Goal: Task Accomplishment & Management: Complete application form

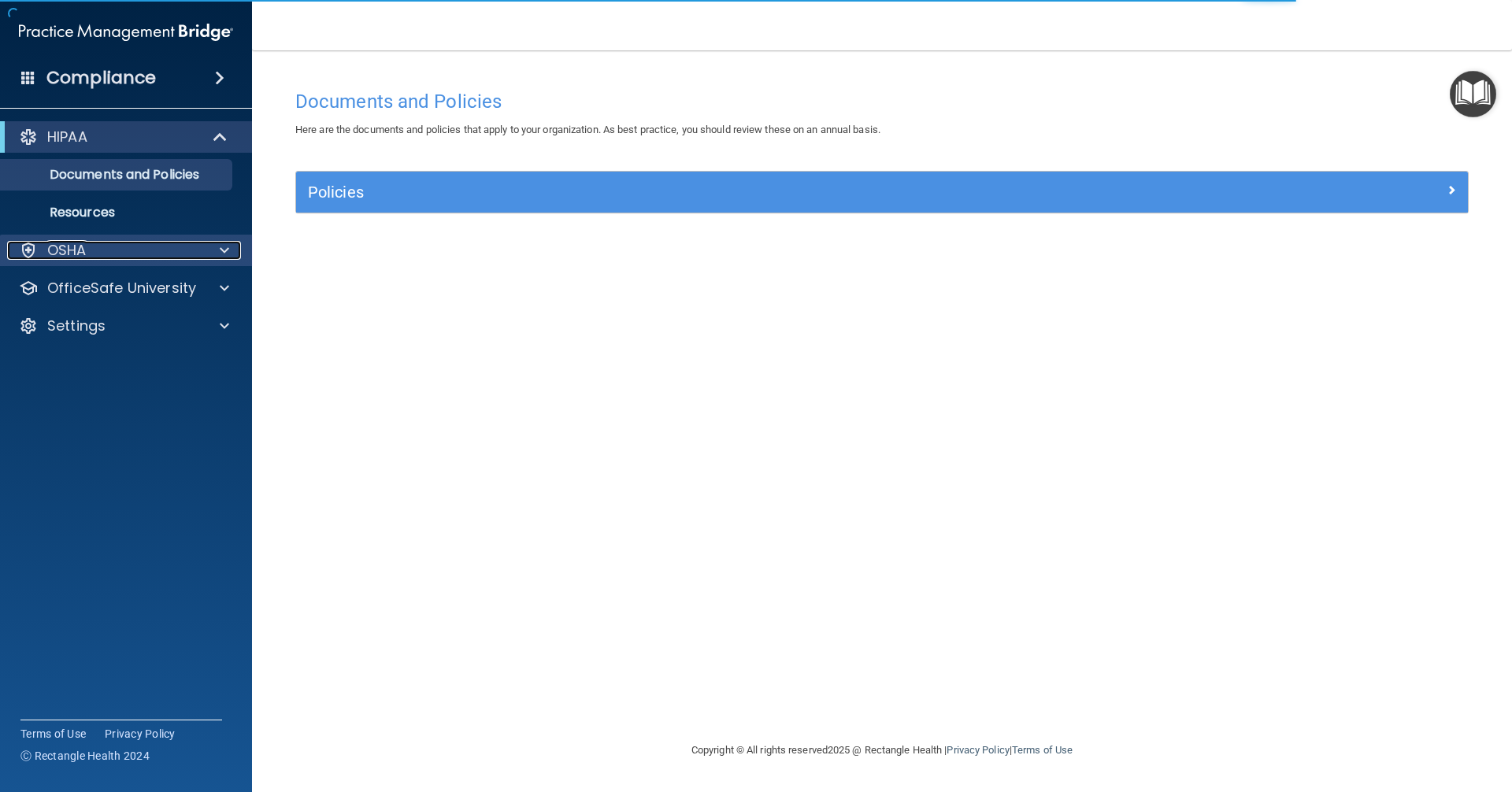
click at [136, 251] on div "OSHA" at bounding box center [105, 249] width 195 height 19
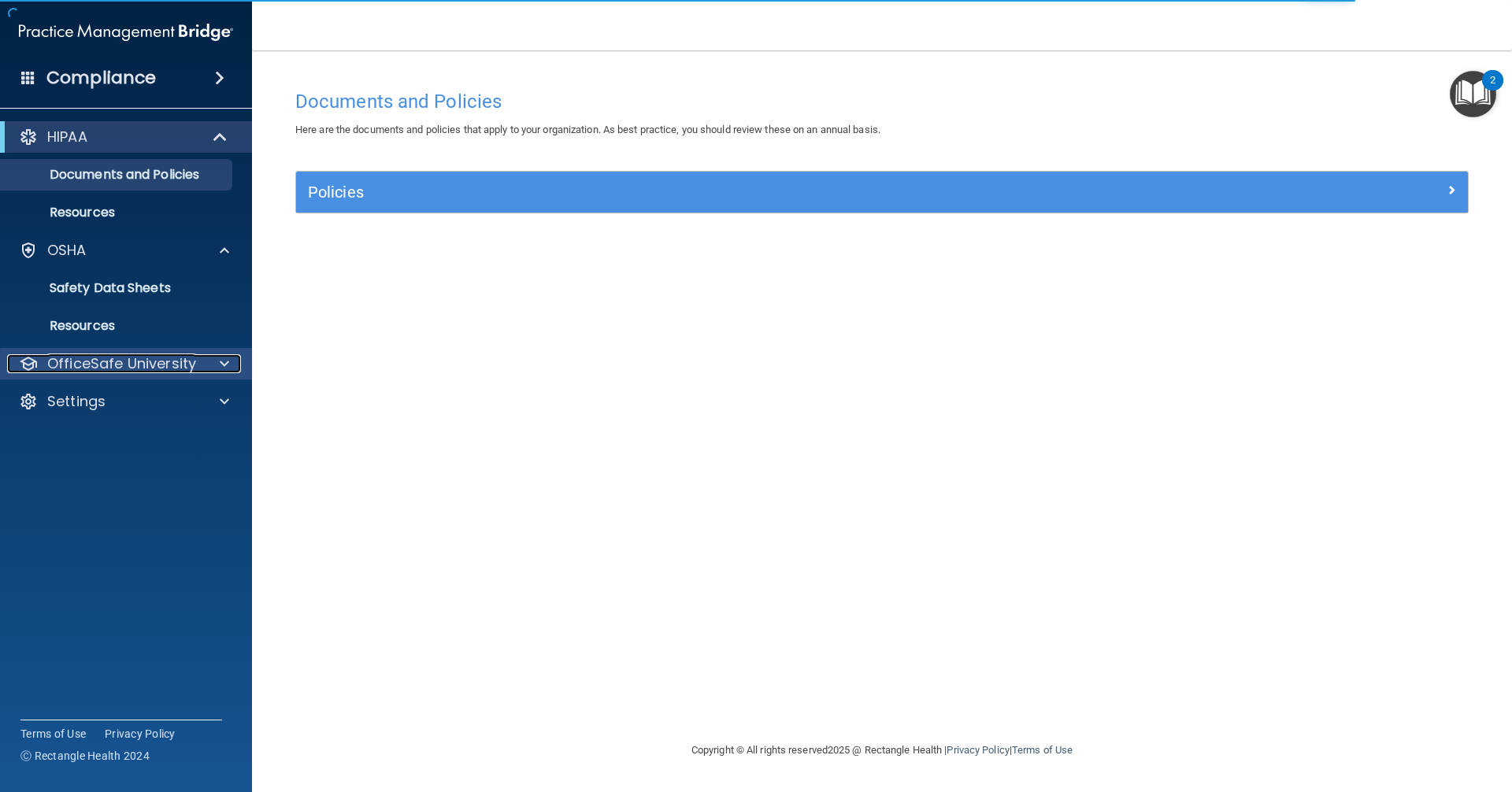
click at [156, 359] on p "OfficeSafe University" at bounding box center [122, 363] width 149 height 19
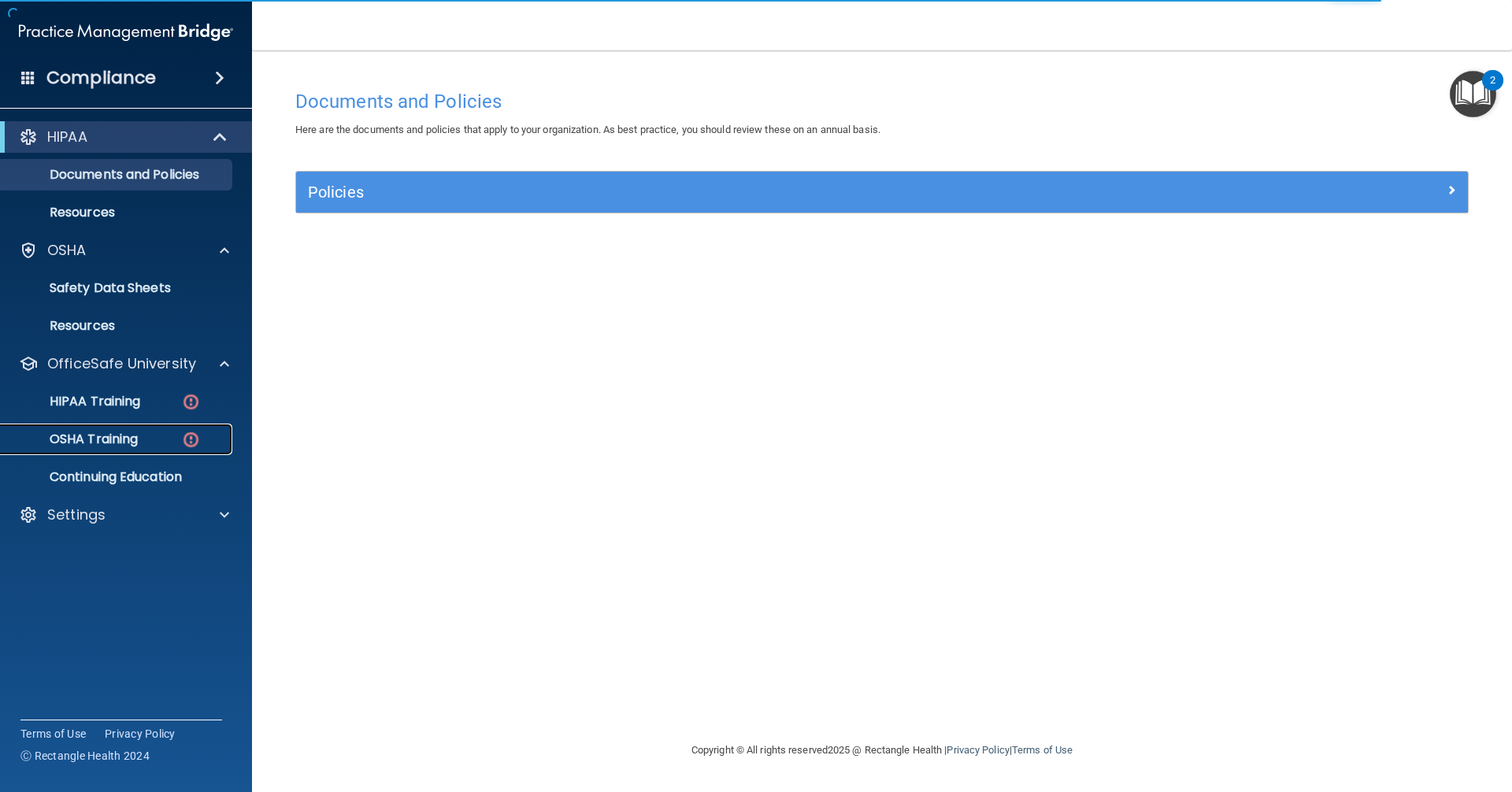
click at [151, 436] on div "OSHA Training" at bounding box center [117, 439] width 215 height 15
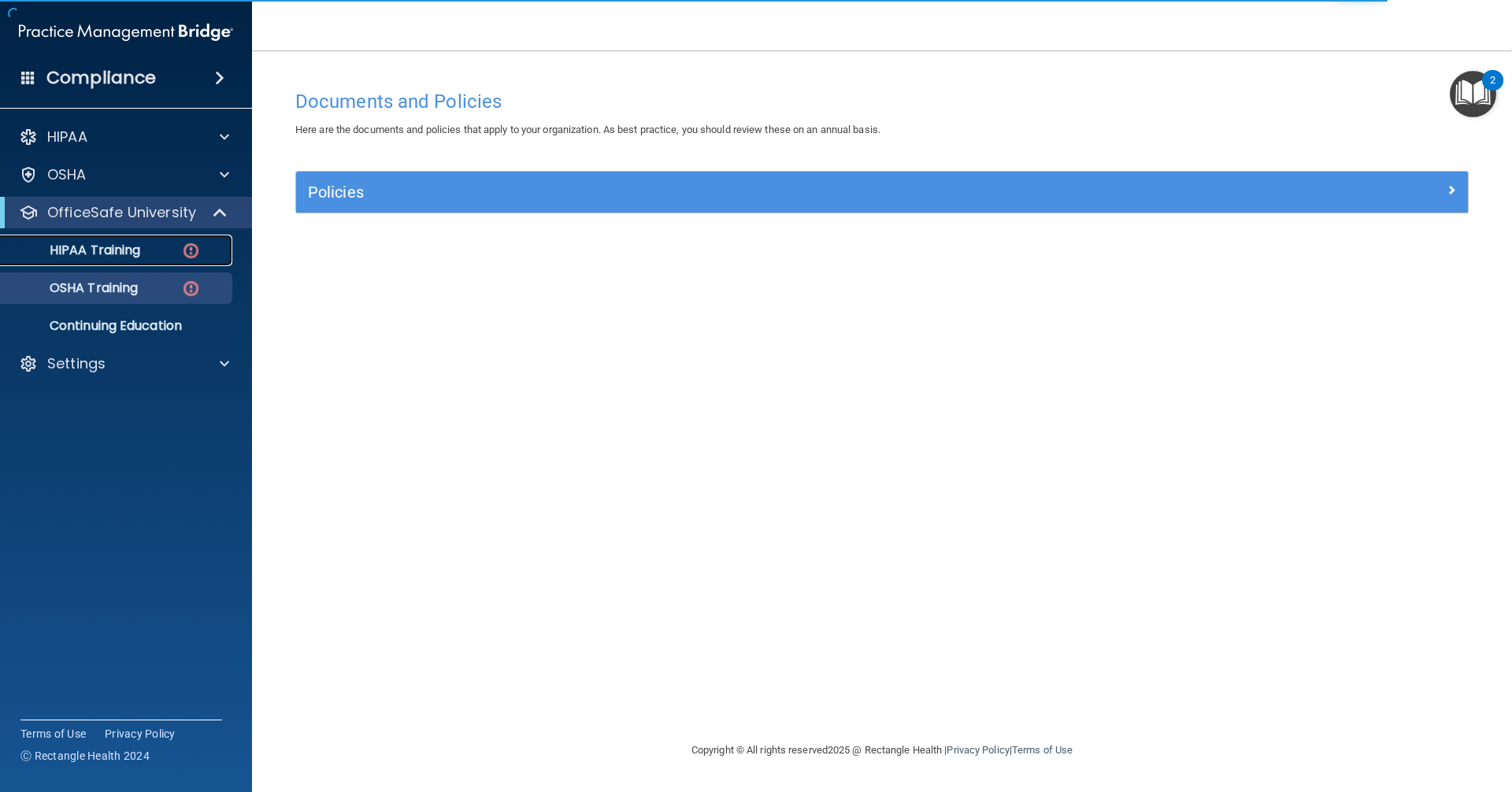
click at [160, 250] on div "HIPAA Training" at bounding box center [117, 249] width 215 height 15
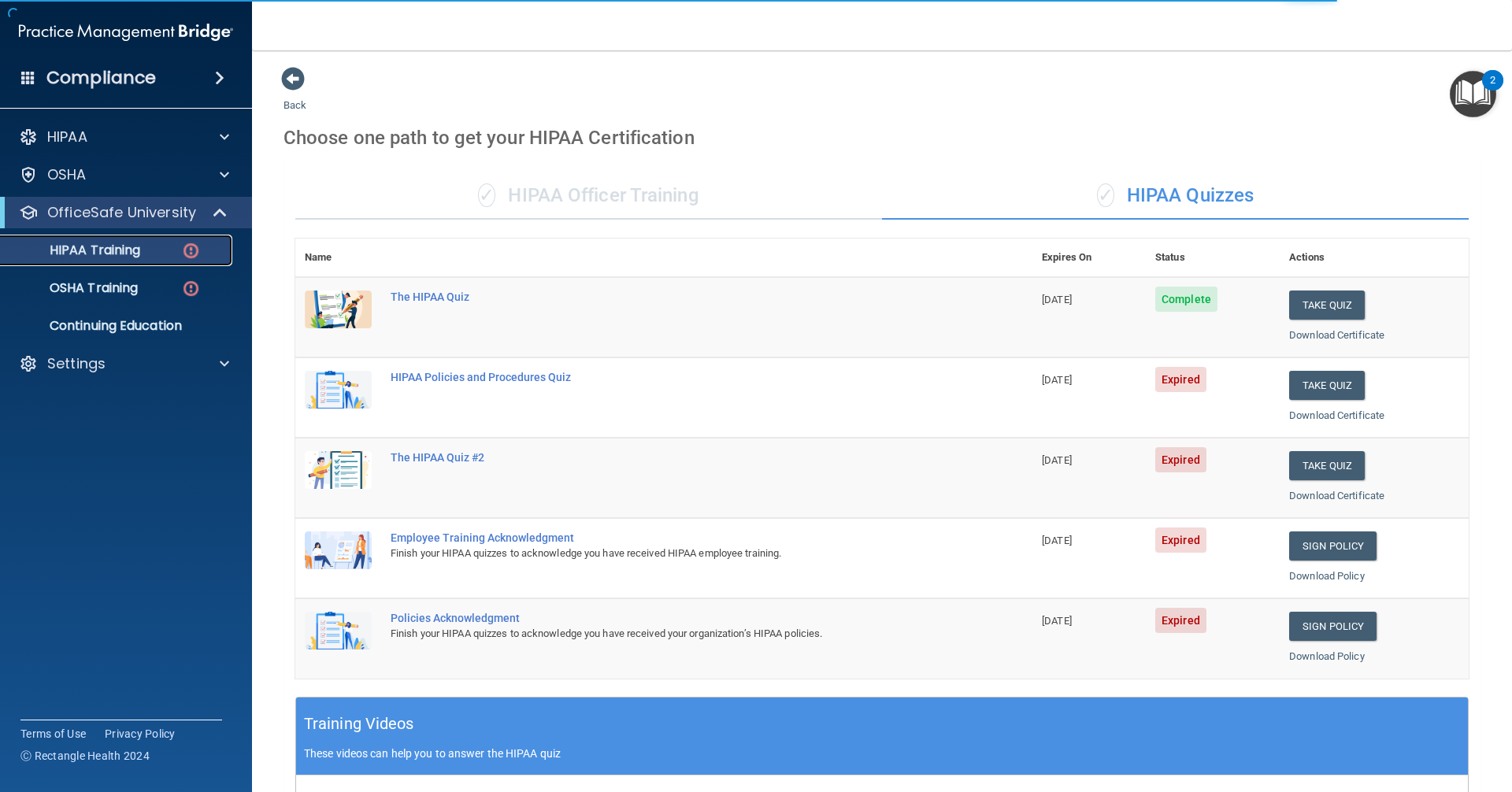
click at [190, 243] on img at bounding box center [191, 250] width 19 height 19
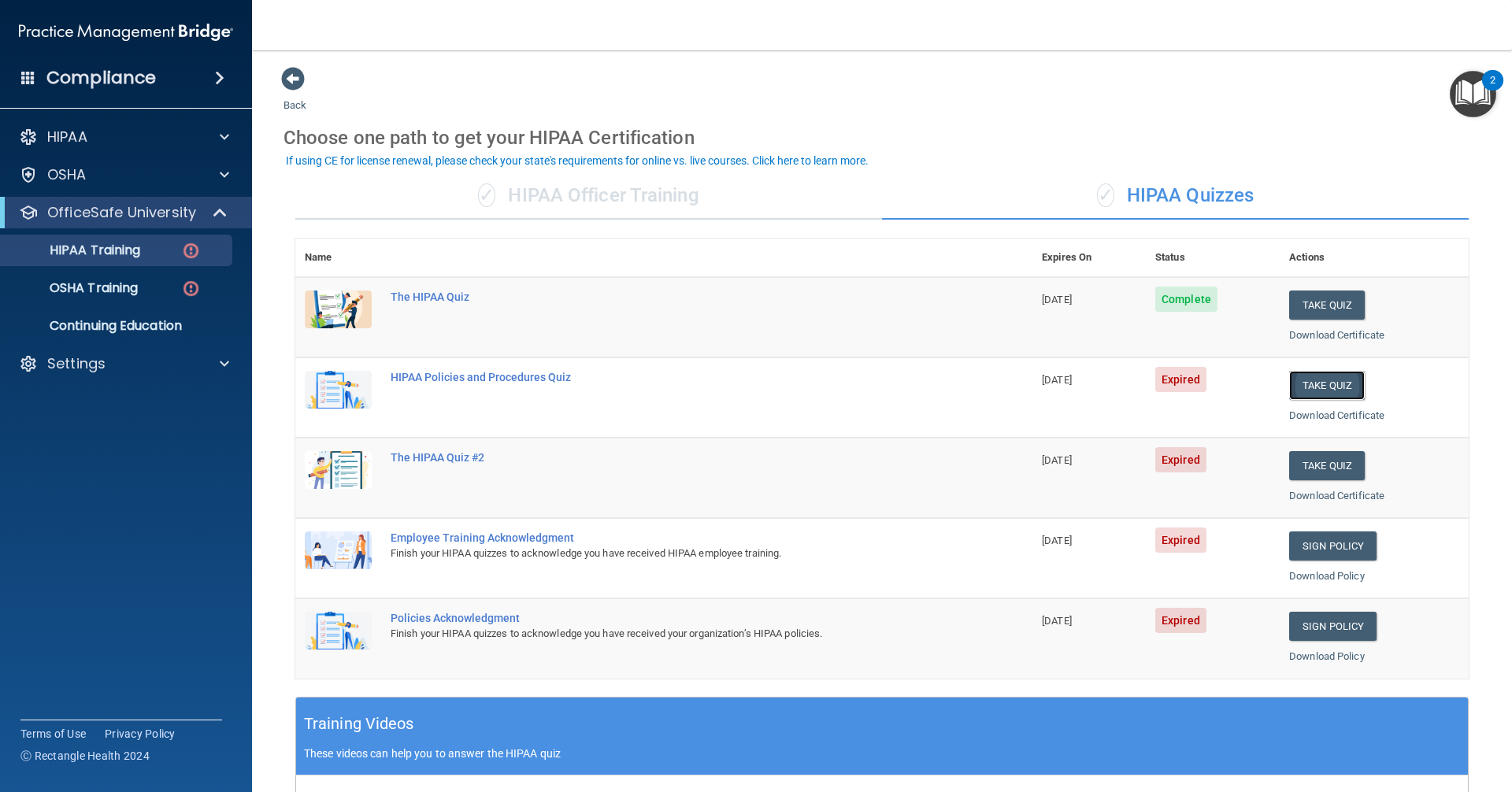
click at [731, 384] on button "Take Quiz" at bounding box center [1326, 385] width 75 height 29
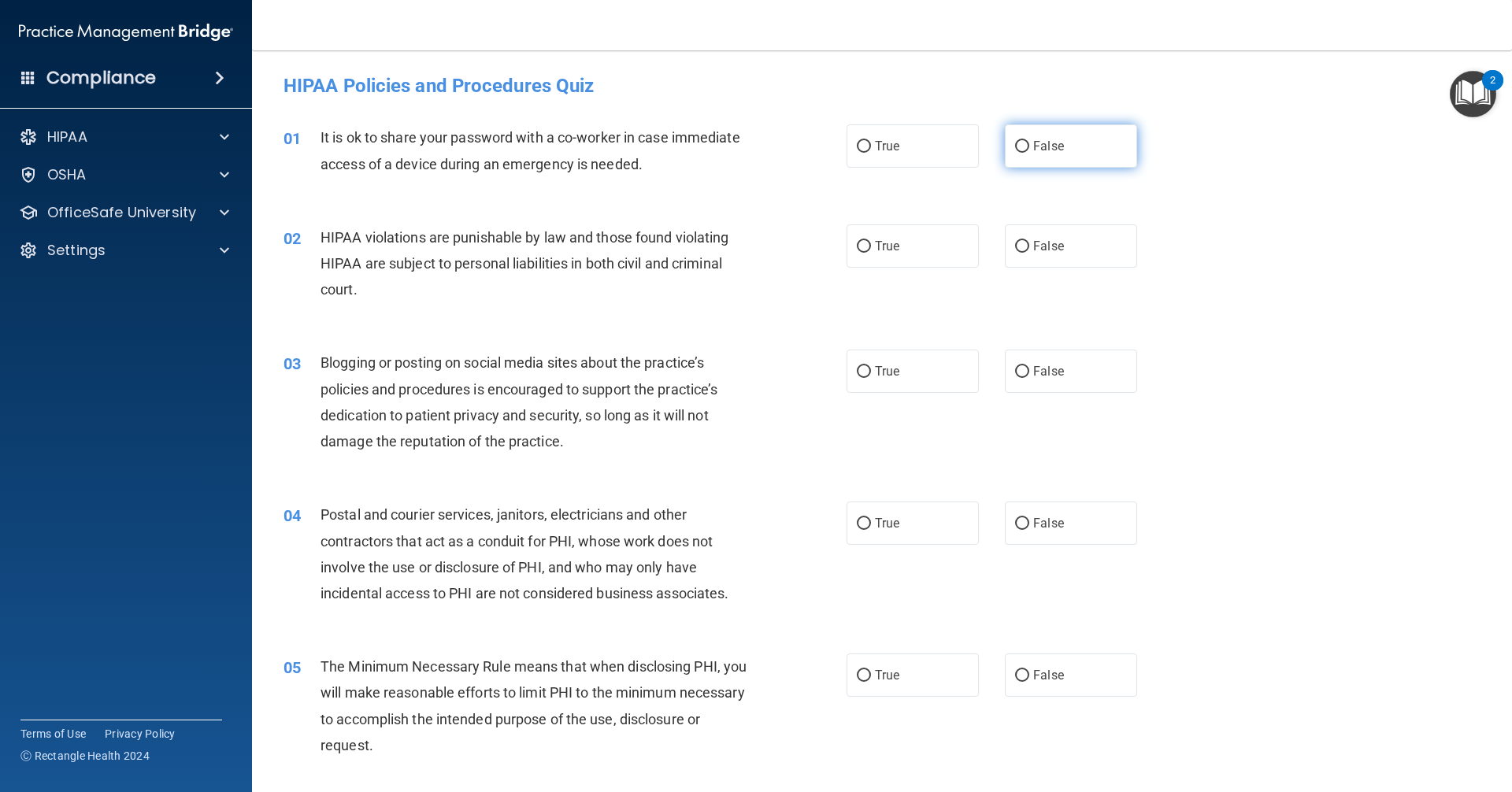
click at [731, 152] on label "False" at bounding box center [1070, 146] width 132 height 43
click at [731, 152] on input "False" at bounding box center [1022, 147] width 14 height 12
radio input "true"
click at [731, 248] on label "True" at bounding box center [912, 245] width 132 height 43
click at [731, 248] on input "True" at bounding box center [863, 246] width 14 height 12
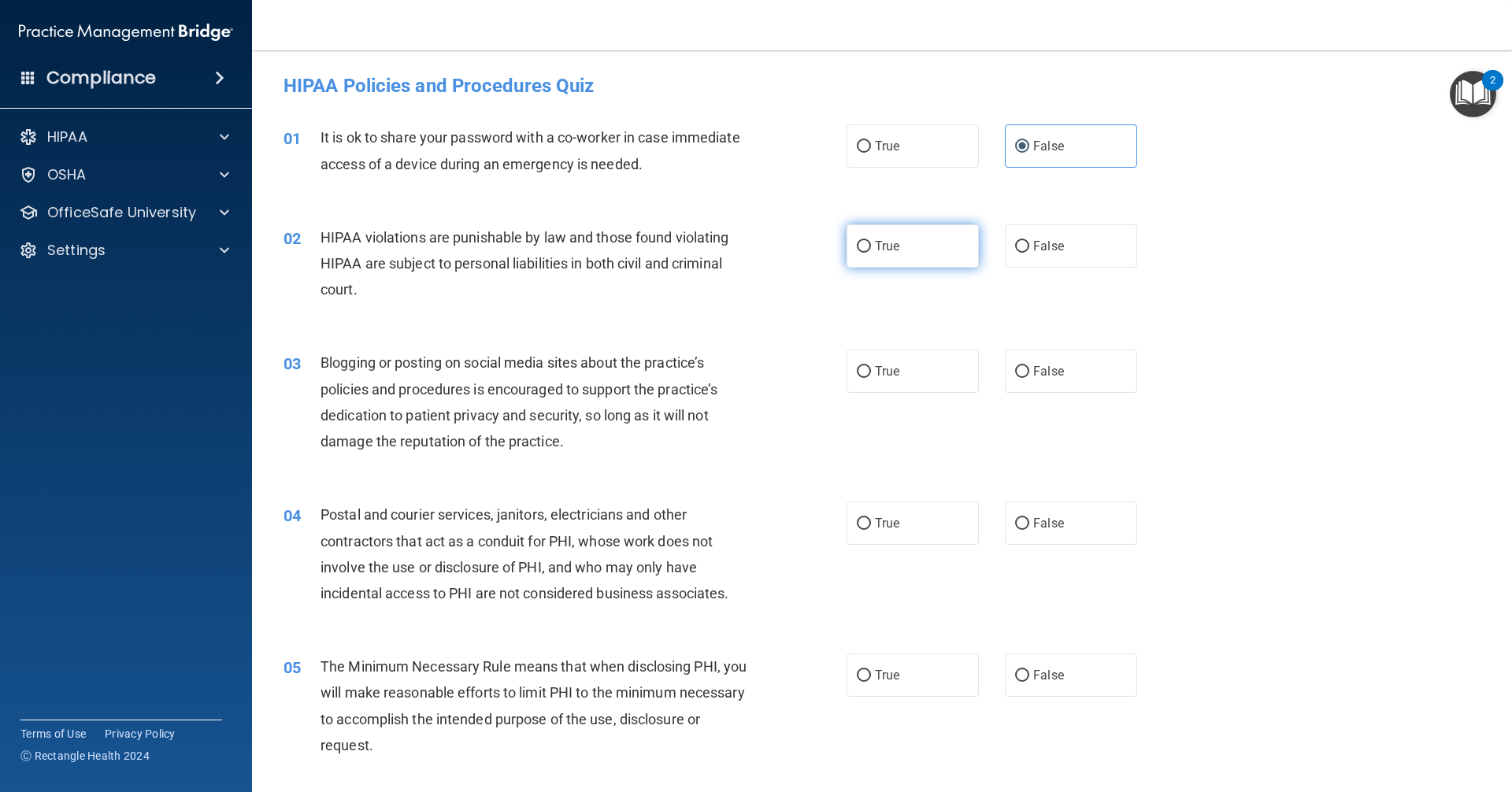
radio input "true"
click at [731, 378] on label "True" at bounding box center [912, 370] width 132 height 43
click at [731, 377] on input "True" at bounding box center [863, 372] width 14 height 12
radio input "true"
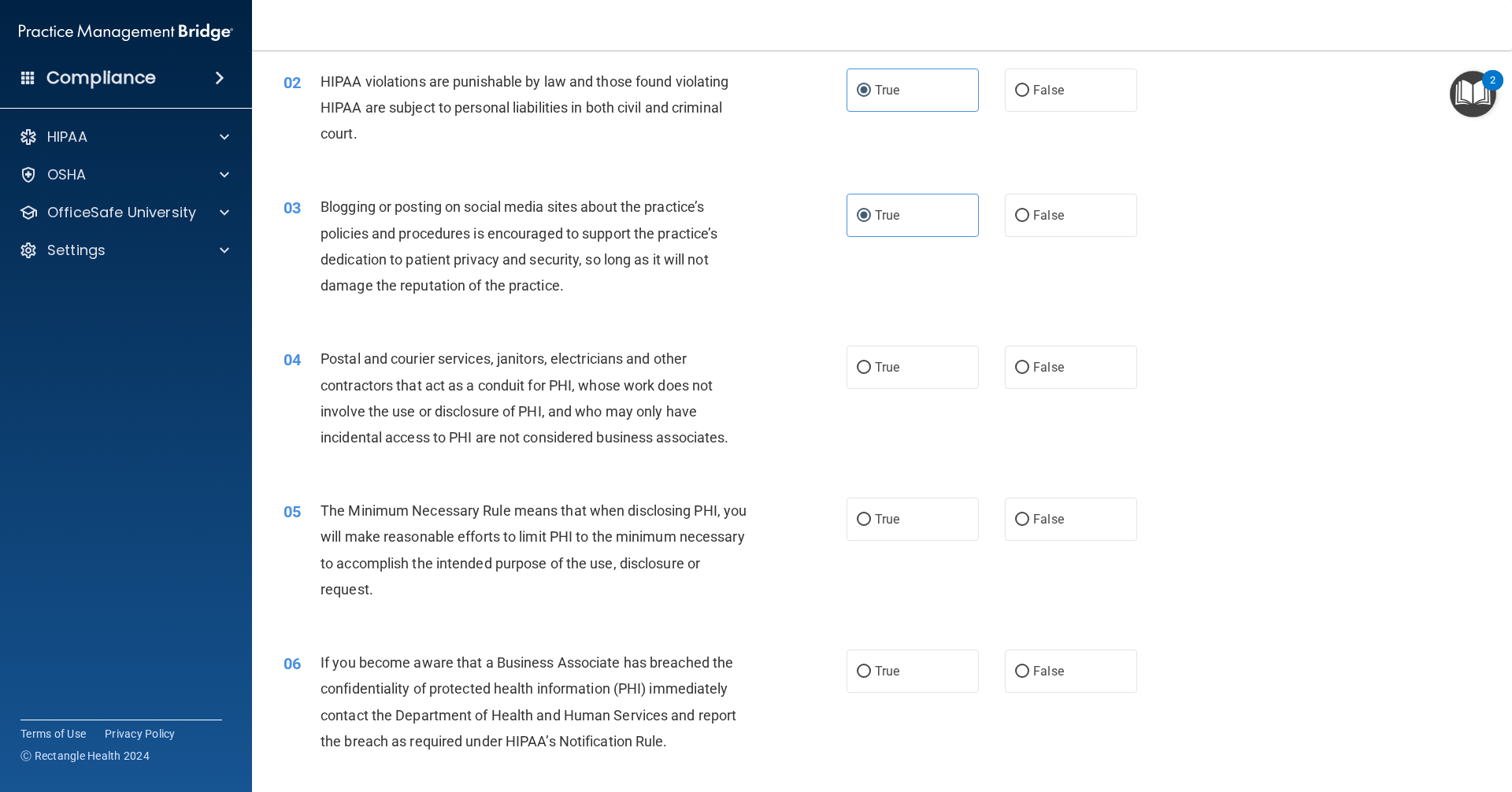
scroll to position [157, 0]
click at [731, 368] on label "False" at bounding box center [1070, 365] width 132 height 43
click at [731, 368] on input "False" at bounding box center [1022, 366] width 14 height 12
radio input "true"
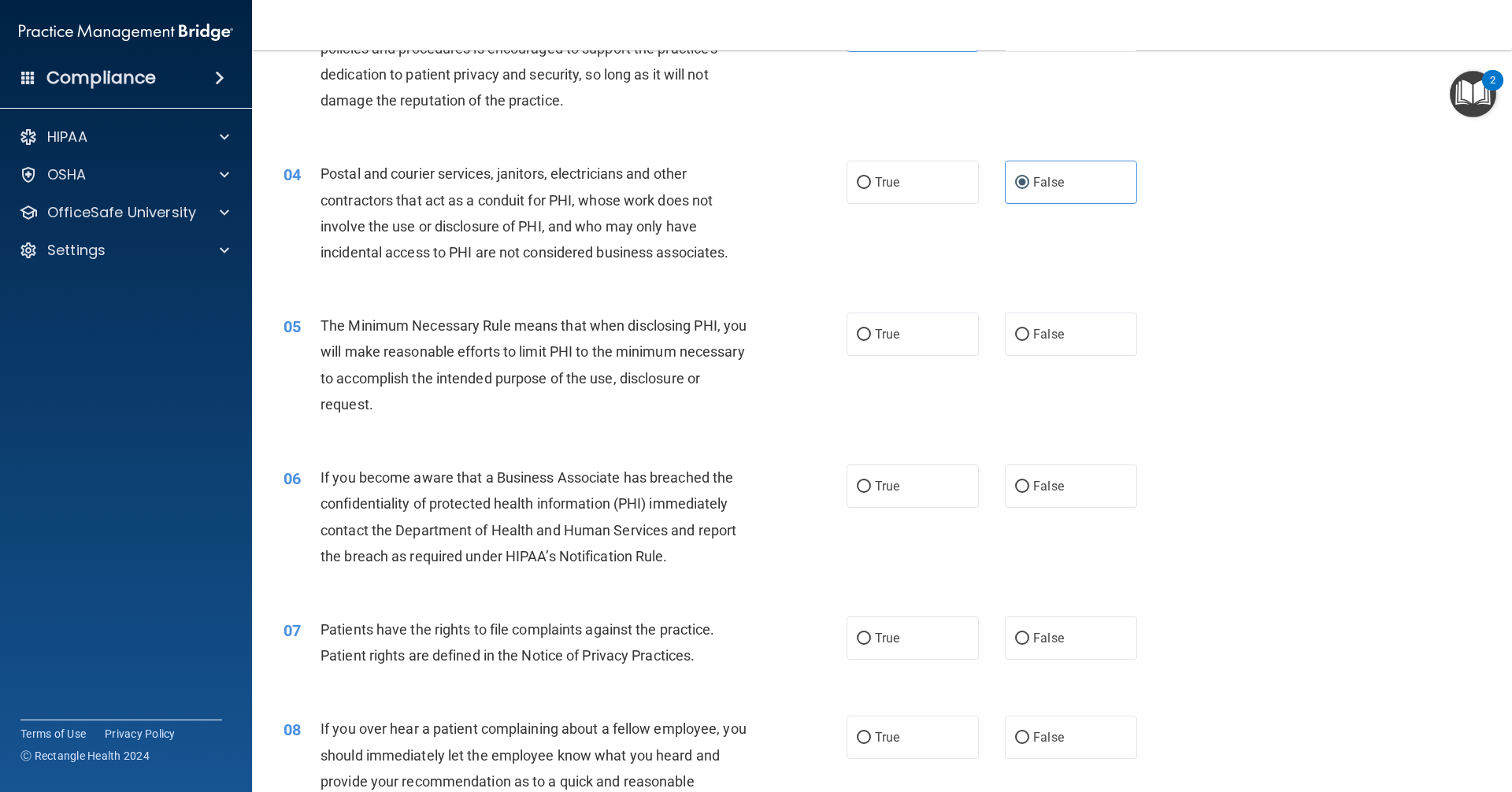
scroll to position [394, 0]
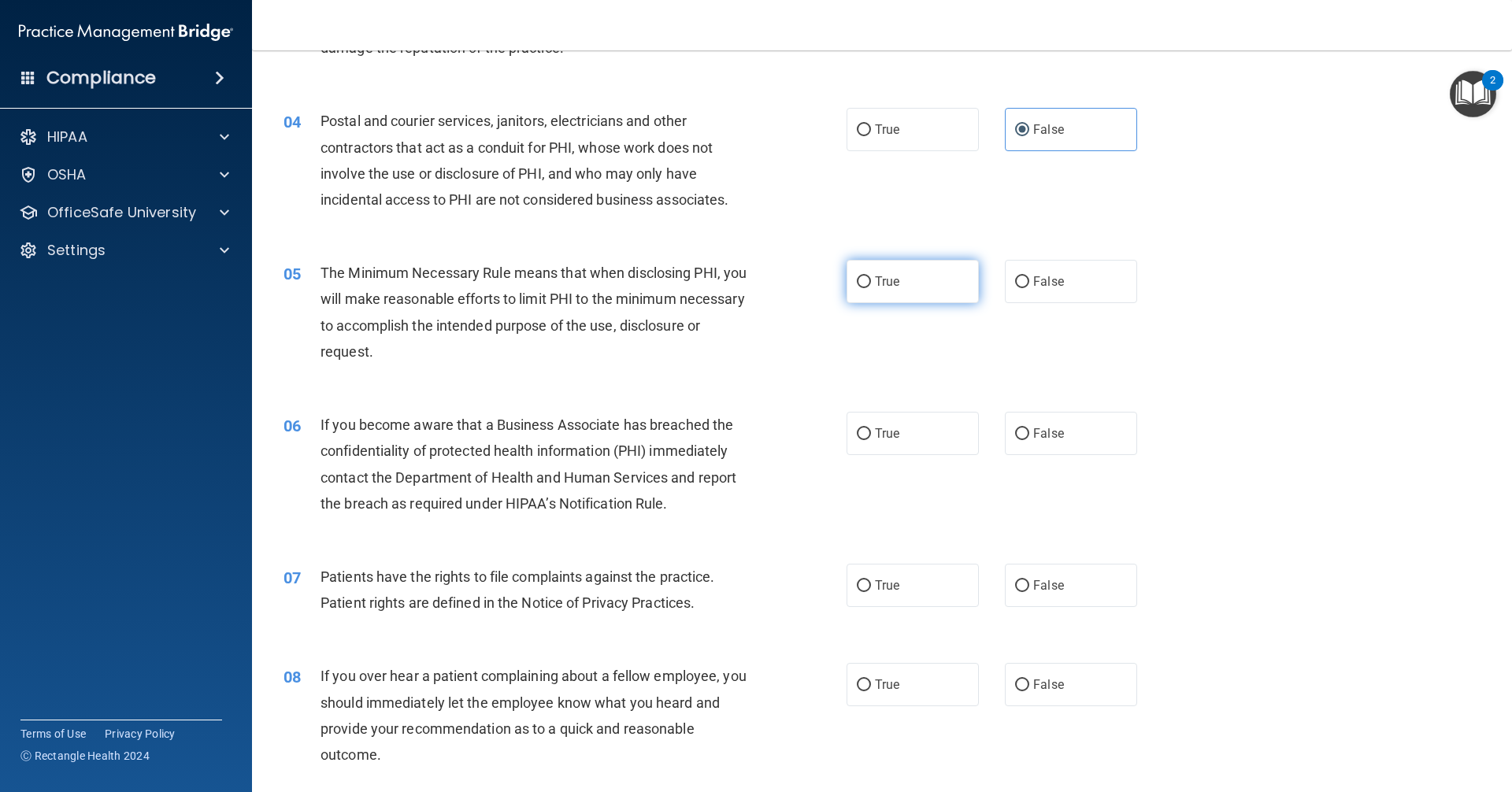
click at [731, 292] on label "True" at bounding box center [912, 281] width 132 height 43
click at [731, 288] on input "True" at bounding box center [863, 282] width 14 height 12
radio input "true"
click at [731, 432] on span "True" at bounding box center [887, 433] width 24 height 15
click at [731, 432] on input "True" at bounding box center [863, 434] width 14 height 12
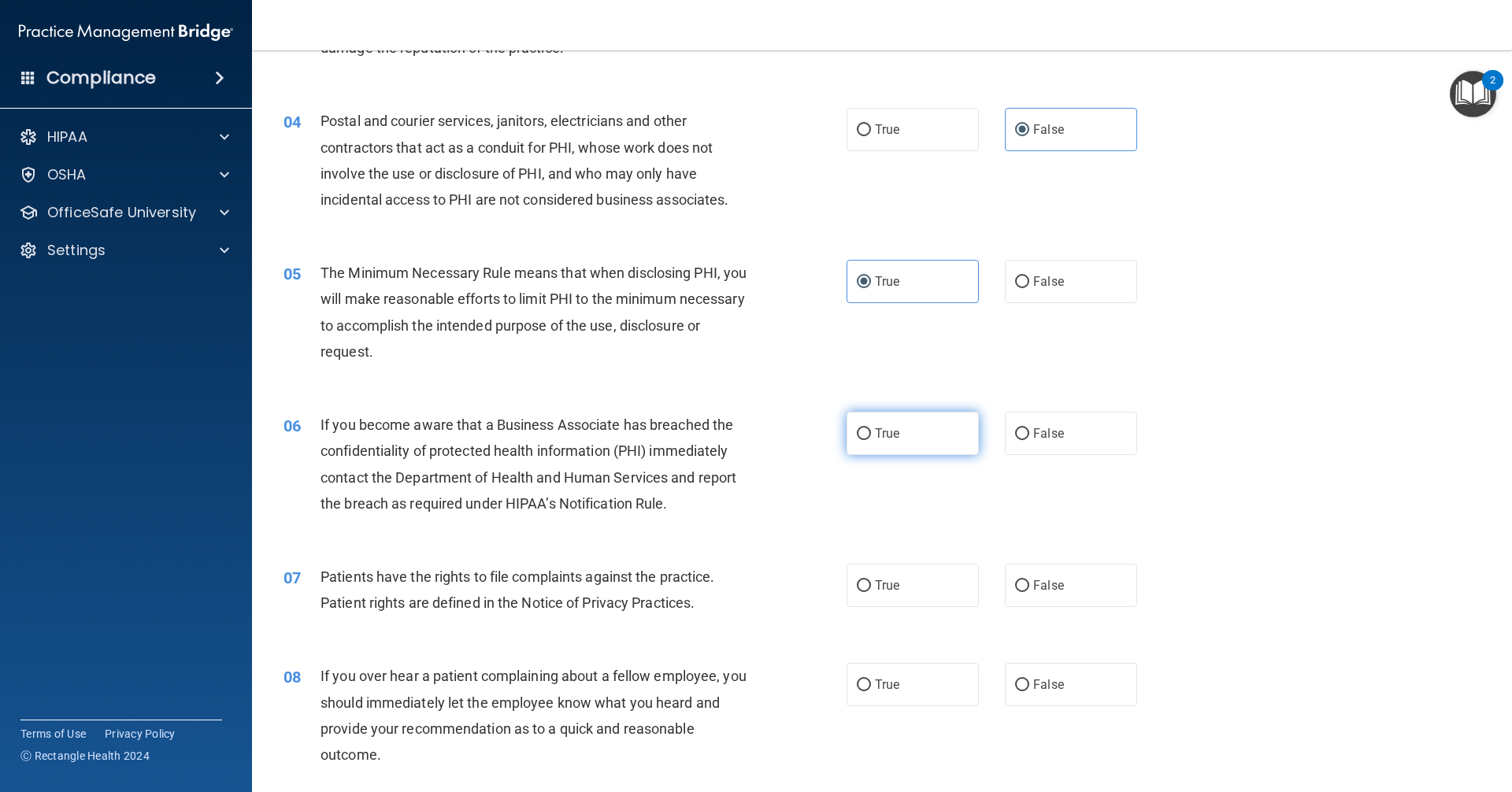
radio input "true"
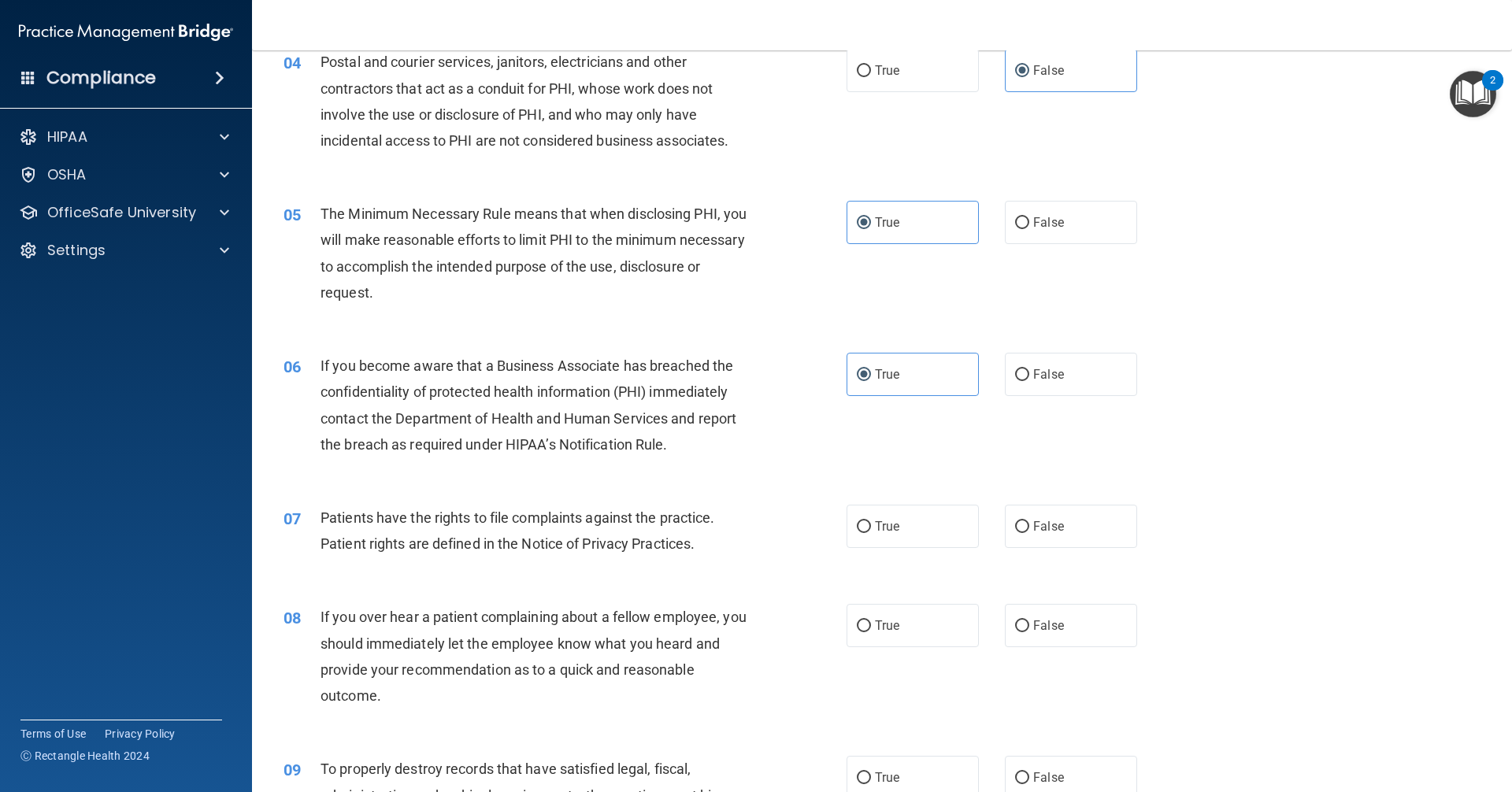
scroll to position [551, 0]
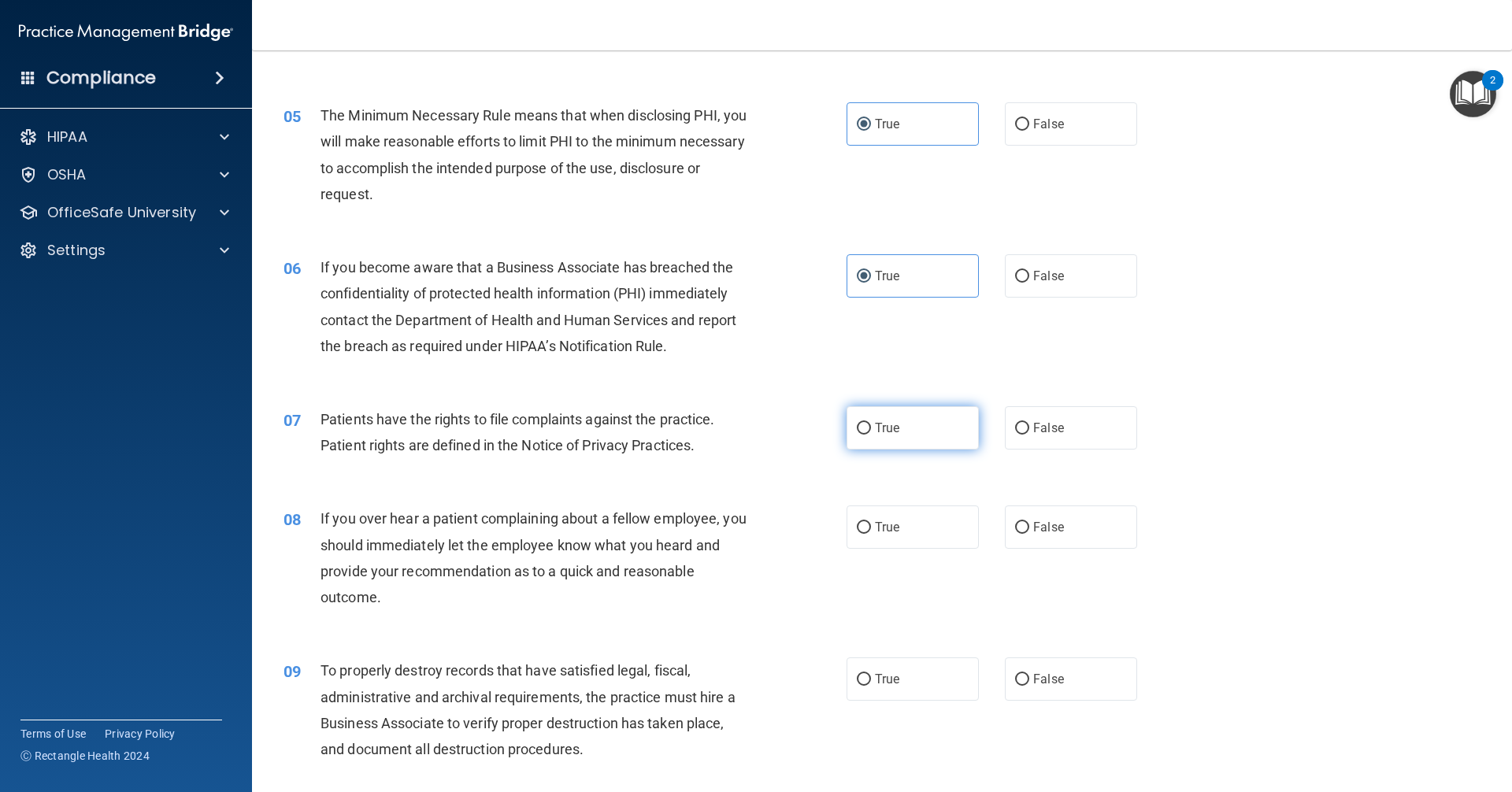
click at [731, 432] on label "True" at bounding box center [912, 427] width 132 height 43
click at [731, 432] on input "True" at bounding box center [863, 428] width 14 height 12
radio input "true"
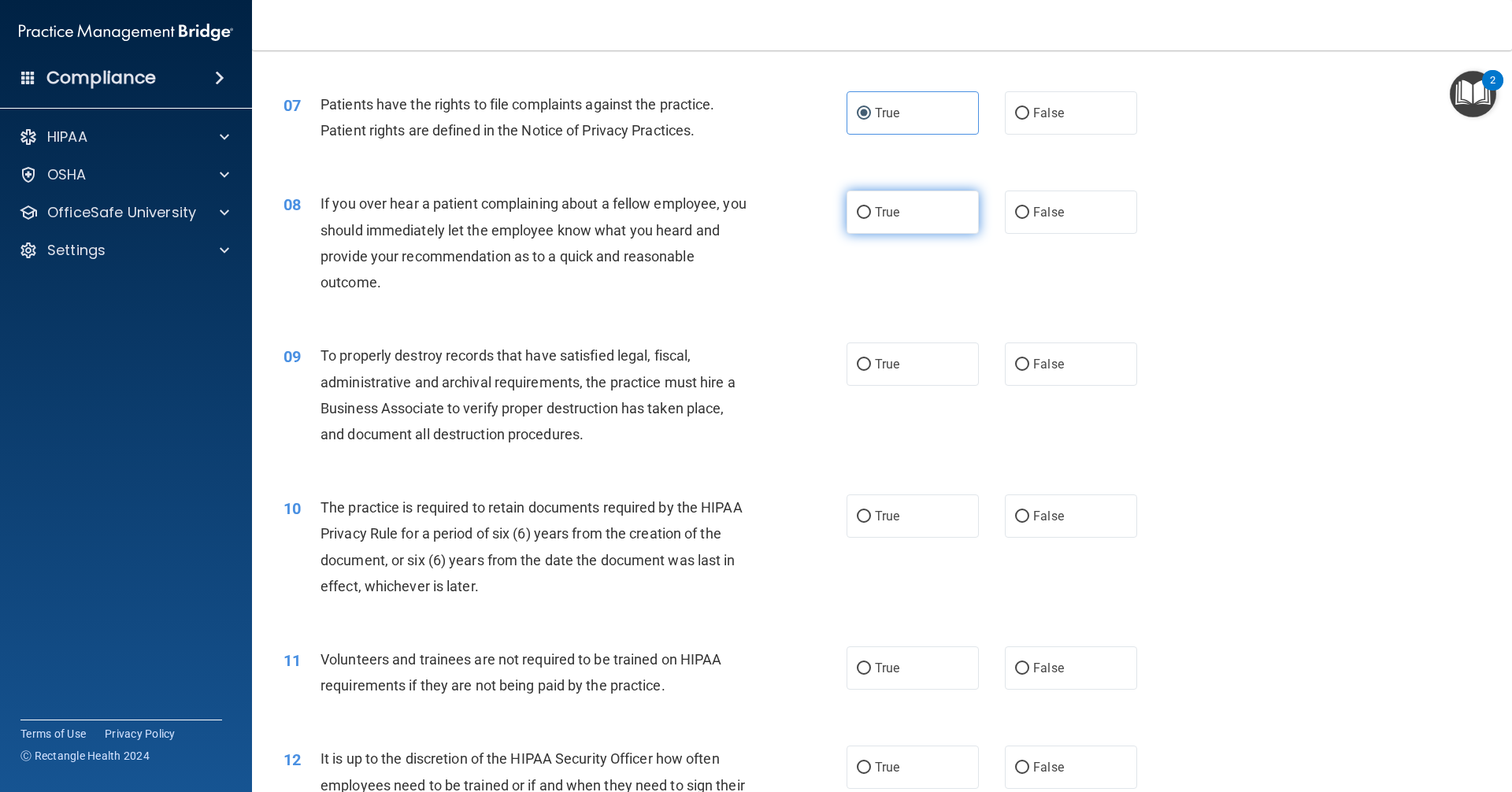
click at [731, 207] on label "True" at bounding box center [912, 211] width 132 height 43
click at [731, 207] on input "True" at bounding box center [863, 213] width 14 height 12
radio input "true"
click at [731, 368] on span "True" at bounding box center [887, 364] width 24 height 15
click at [731, 368] on input "True" at bounding box center [863, 364] width 14 height 12
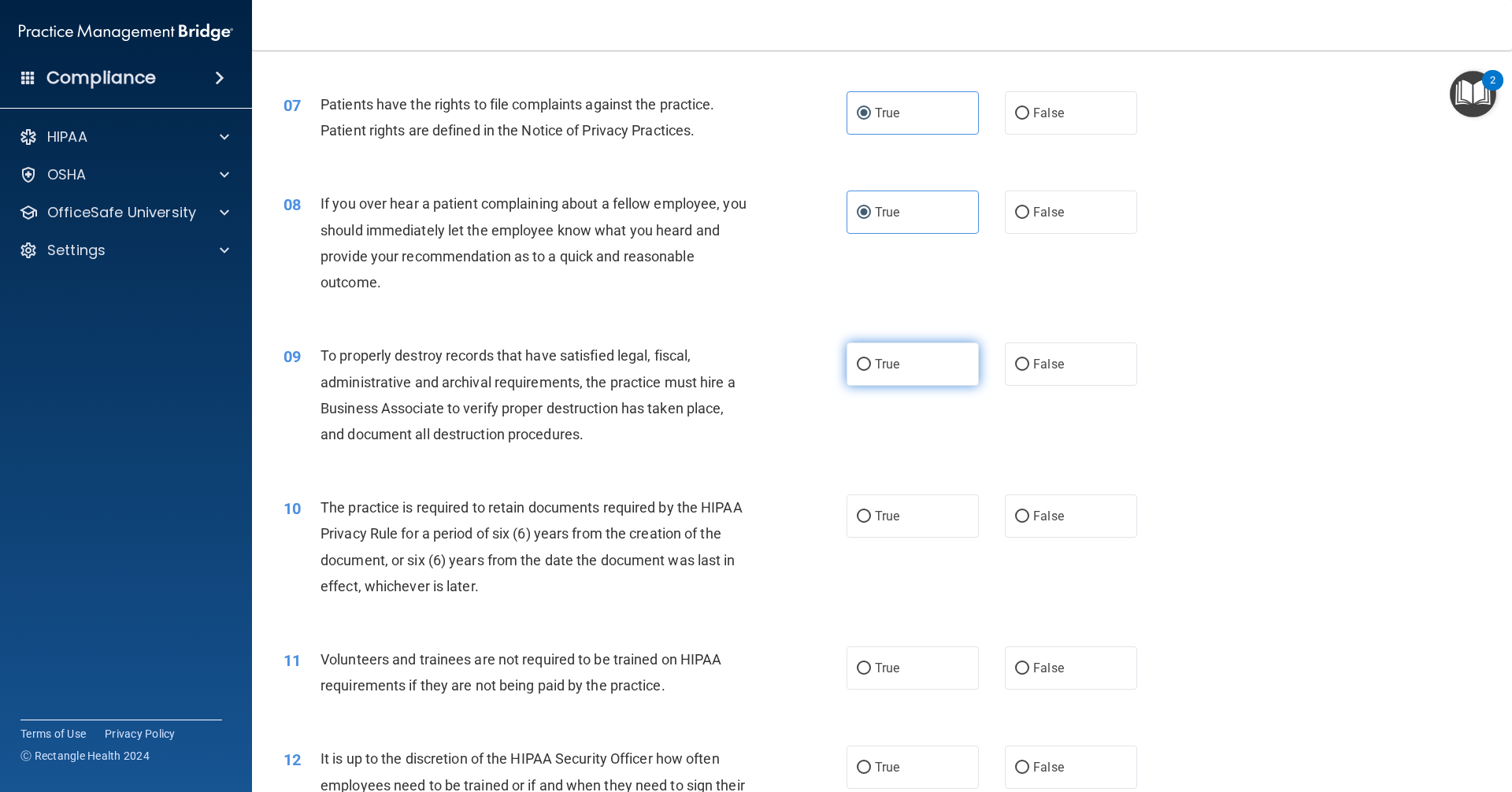
radio input "true"
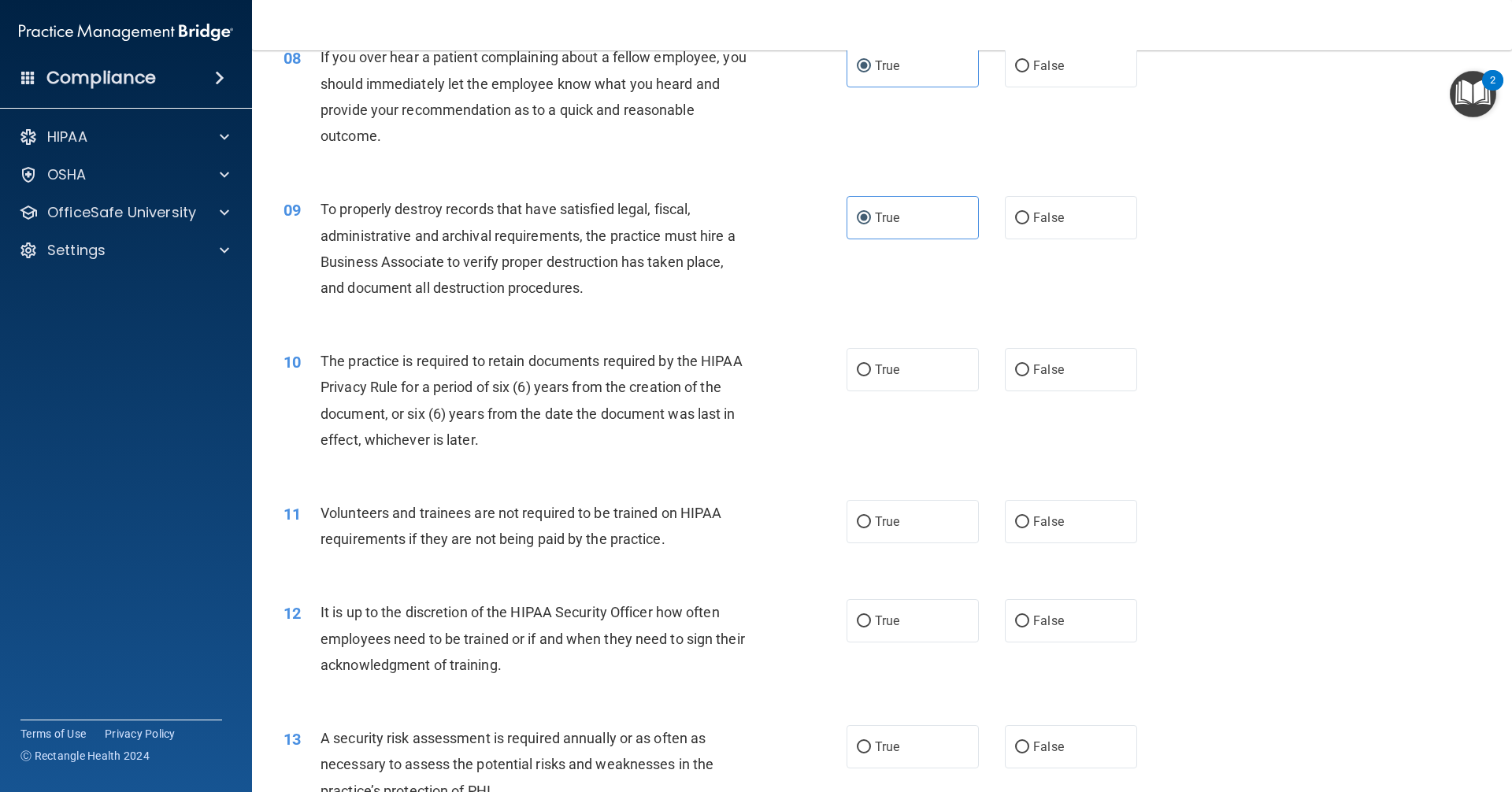
scroll to position [1023, 0]
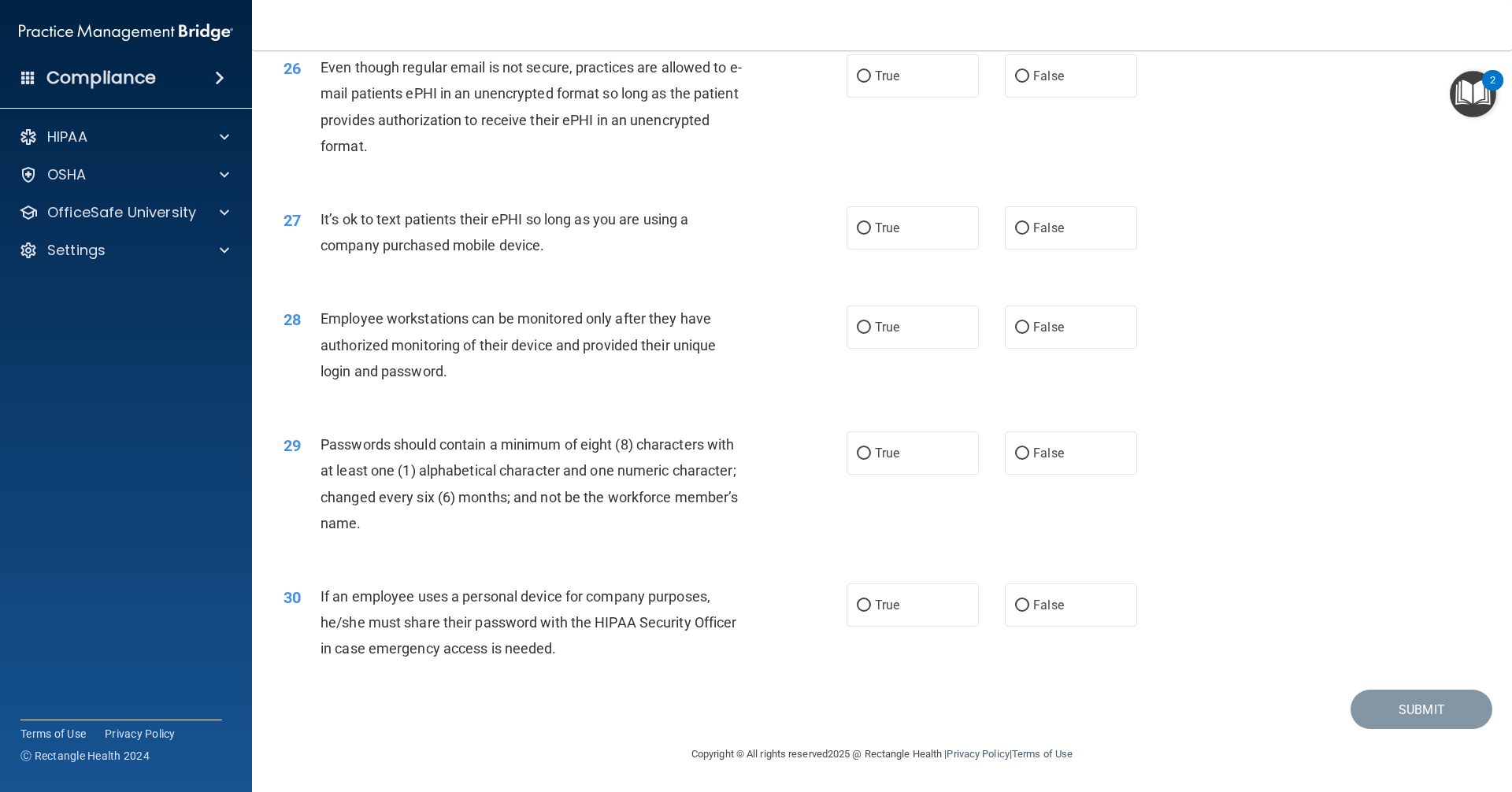
scroll to position [3159, 0]
click at [731, 279] on div "27 It’s ok to text patients their ePHI so long as you are using a company purch…" at bounding box center [882, 236] width 1220 height 99
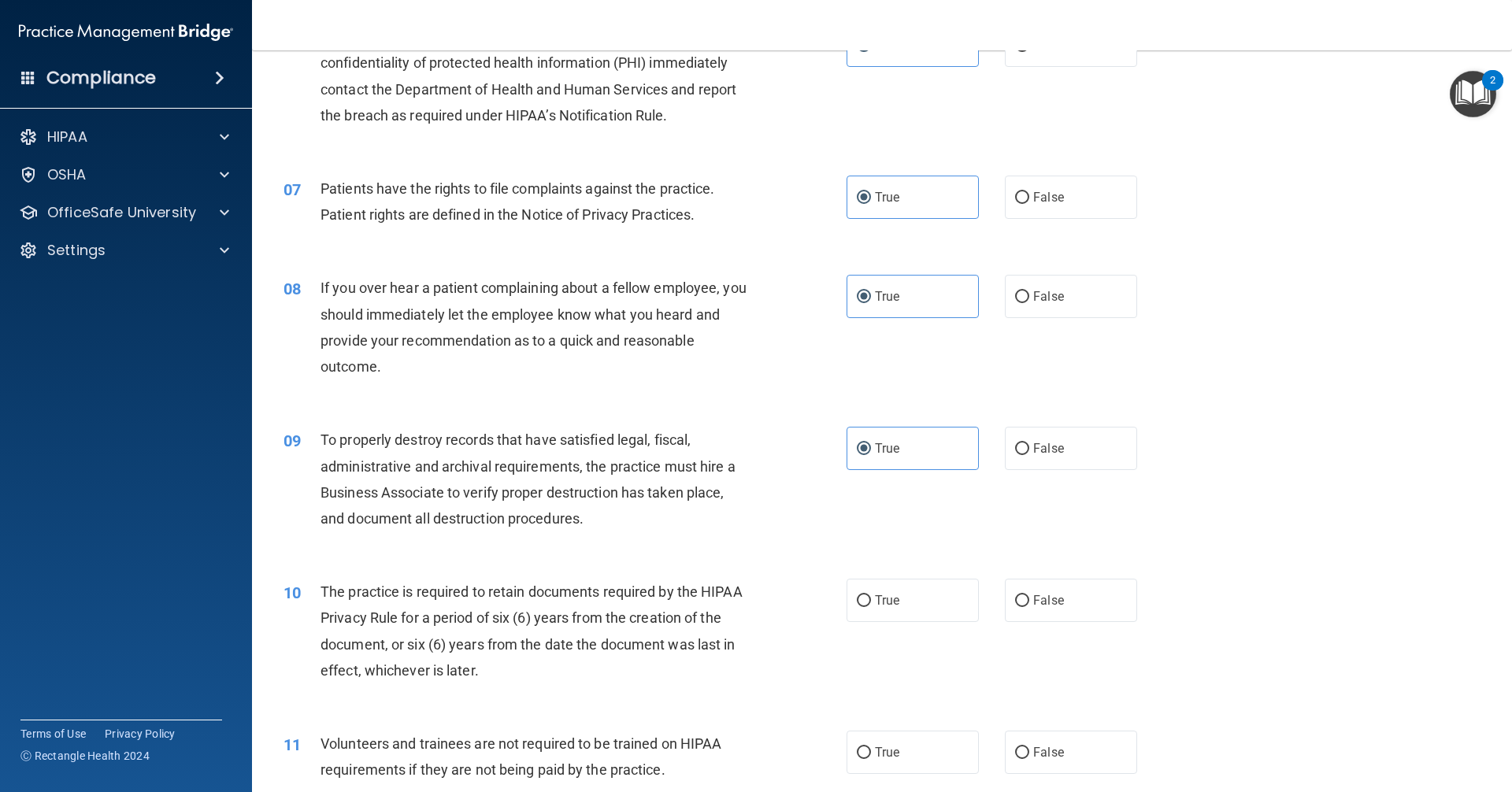
scroll to position [842, 0]
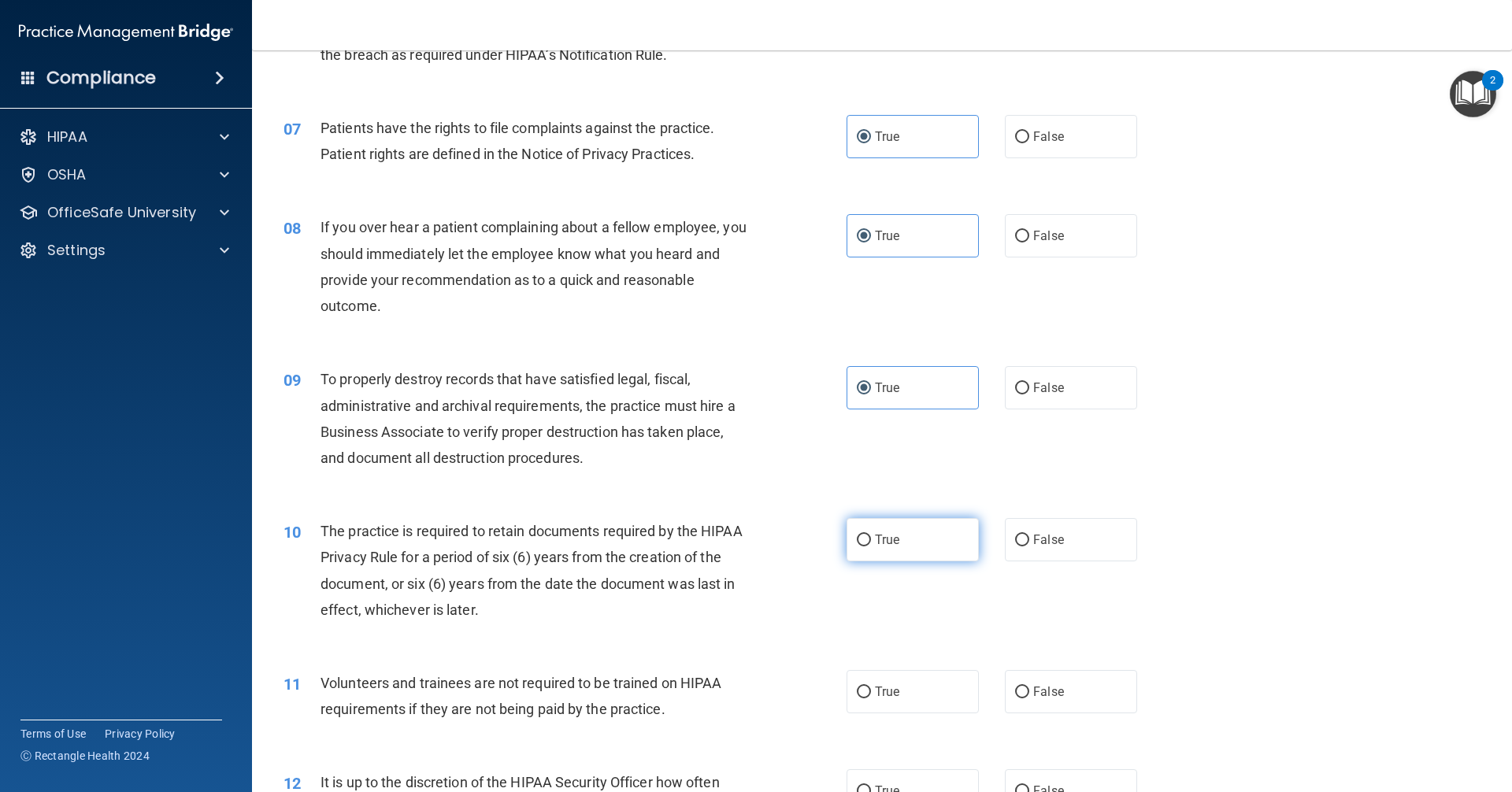
click at [731, 544] on label "True" at bounding box center [912, 539] width 132 height 43
click at [731, 544] on input "True" at bounding box center [863, 540] width 14 height 12
radio input "true"
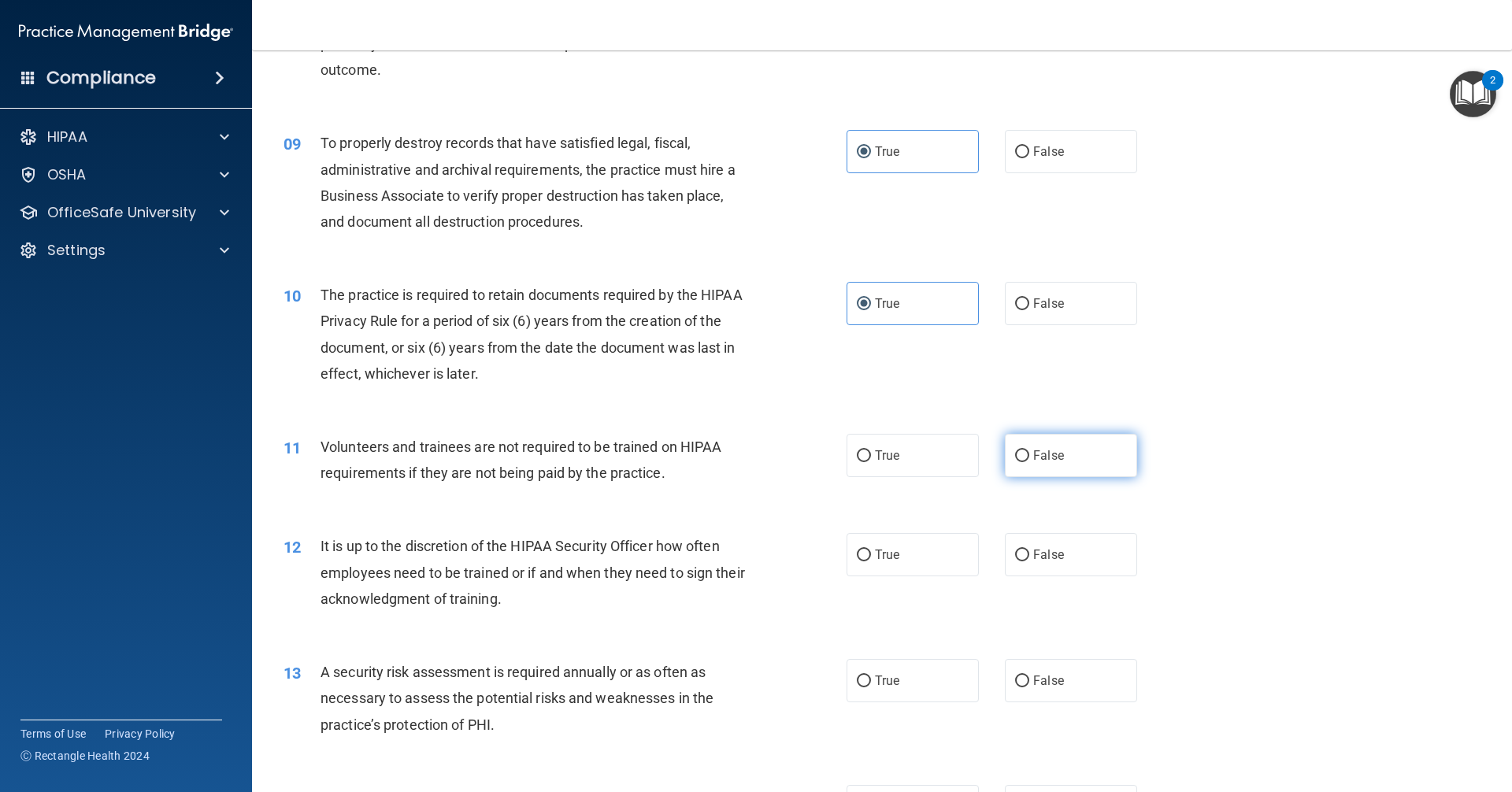
click at [731, 454] on span "False" at bounding box center [1049, 455] width 31 height 15
click at [731, 454] on input "False" at bounding box center [1022, 456] width 14 height 12
radio input "true"
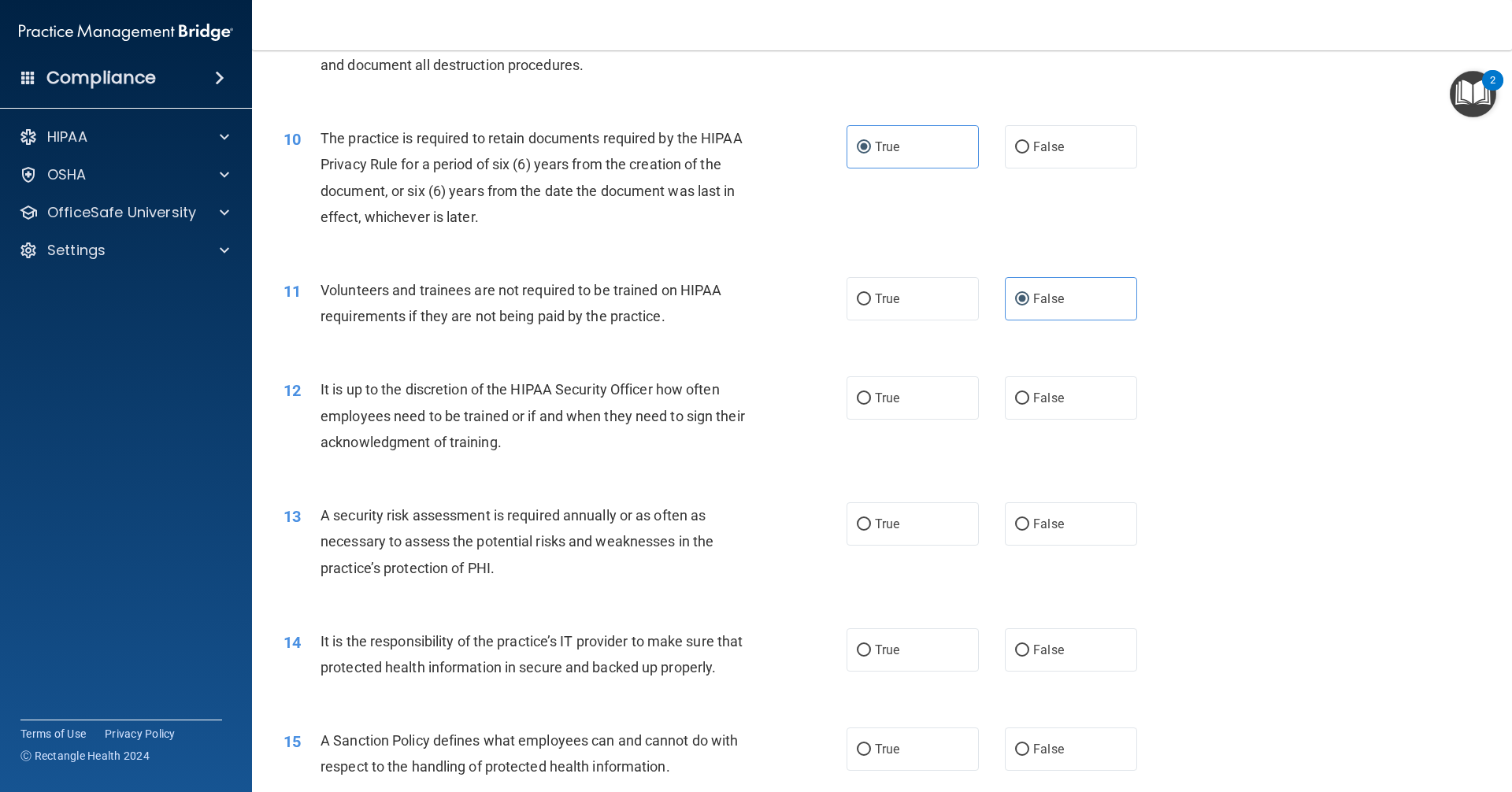
scroll to position [1236, 0]
click at [731, 396] on label "True" at bounding box center [912, 397] width 132 height 43
click at [731, 396] on input "True" at bounding box center [863, 398] width 14 height 12
radio input "true"
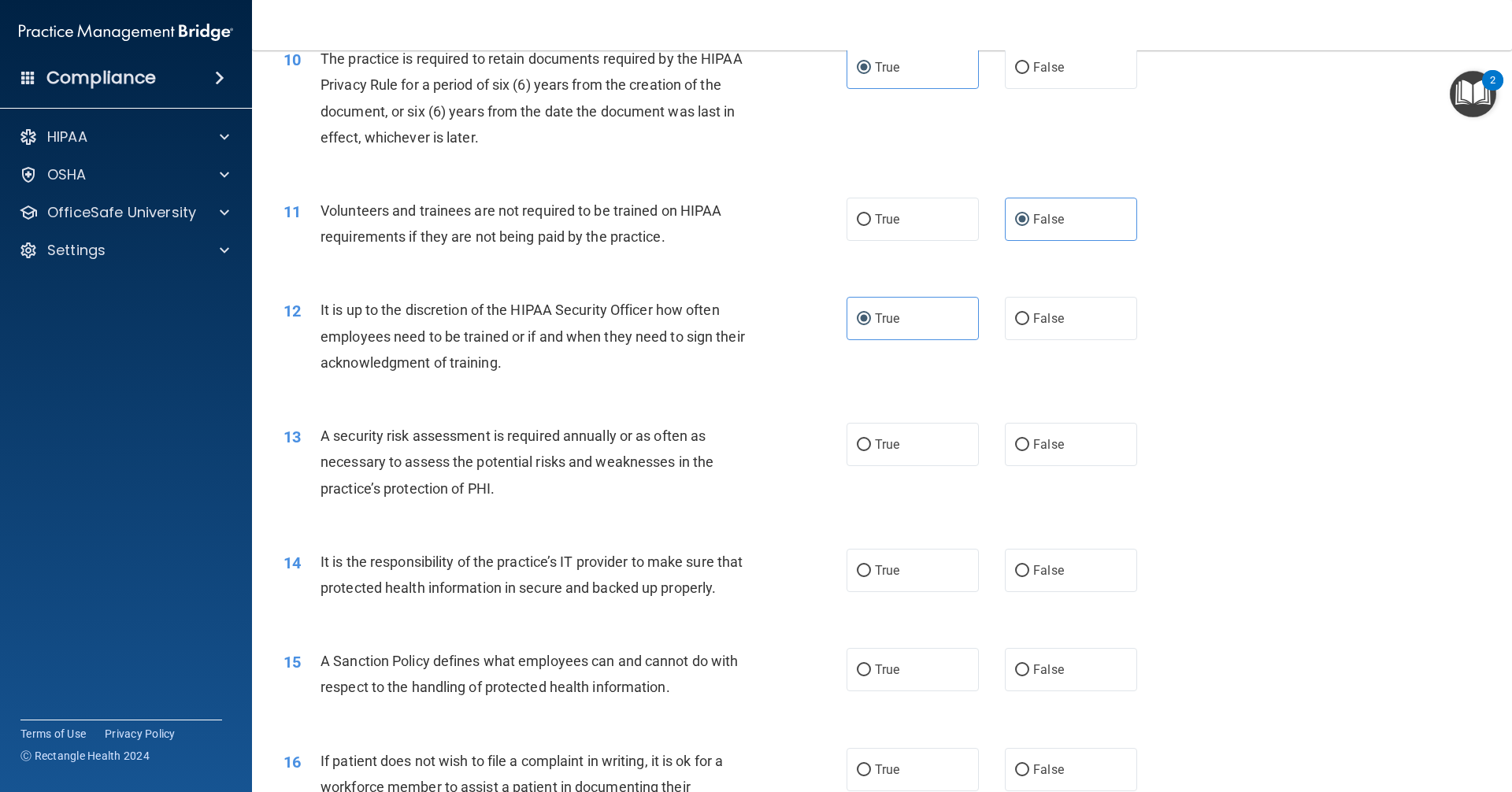
scroll to position [1393, 0]
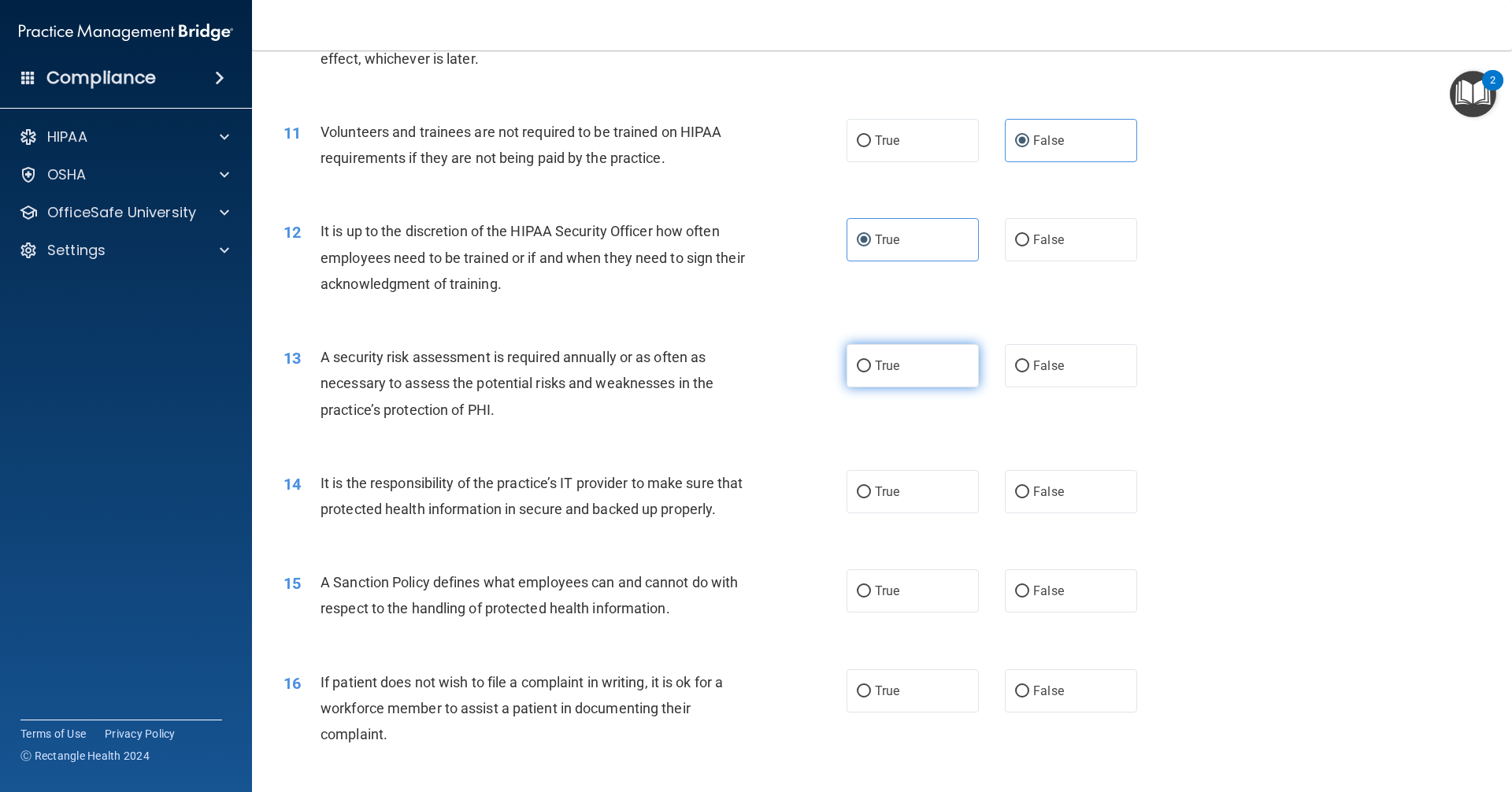
click at [731, 367] on label "True" at bounding box center [912, 365] width 132 height 43
click at [731, 367] on input "True" at bounding box center [863, 366] width 14 height 12
radio input "true"
click at [731, 500] on label "True" at bounding box center [912, 491] width 132 height 43
click at [731, 498] on input "True" at bounding box center [863, 492] width 14 height 12
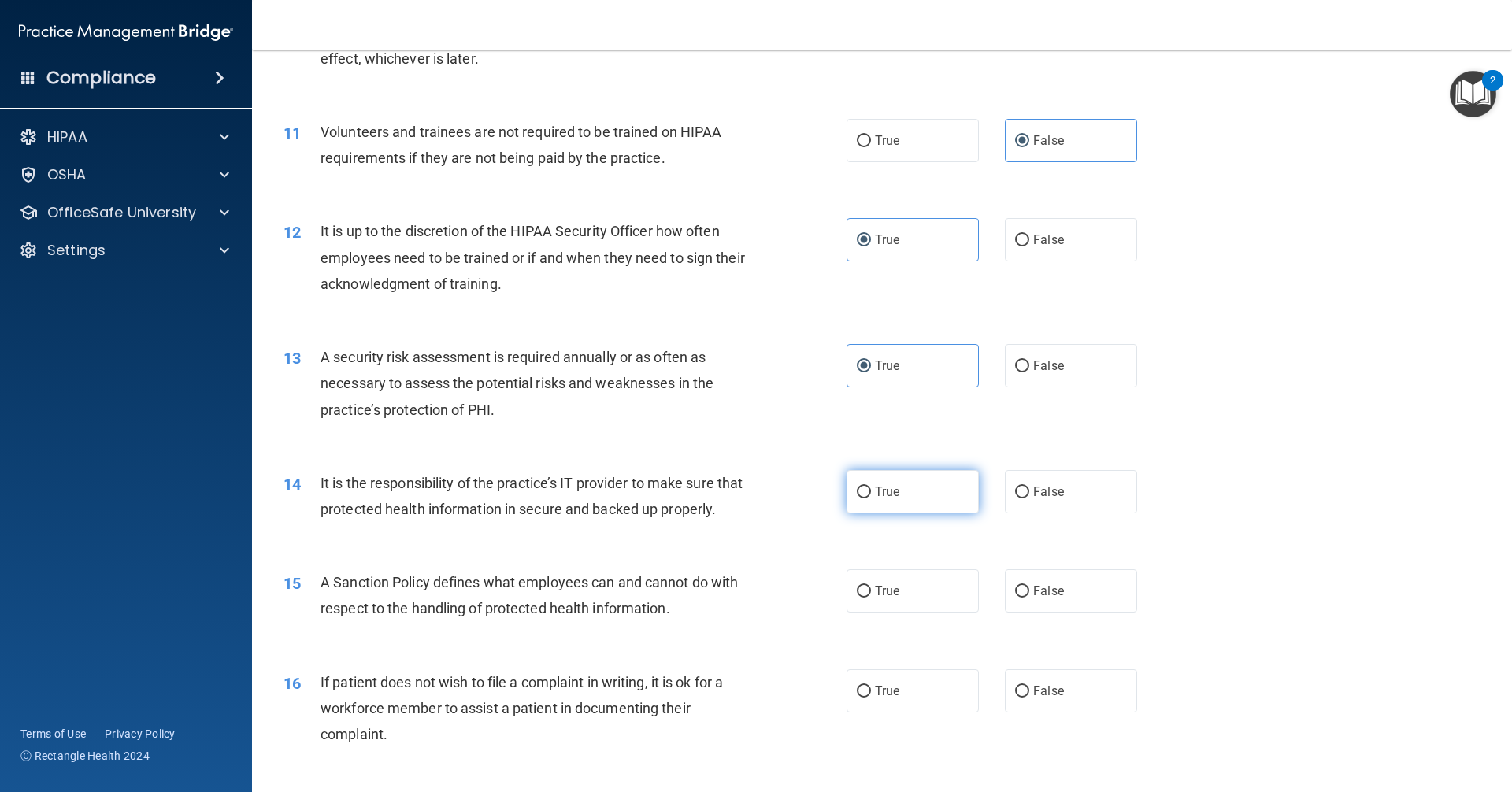
radio input "true"
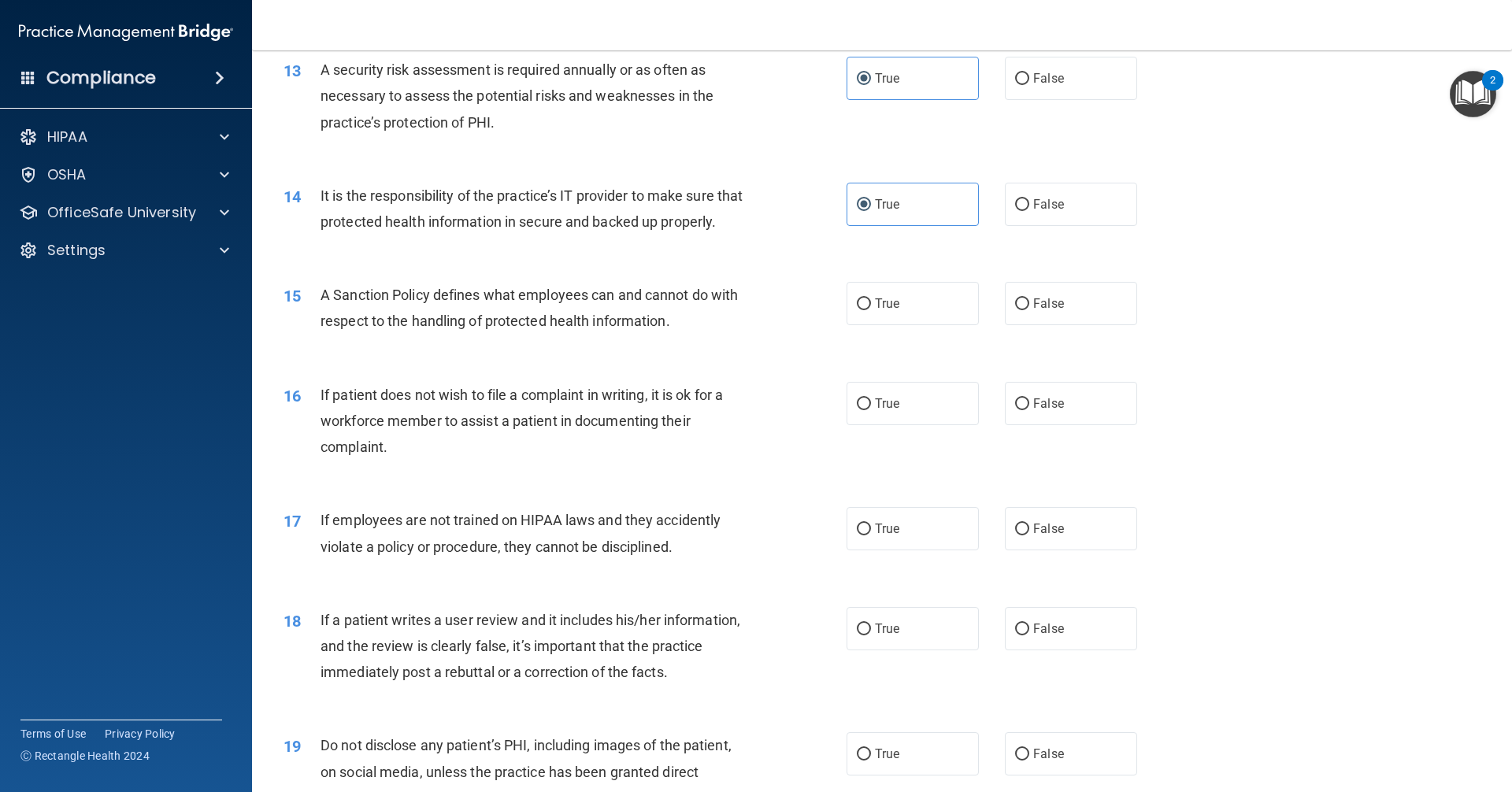
scroll to position [1708, 0]
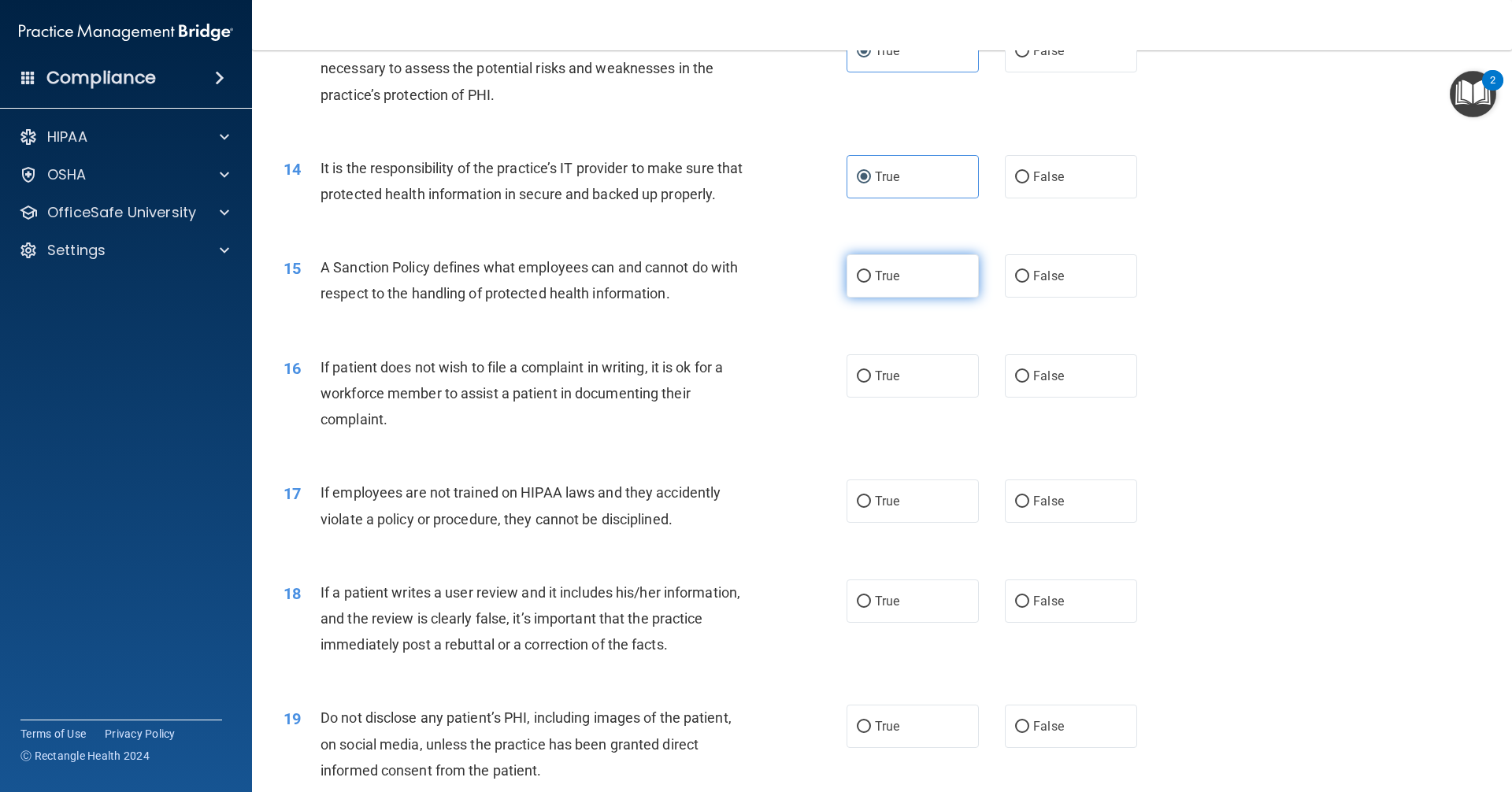
click at [731, 297] on label "True" at bounding box center [912, 275] width 132 height 43
click at [731, 283] on input "True" at bounding box center [863, 276] width 14 height 12
radio input "true"
click at [731, 383] on span "True" at bounding box center [887, 376] width 24 height 15
click at [731, 382] on input "True" at bounding box center [863, 377] width 14 height 12
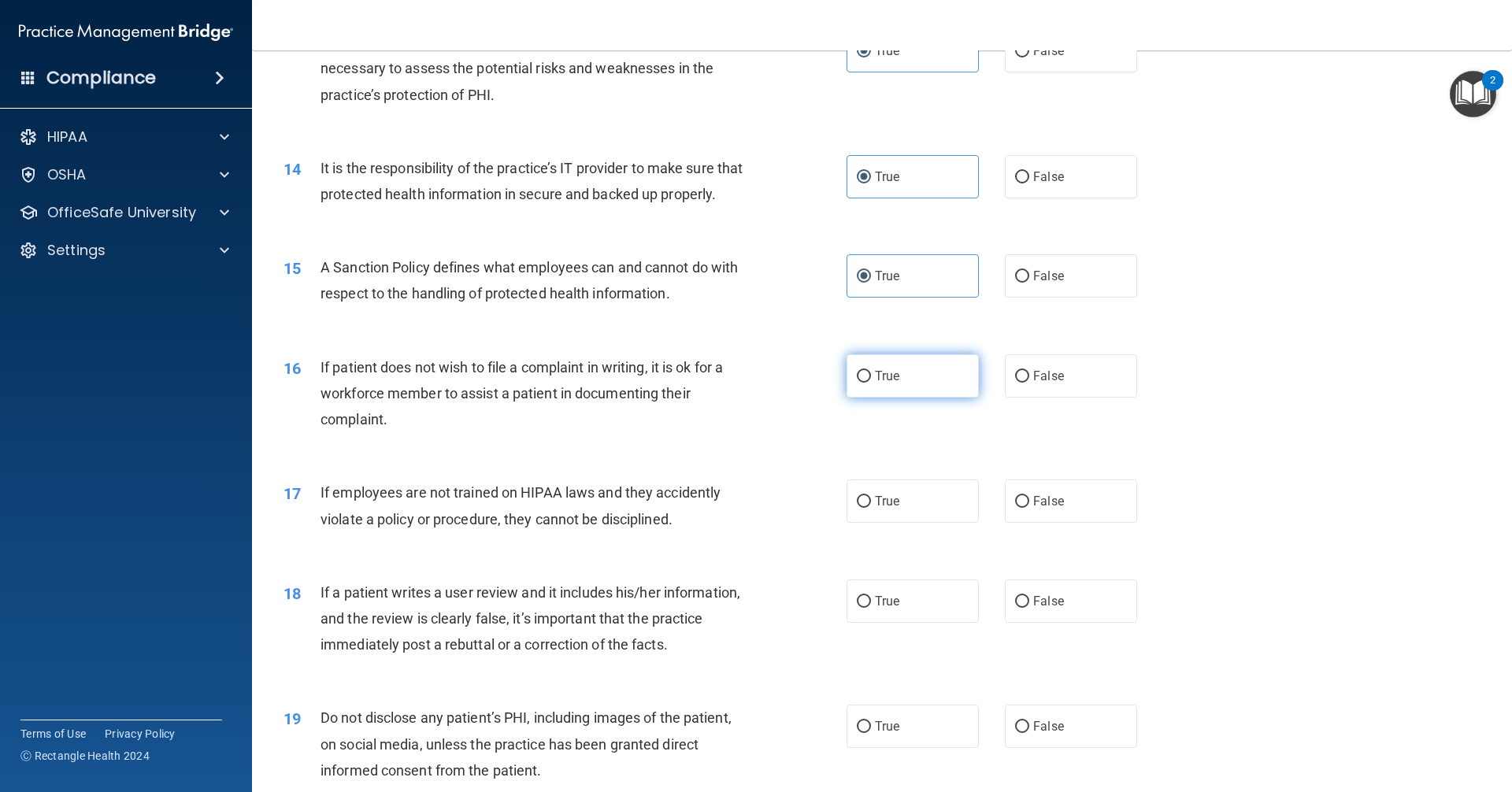
radio input "true"
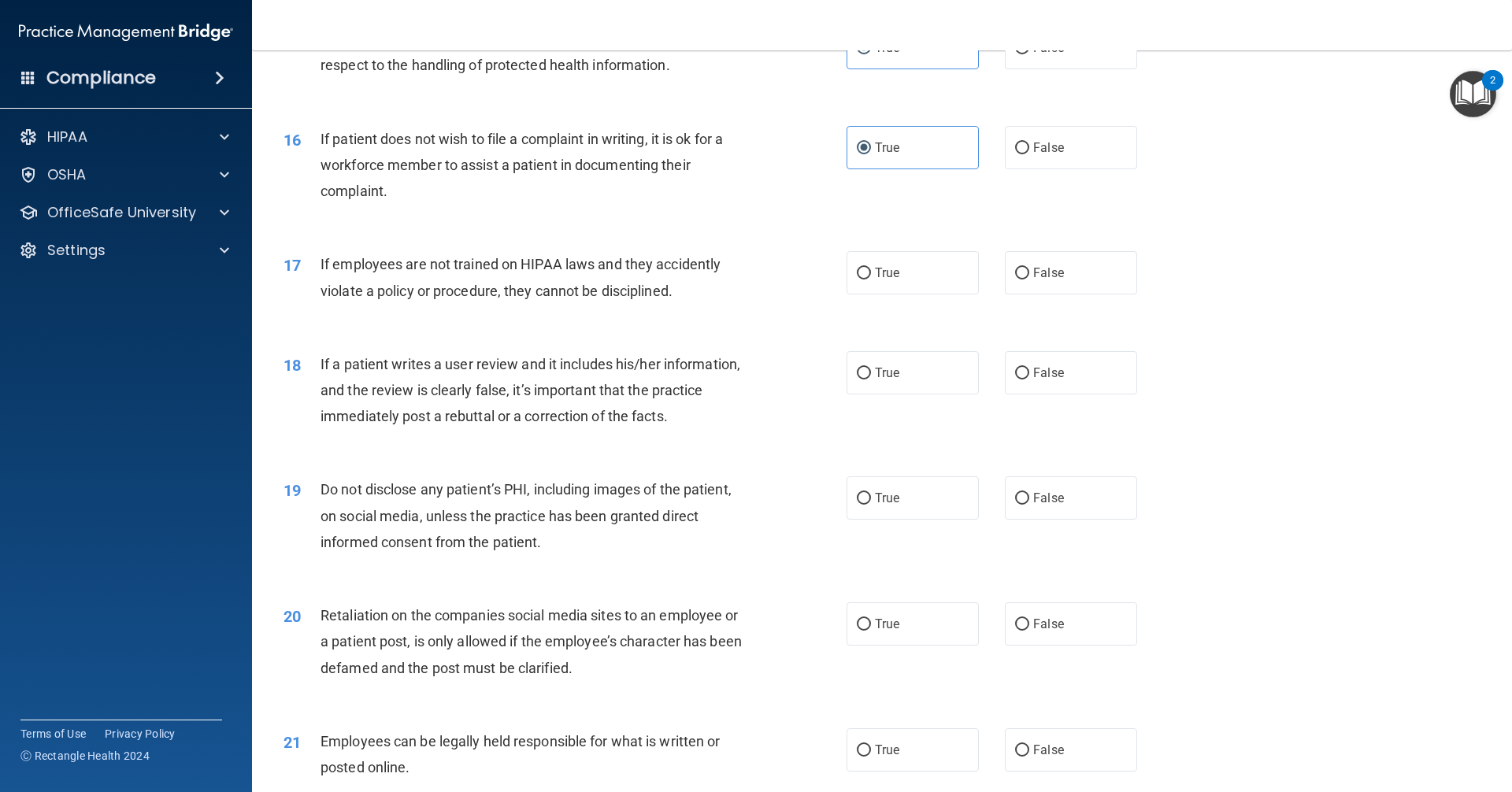
scroll to position [1944, 0]
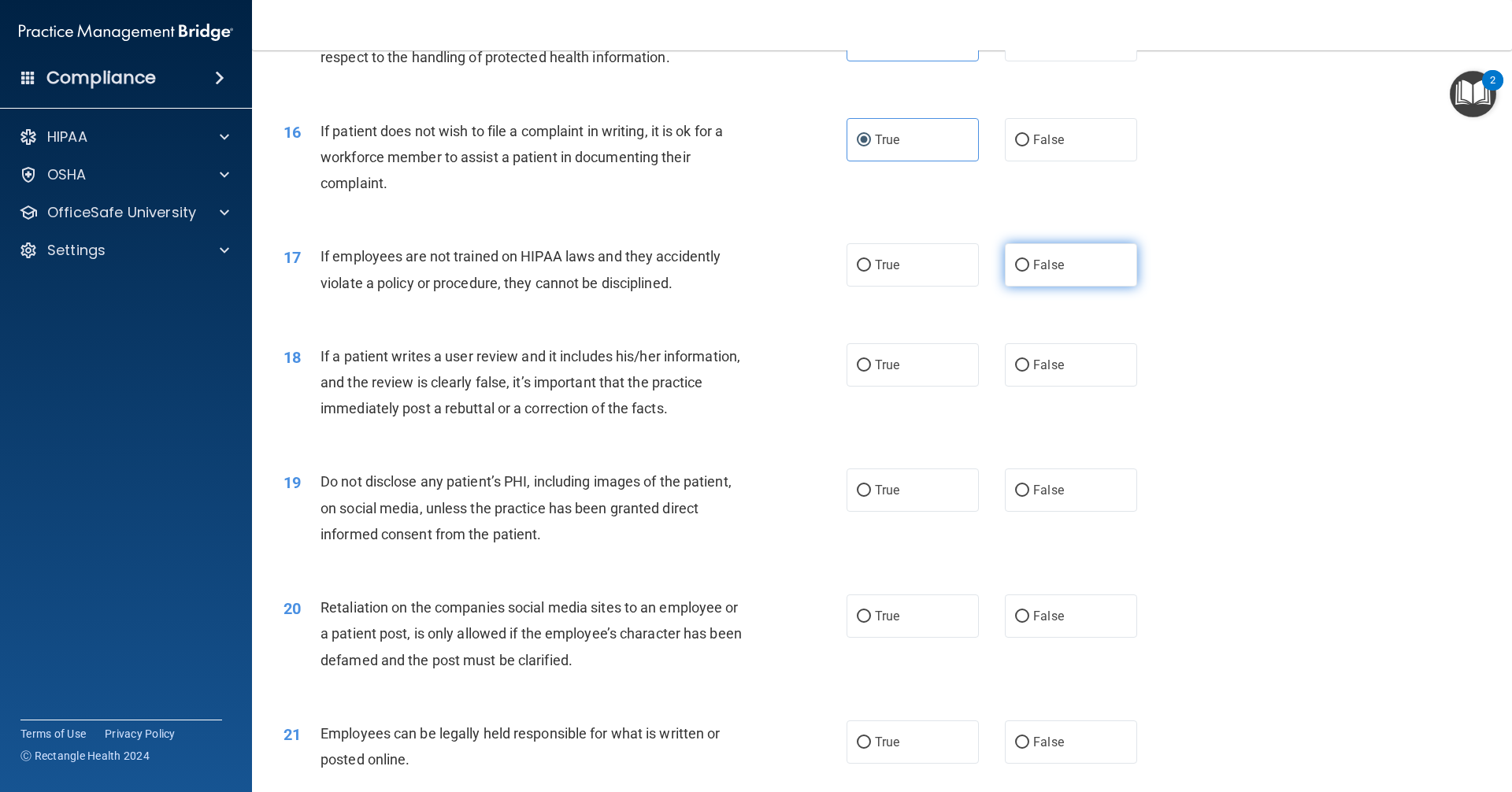
click at [731, 287] on label "False" at bounding box center [1070, 264] width 132 height 43
click at [731, 271] on input "False" at bounding box center [1022, 266] width 14 height 12
radio input "true"
click at [731, 272] on span "True" at bounding box center [887, 265] width 24 height 15
click at [731, 271] on input "True" at bounding box center [863, 266] width 14 height 12
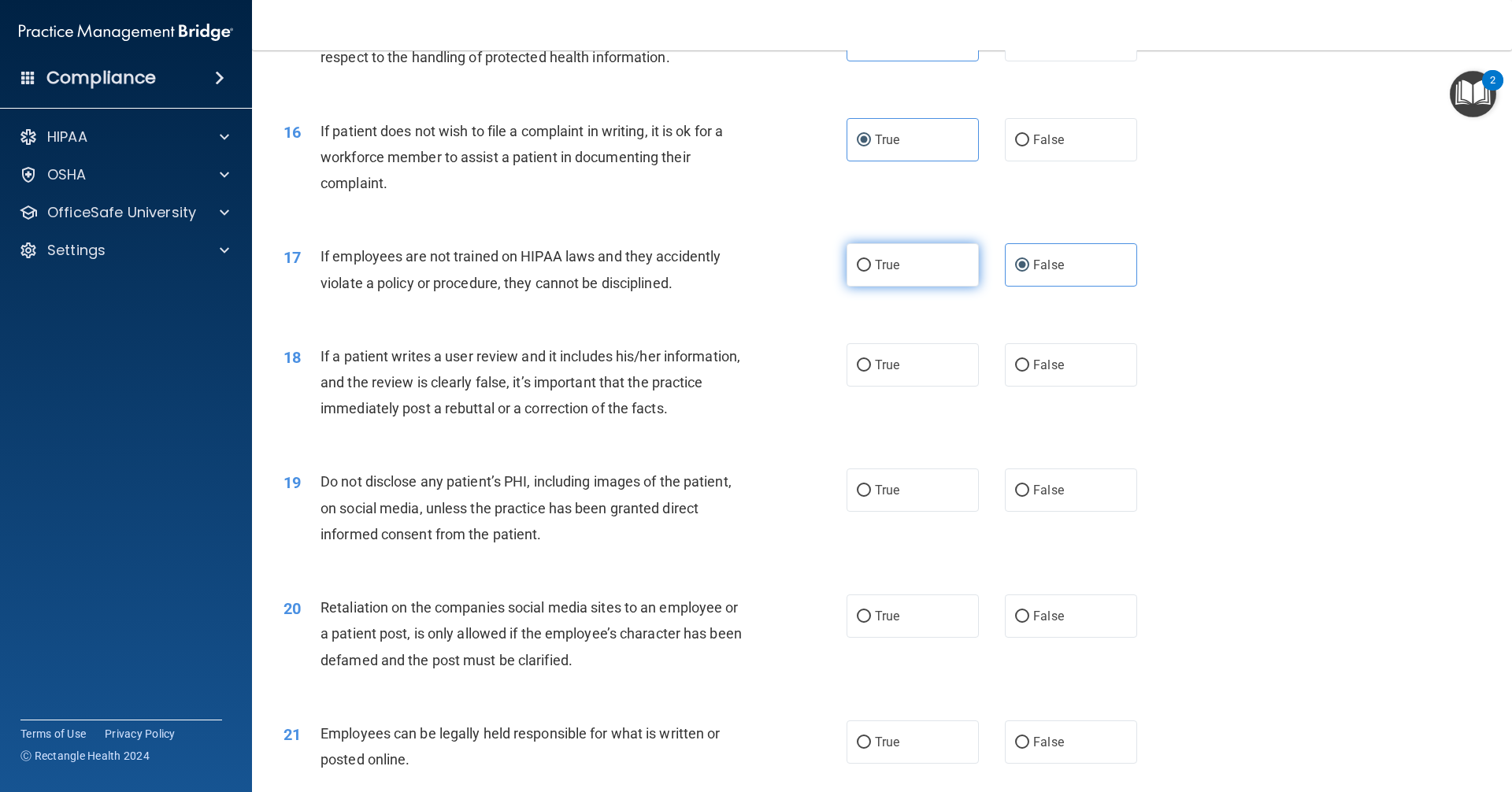
radio input "true"
radio input "false"
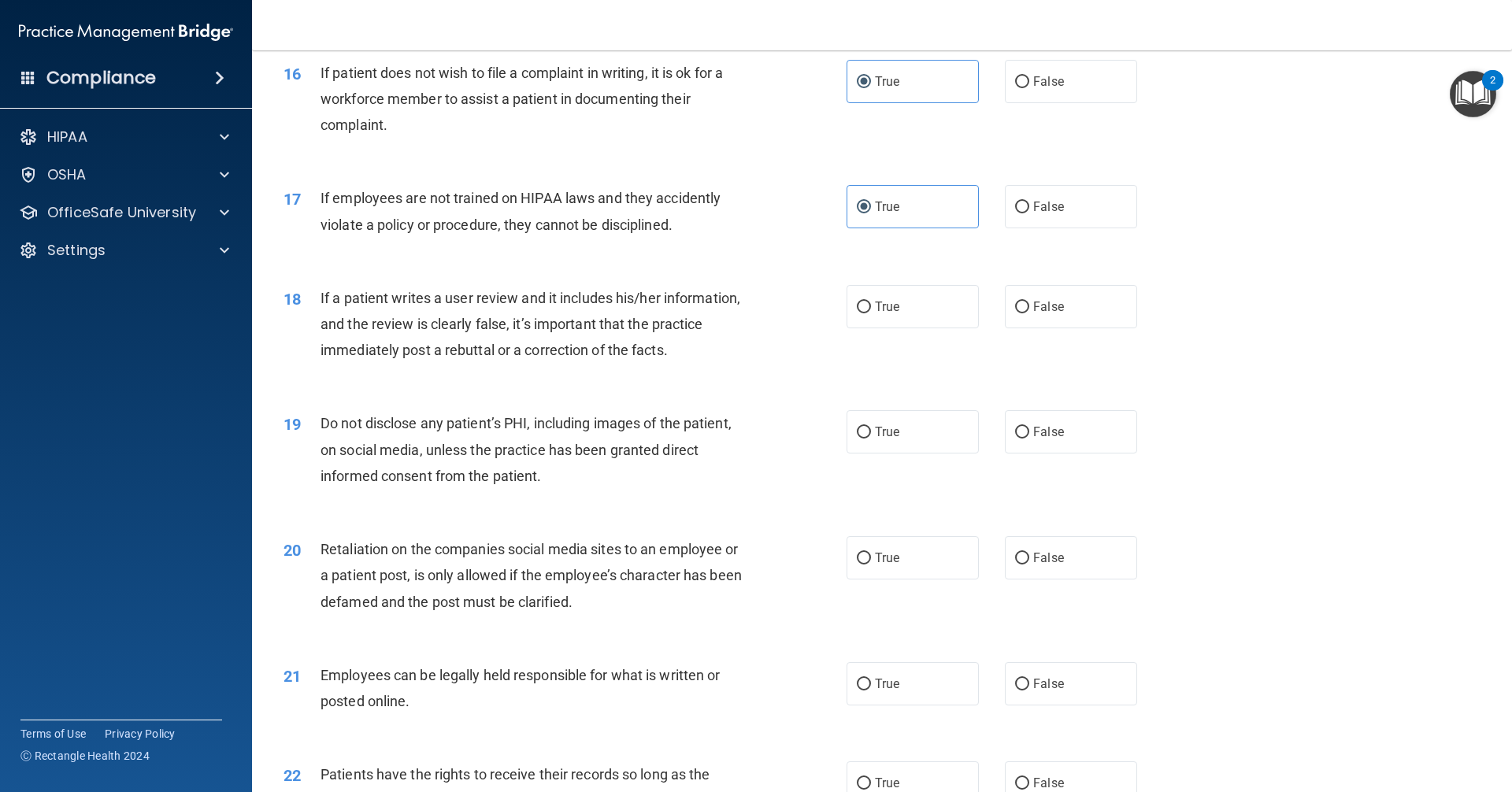
scroll to position [2101, 0]
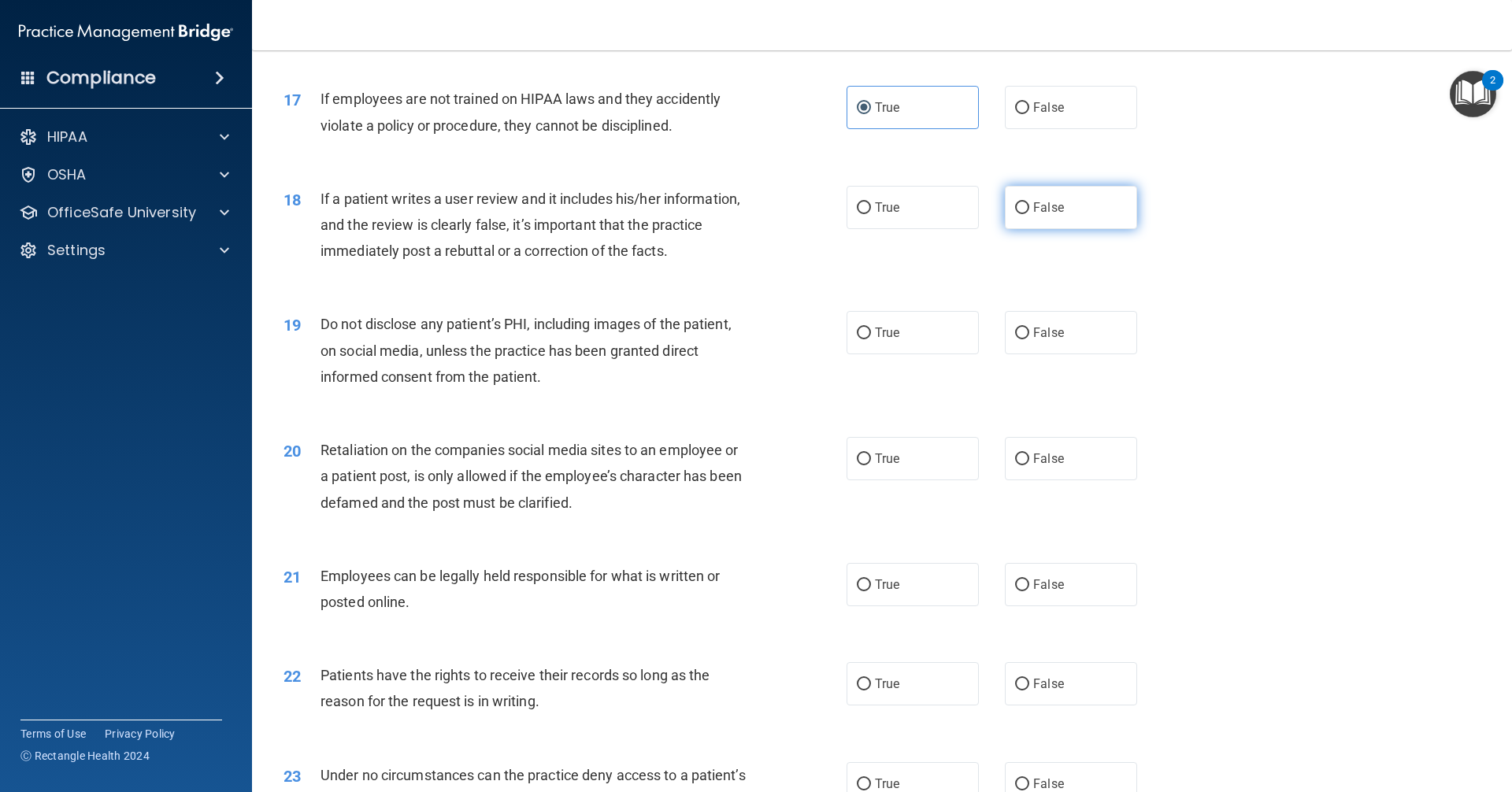
drag, startPoint x: 1070, startPoint y: 233, endPoint x: 1045, endPoint y: 233, distance: 25.0
click at [731, 229] on label "False" at bounding box center [1070, 207] width 132 height 43
click at [731, 214] on input "False" at bounding box center [1022, 208] width 14 height 12
radio input "true"
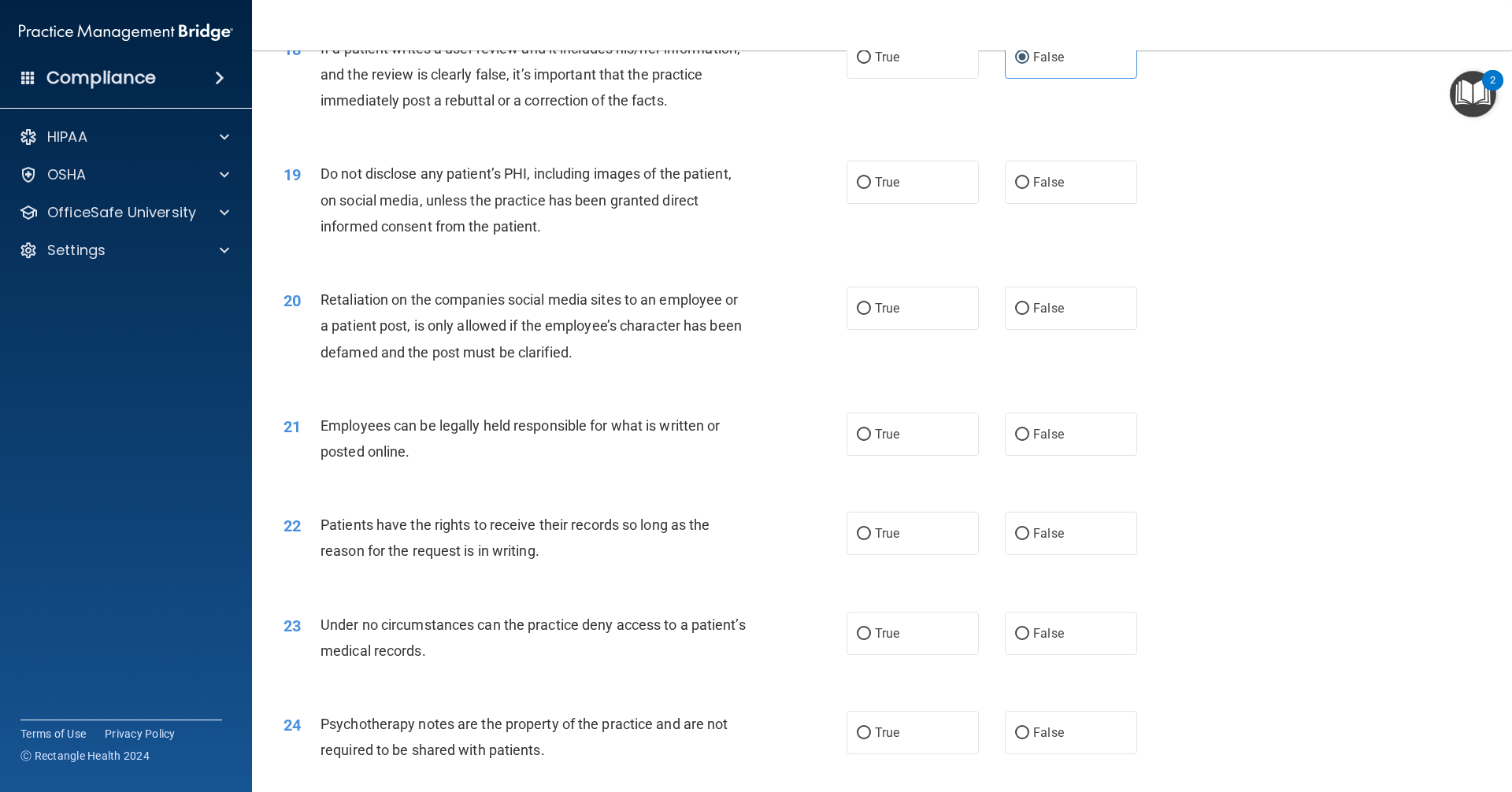
scroll to position [2259, 0]
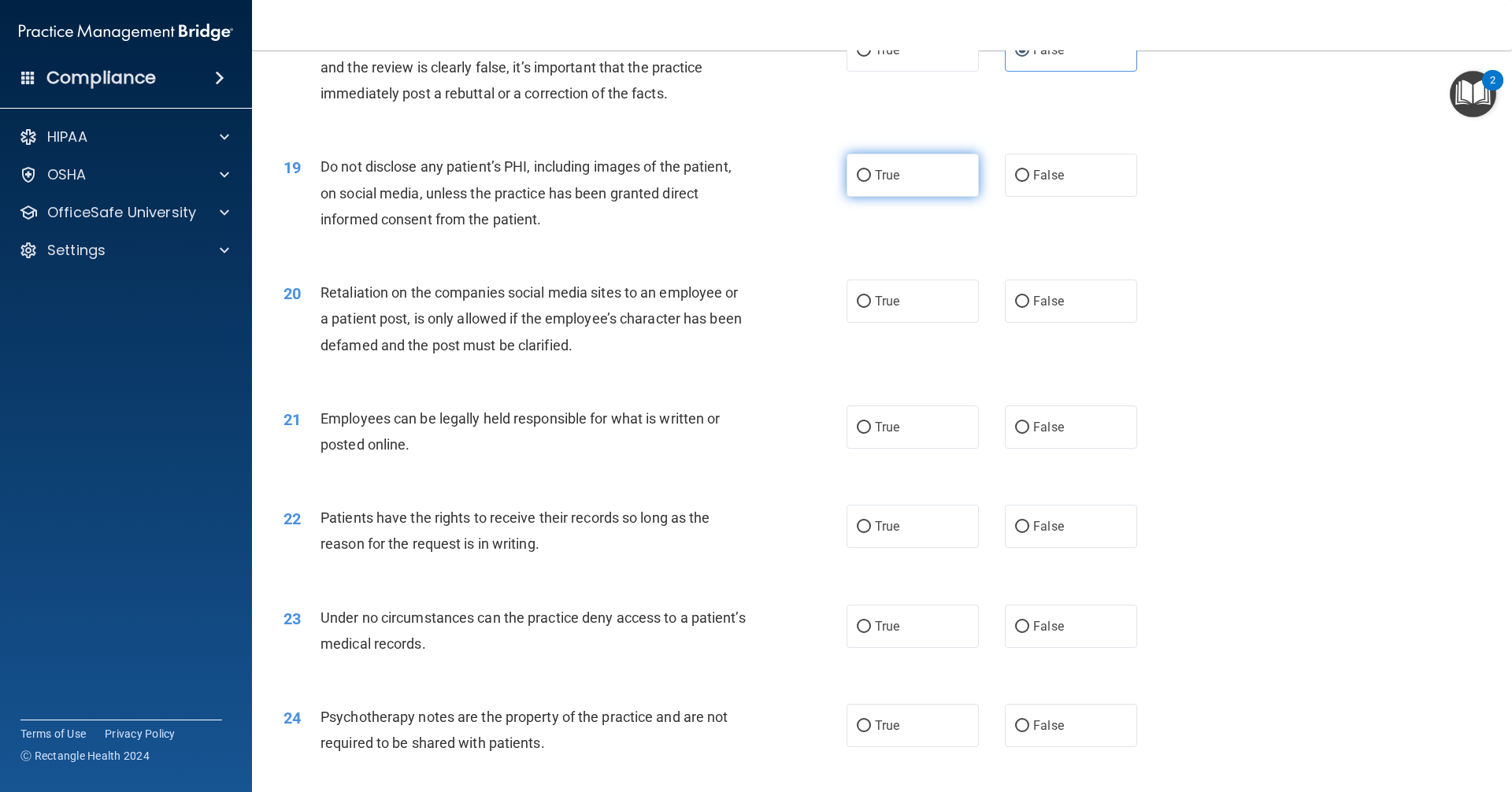
click at [731, 197] on label "True" at bounding box center [912, 174] width 132 height 43
click at [731, 181] on input "True" at bounding box center [863, 176] width 14 height 12
radio input "true"
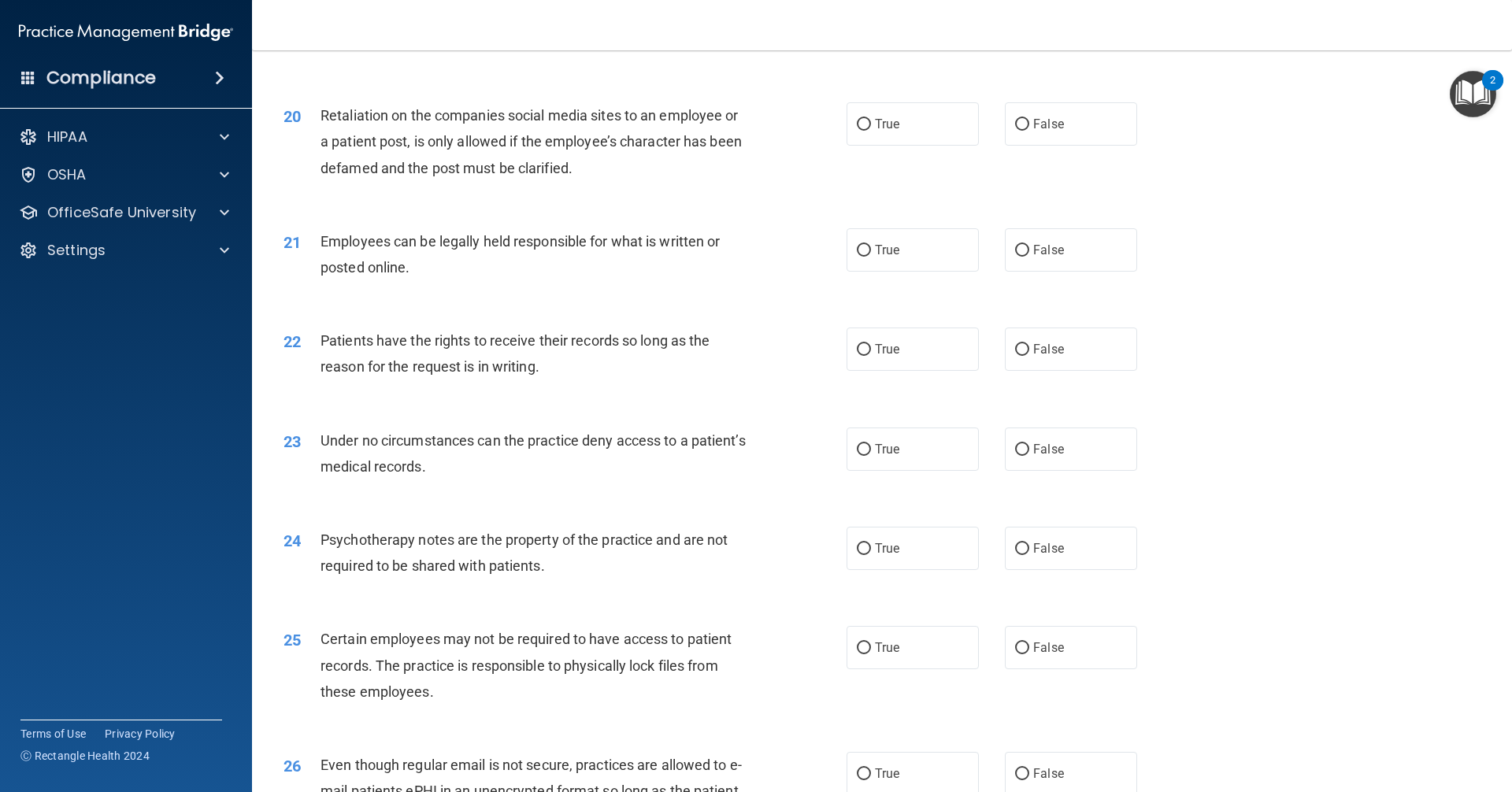
scroll to position [2494, 0]
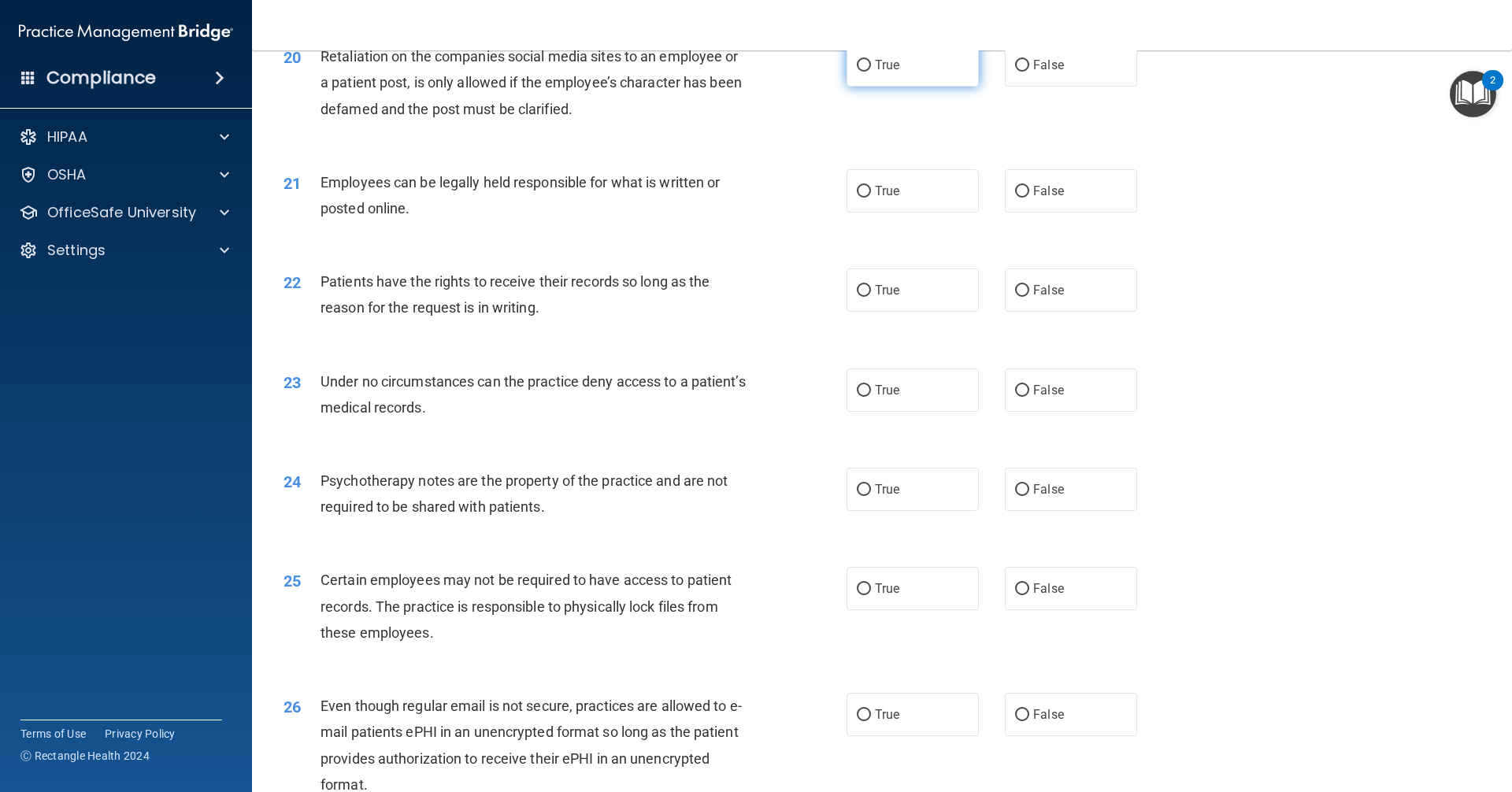
click at [731, 87] on label "True" at bounding box center [912, 64] width 132 height 43
click at [731, 71] on input "True" at bounding box center [863, 66] width 14 height 12
radio input "true"
click at [731, 198] on input "True" at bounding box center [863, 191] width 14 height 12
radio input "true"
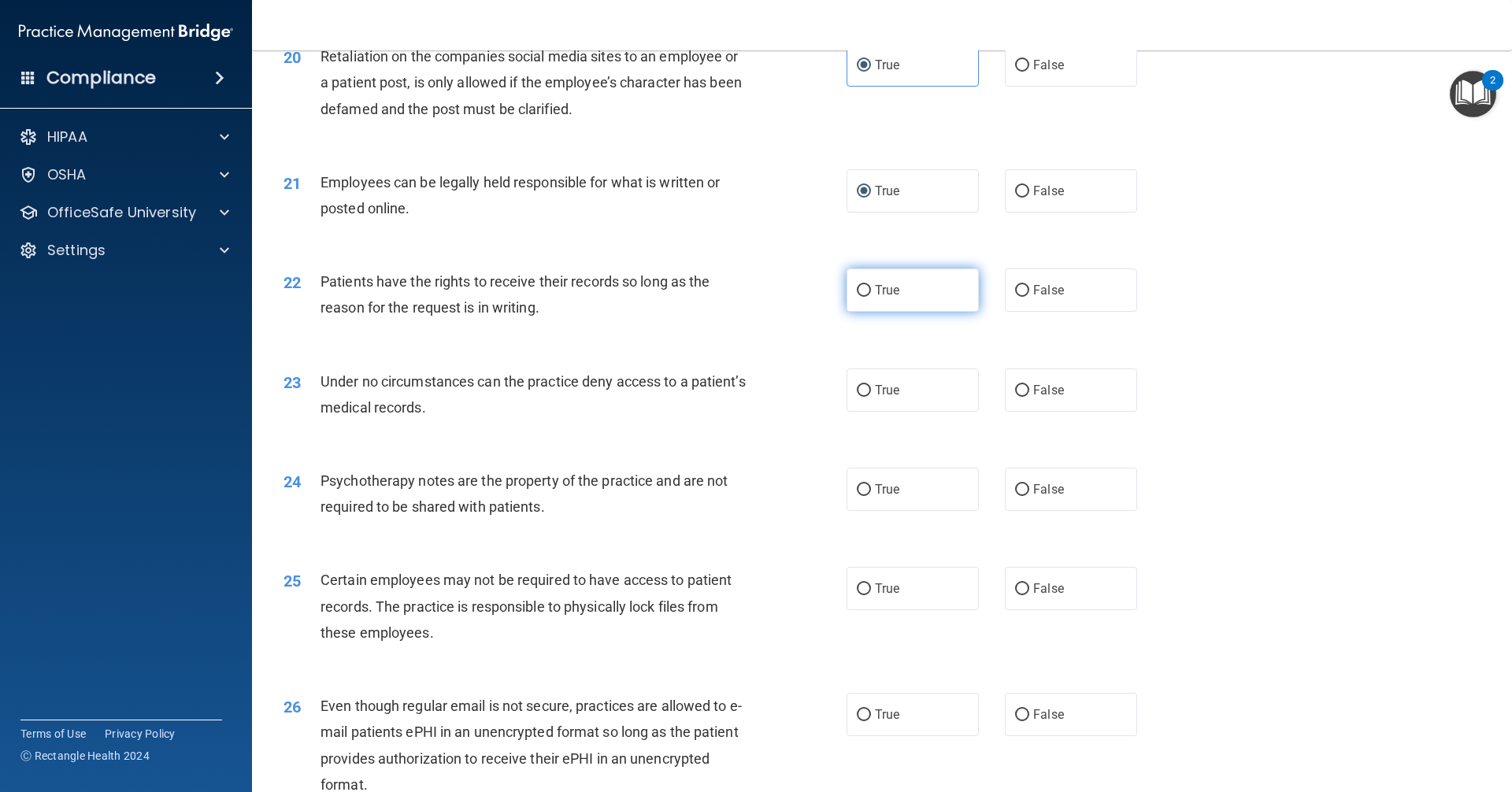
click at [731, 312] on label "True" at bounding box center [912, 289] width 132 height 43
click at [731, 296] on input "True" at bounding box center [863, 291] width 14 height 12
radio input "true"
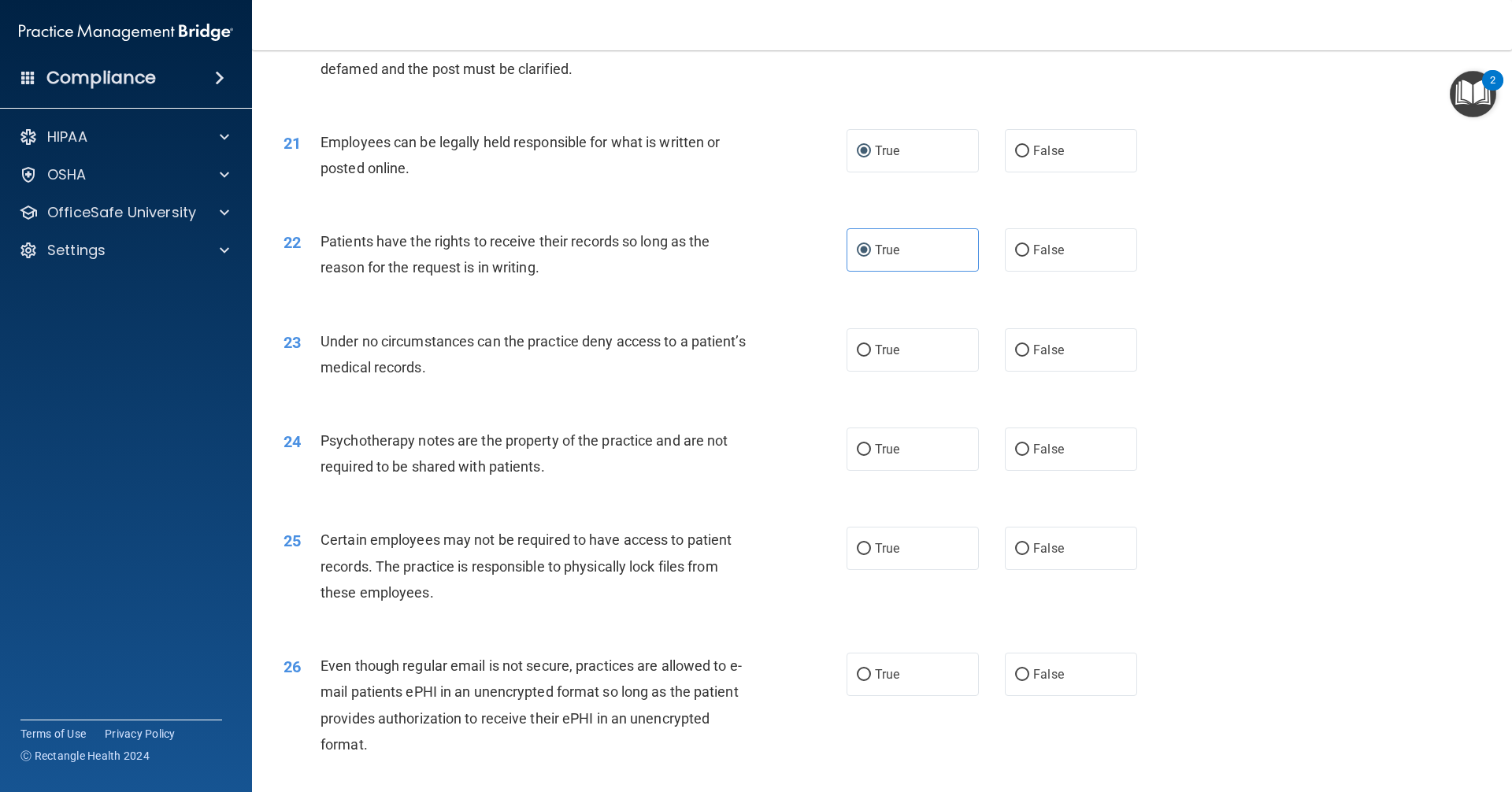
scroll to position [2574, 0]
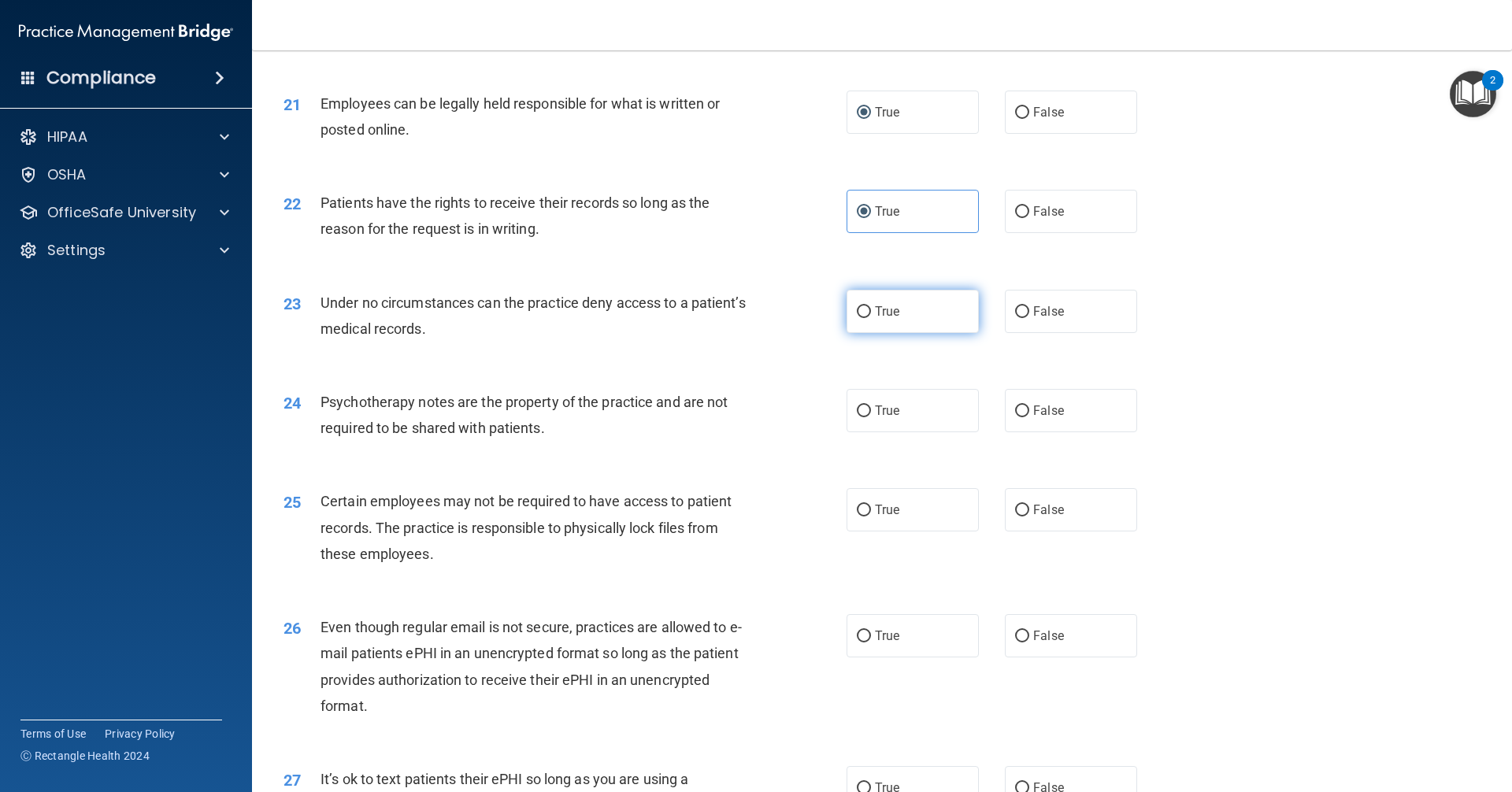
click at [731, 319] on span "True" at bounding box center [887, 311] width 24 height 15
click at [731, 318] on input "True" at bounding box center [863, 312] width 14 height 12
radio input "true"
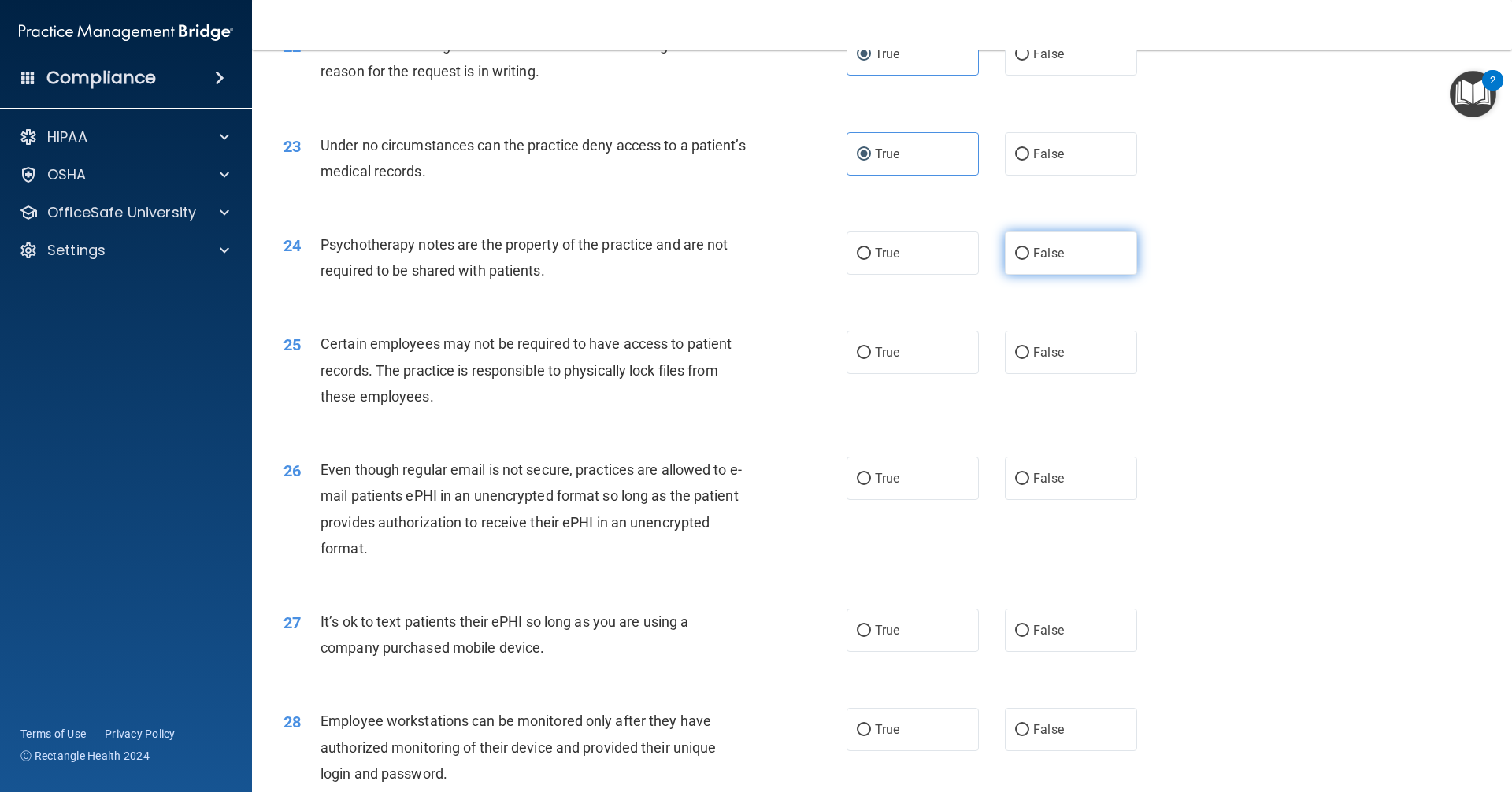
click at [731, 275] on label "False" at bounding box center [1070, 253] width 132 height 43
click at [731, 260] on input "False" at bounding box center [1022, 253] width 14 height 12
radio input "true"
click at [731, 374] on label "True" at bounding box center [912, 351] width 132 height 43
click at [731, 359] on input "True" at bounding box center [863, 353] width 14 height 12
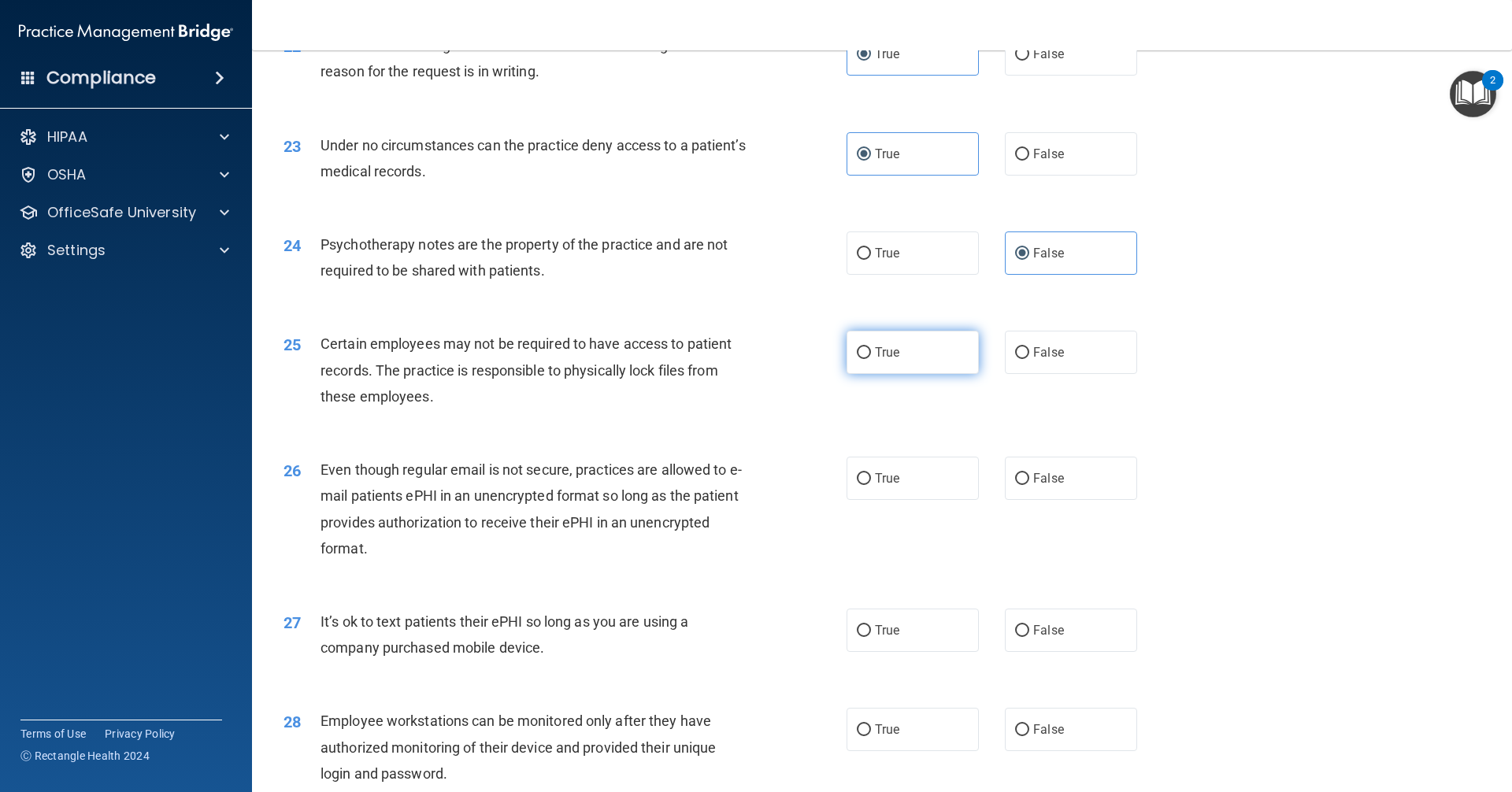
radio input "true"
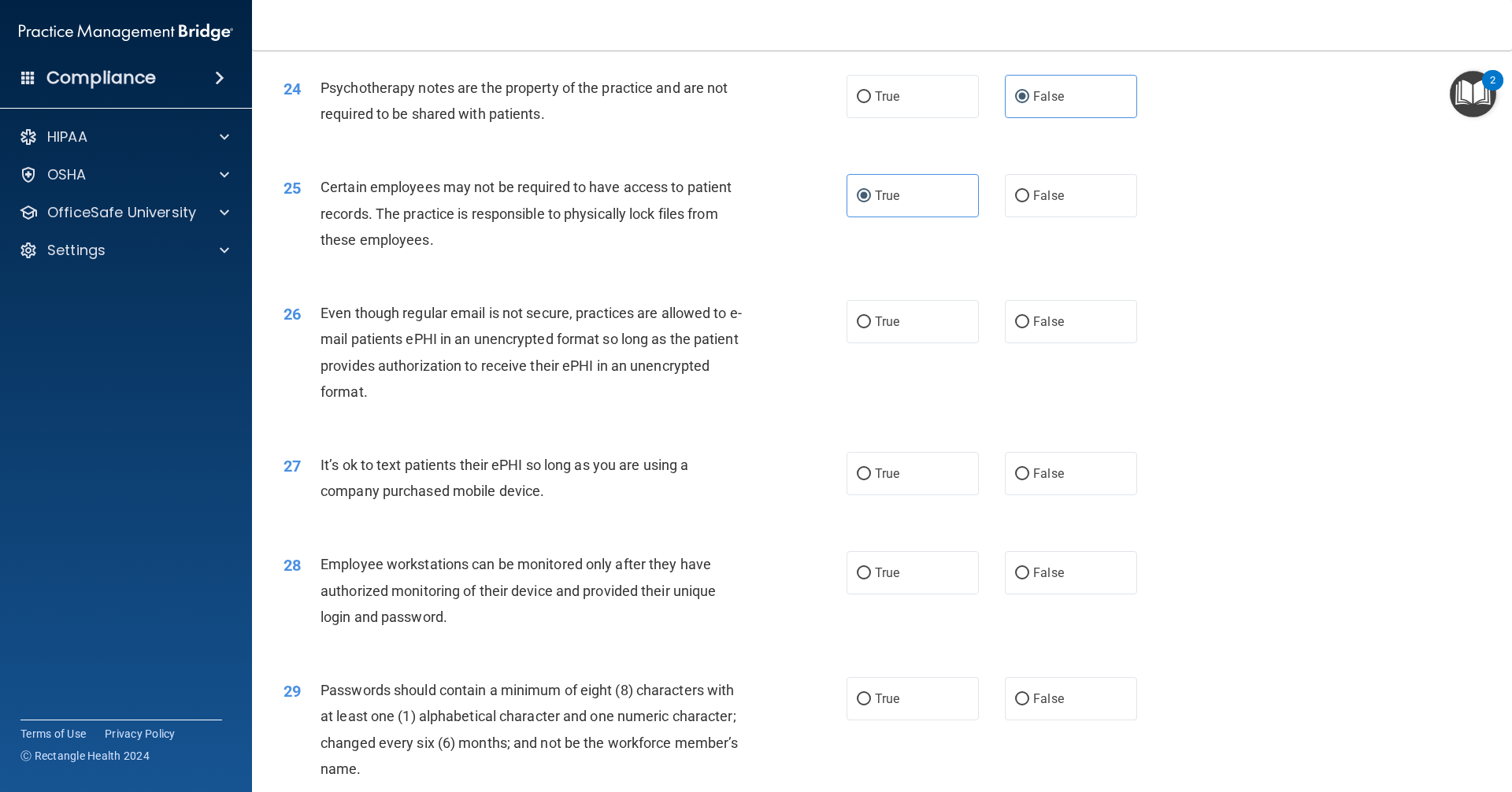
scroll to position [2888, 0]
click at [731, 343] on label "True" at bounding box center [912, 320] width 132 height 43
click at [731, 327] on input "True" at bounding box center [863, 321] width 14 height 12
radio input "true"
click at [731, 480] on span "True" at bounding box center [887, 472] width 24 height 15
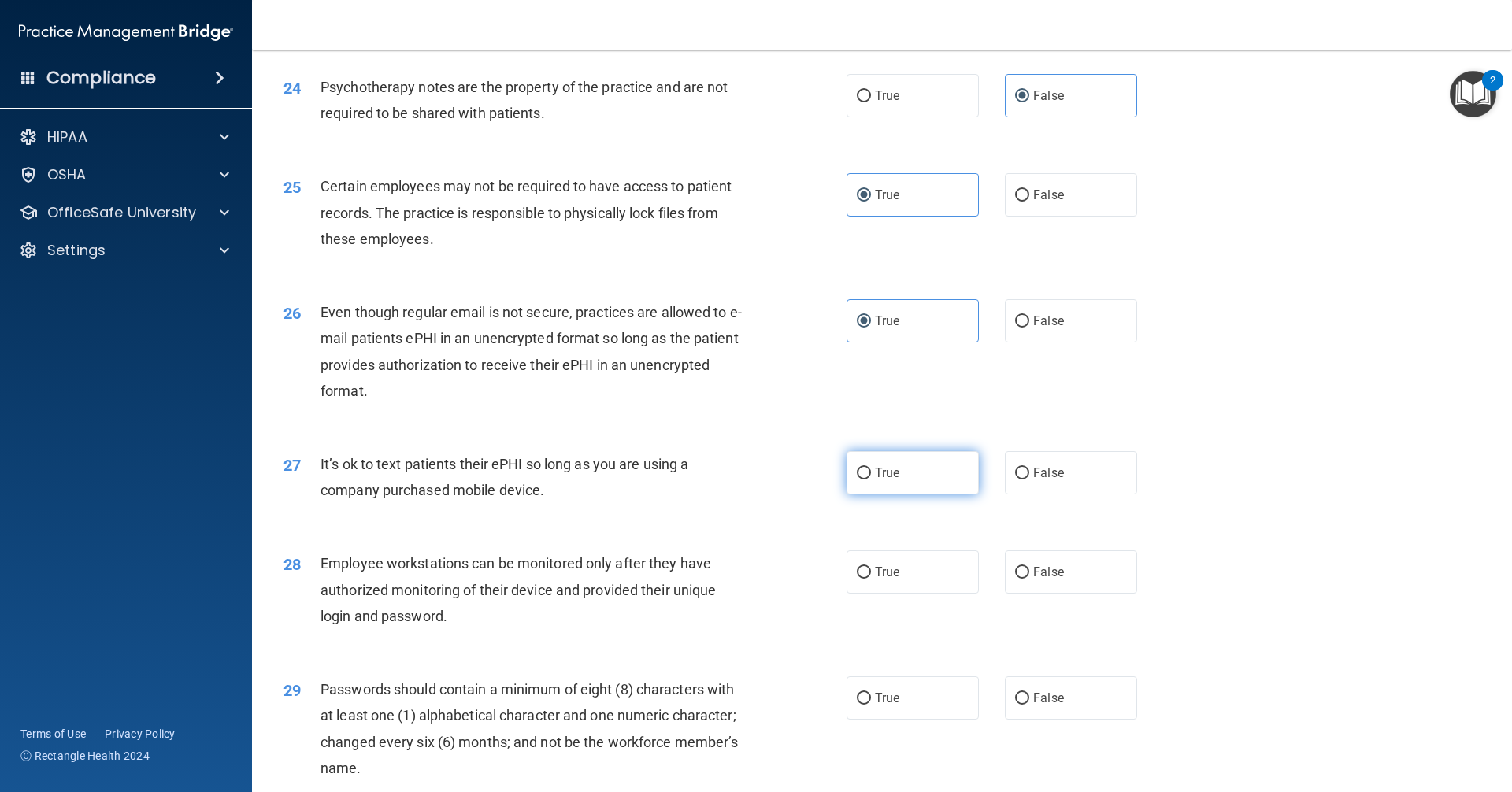
click at [731, 479] on input "True" at bounding box center [863, 473] width 14 height 12
radio input "true"
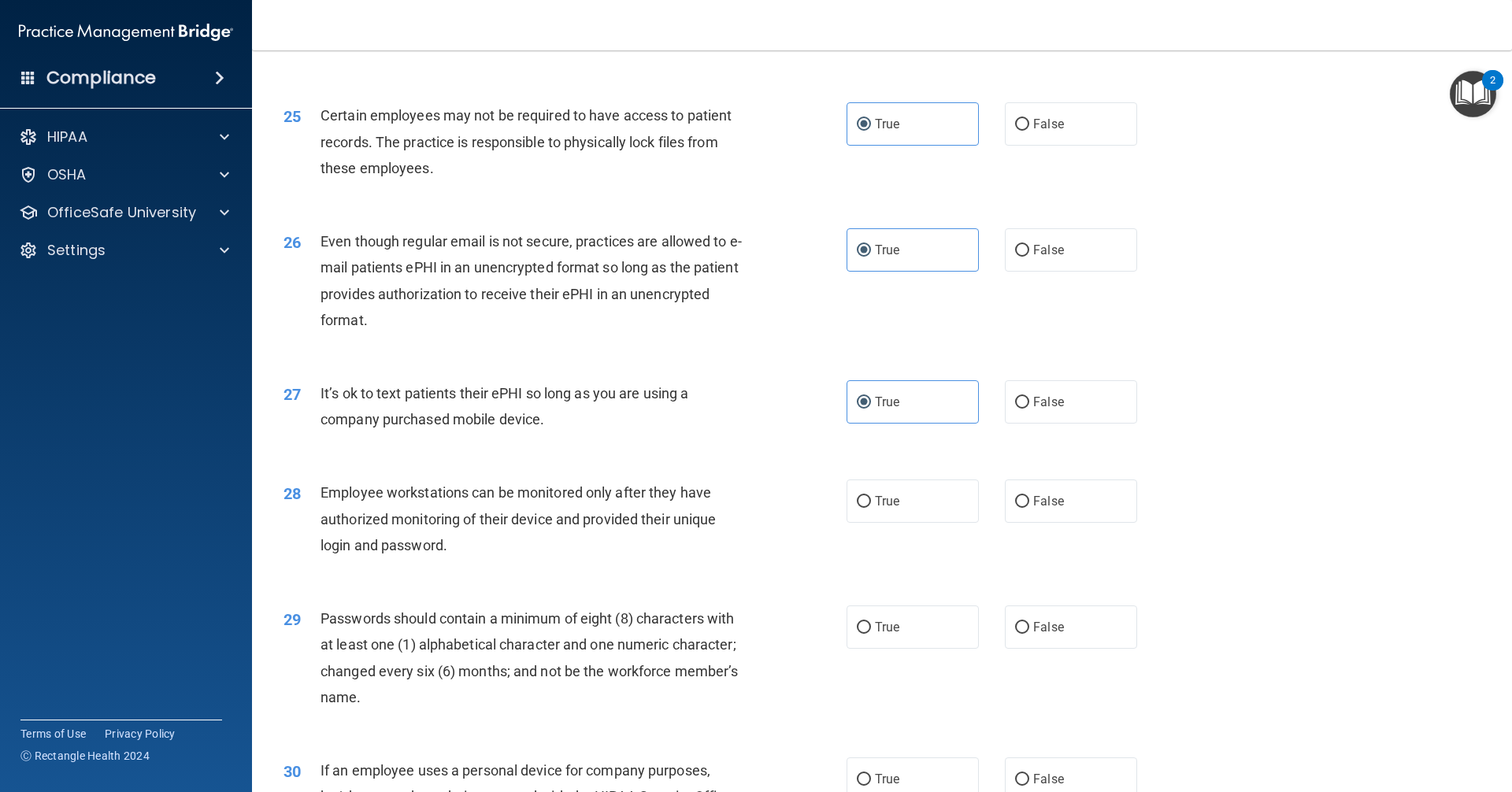
scroll to position [3046, 0]
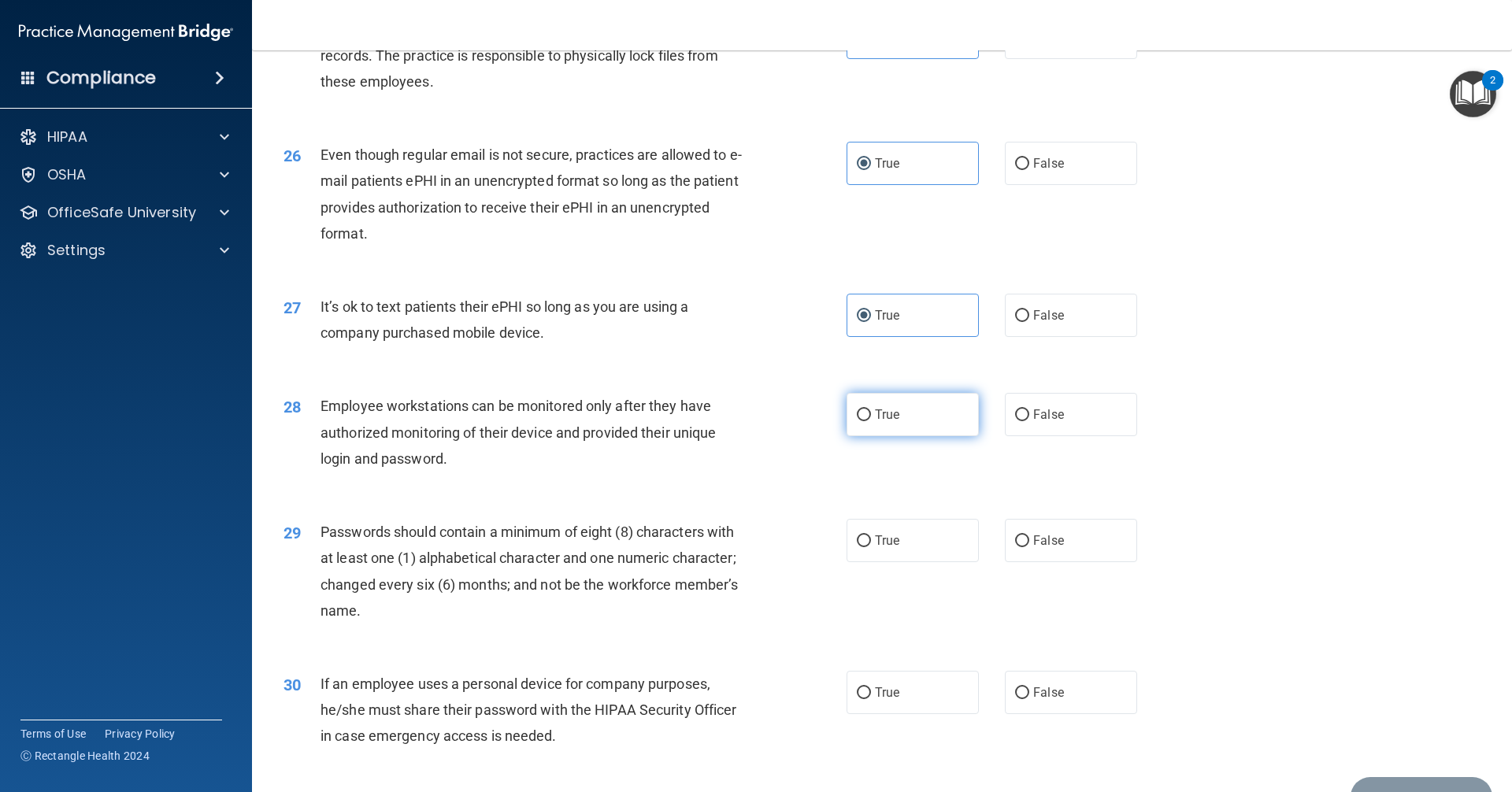
click at [731, 436] on label "True" at bounding box center [912, 414] width 132 height 43
click at [731, 421] on input "True" at bounding box center [863, 415] width 14 height 12
radio input "true"
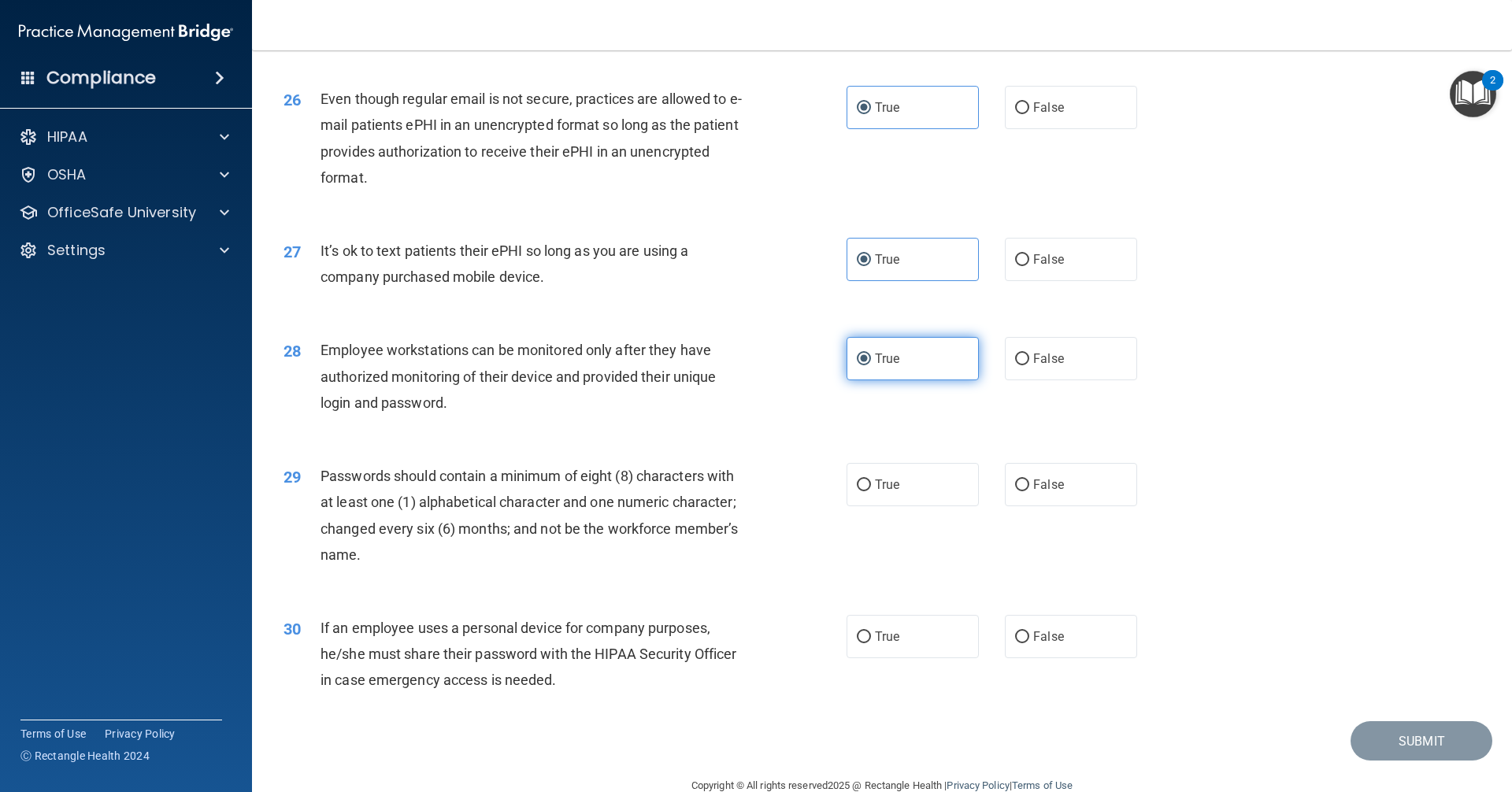
scroll to position [3159, 0]
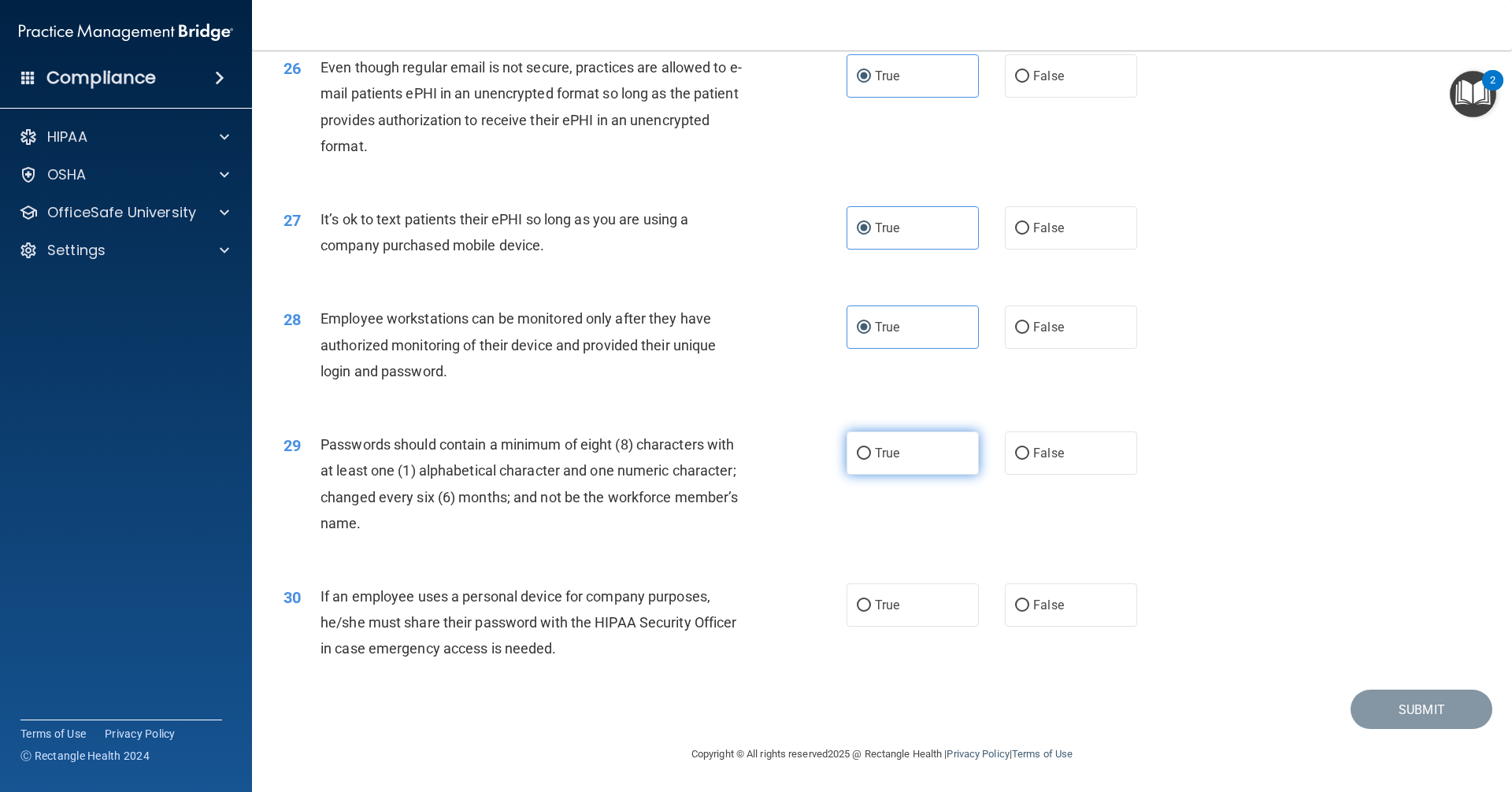
click at [731, 456] on label "True" at bounding box center [912, 453] width 132 height 43
click at [731, 456] on input "True" at bounding box center [863, 453] width 14 height 12
radio input "true"
click at [731, 620] on label "True" at bounding box center [912, 604] width 132 height 43
click at [731, 611] on input "True" at bounding box center [863, 605] width 14 height 12
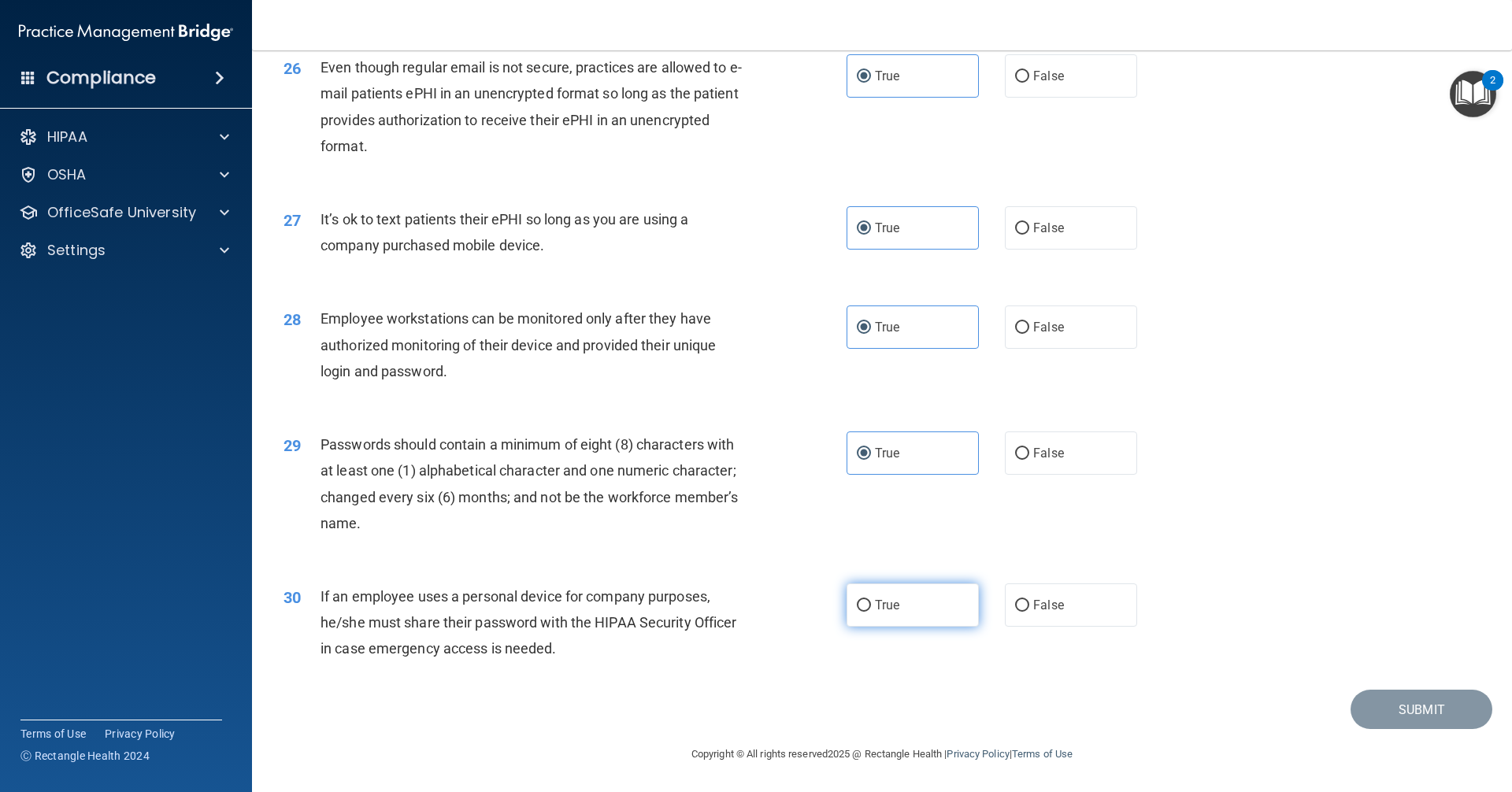
radio input "true"
click at [731, 706] on button "Submit" at bounding box center [1421, 709] width 142 height 40
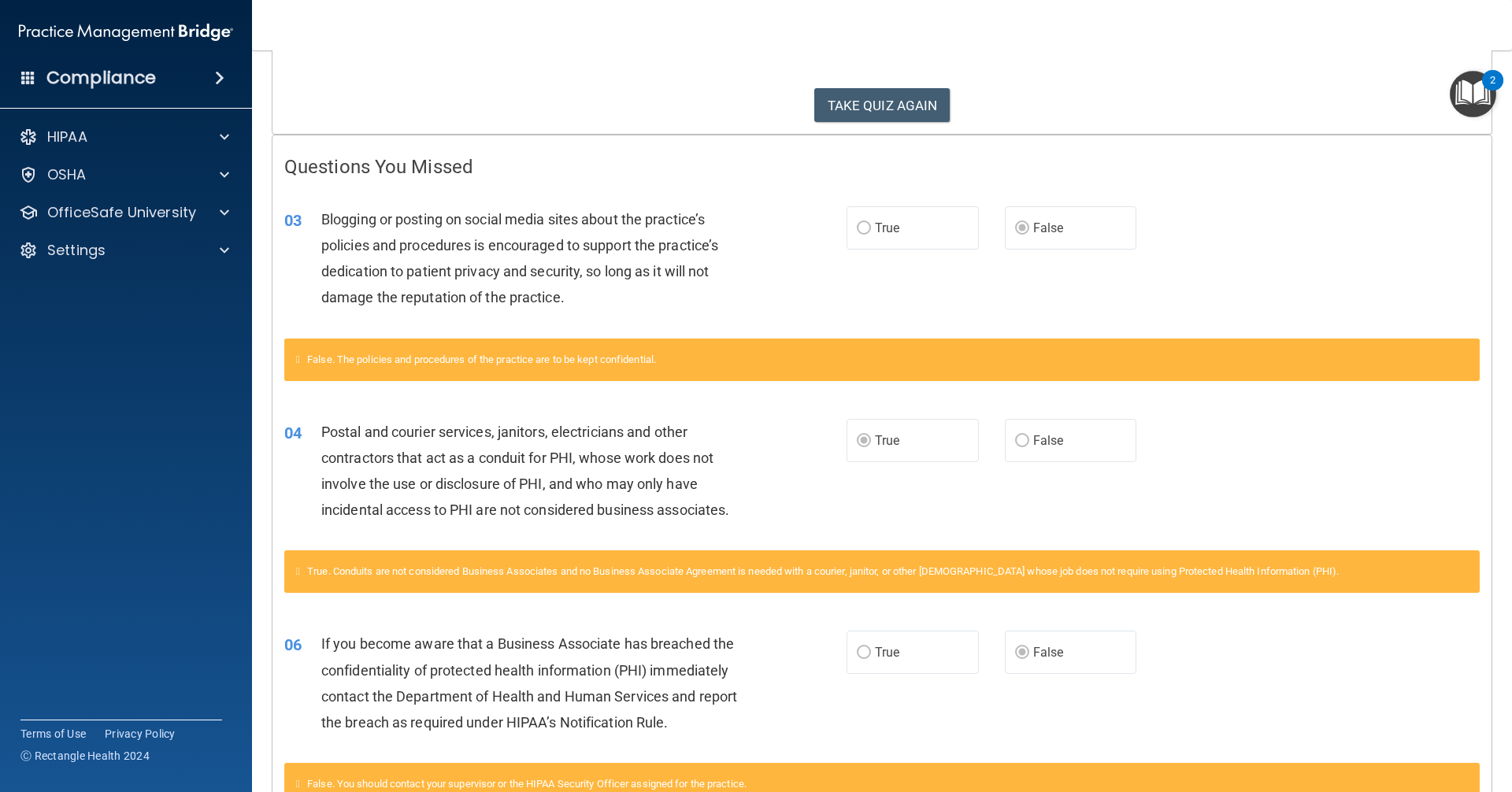
scroll to position [315, 0]
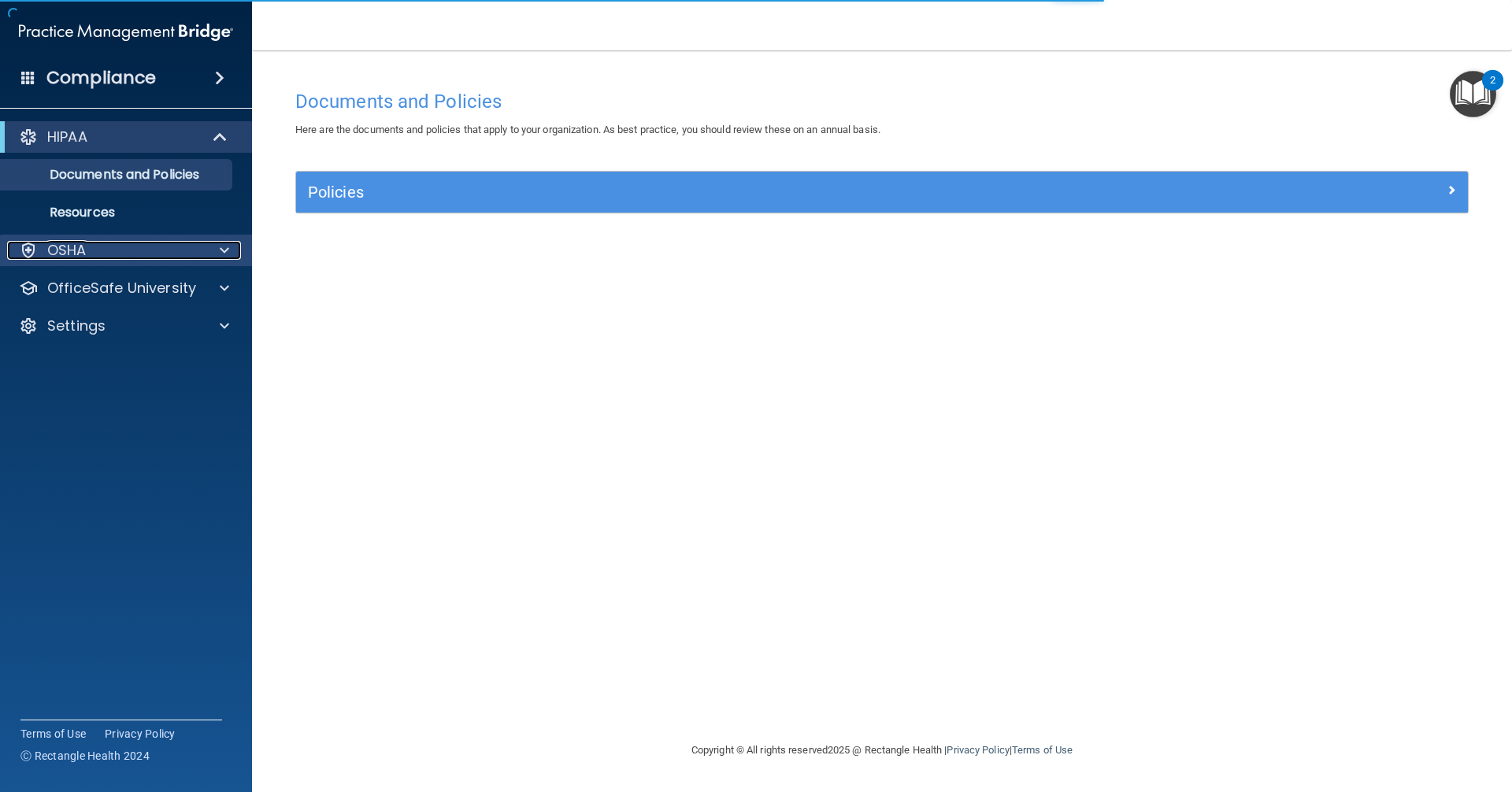
click at [153, 254] on div "OSHA" at bounding box center [105, 249] width 195 height 19
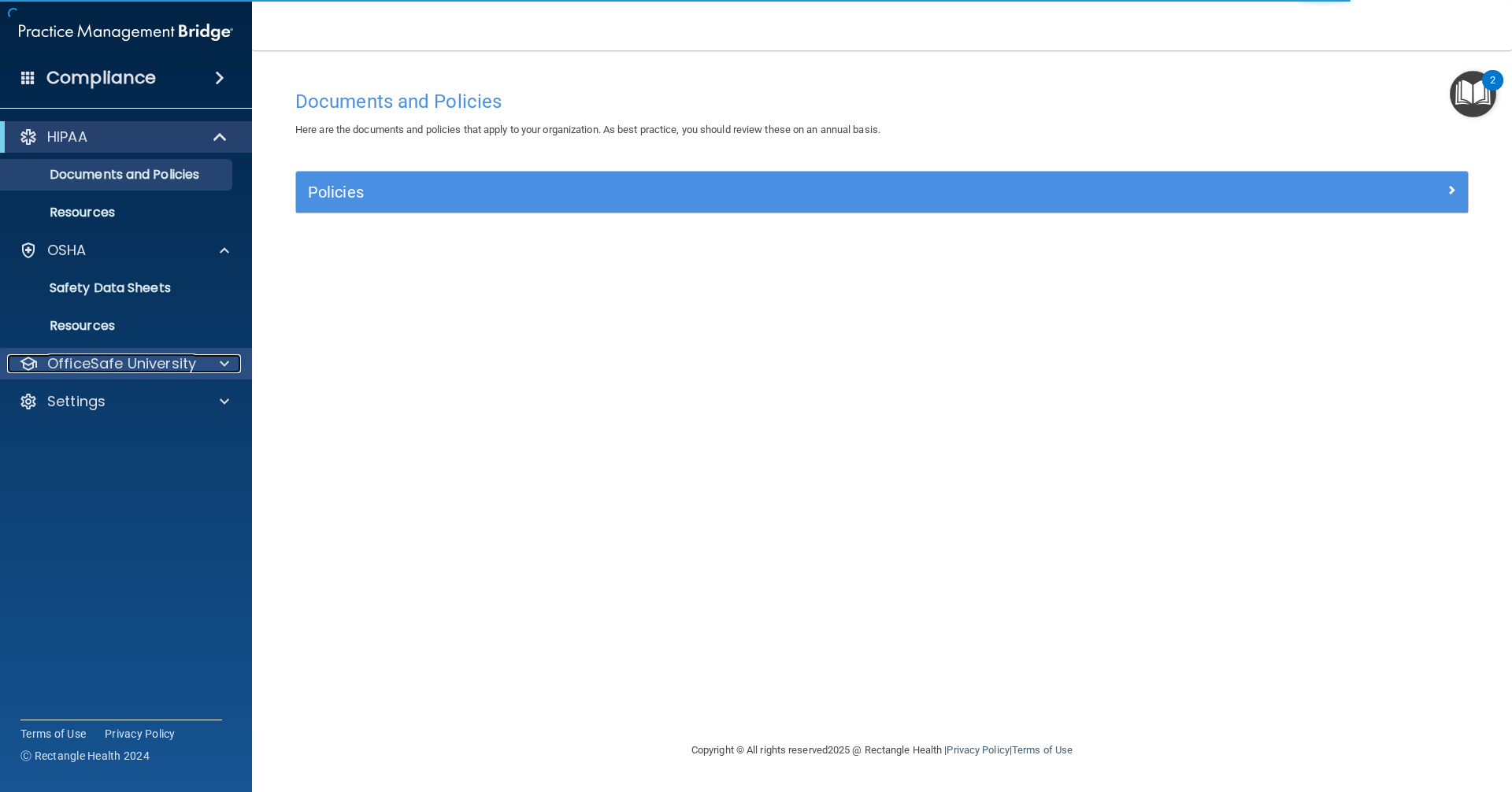
click at [123, 361] on p "OfficeSafe University" at bounding box center [122, 363] width 149 height 19
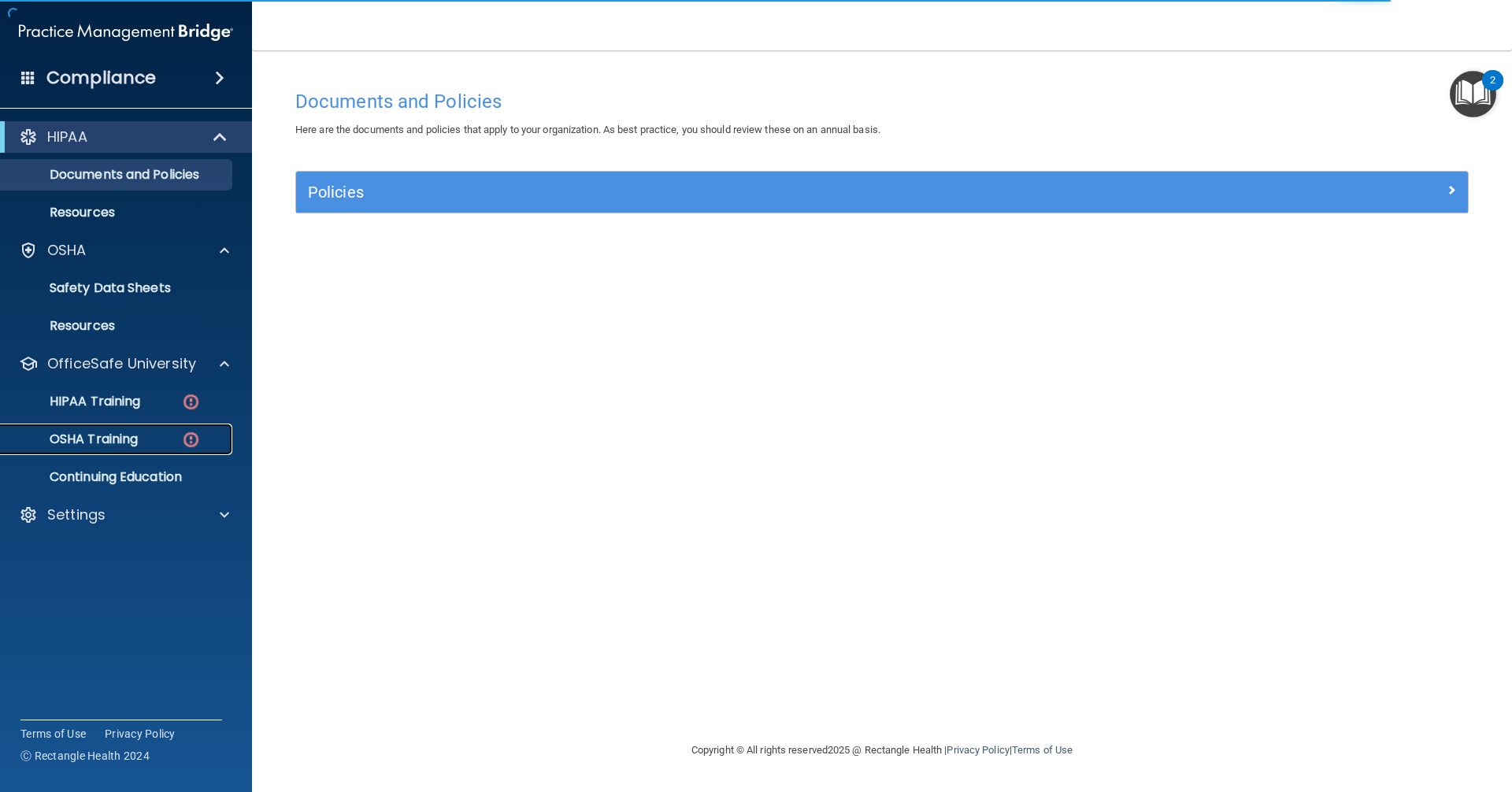
click at [129, 439] on p "OSHA Training" at bounding box center [74, 439] width 127 height 15
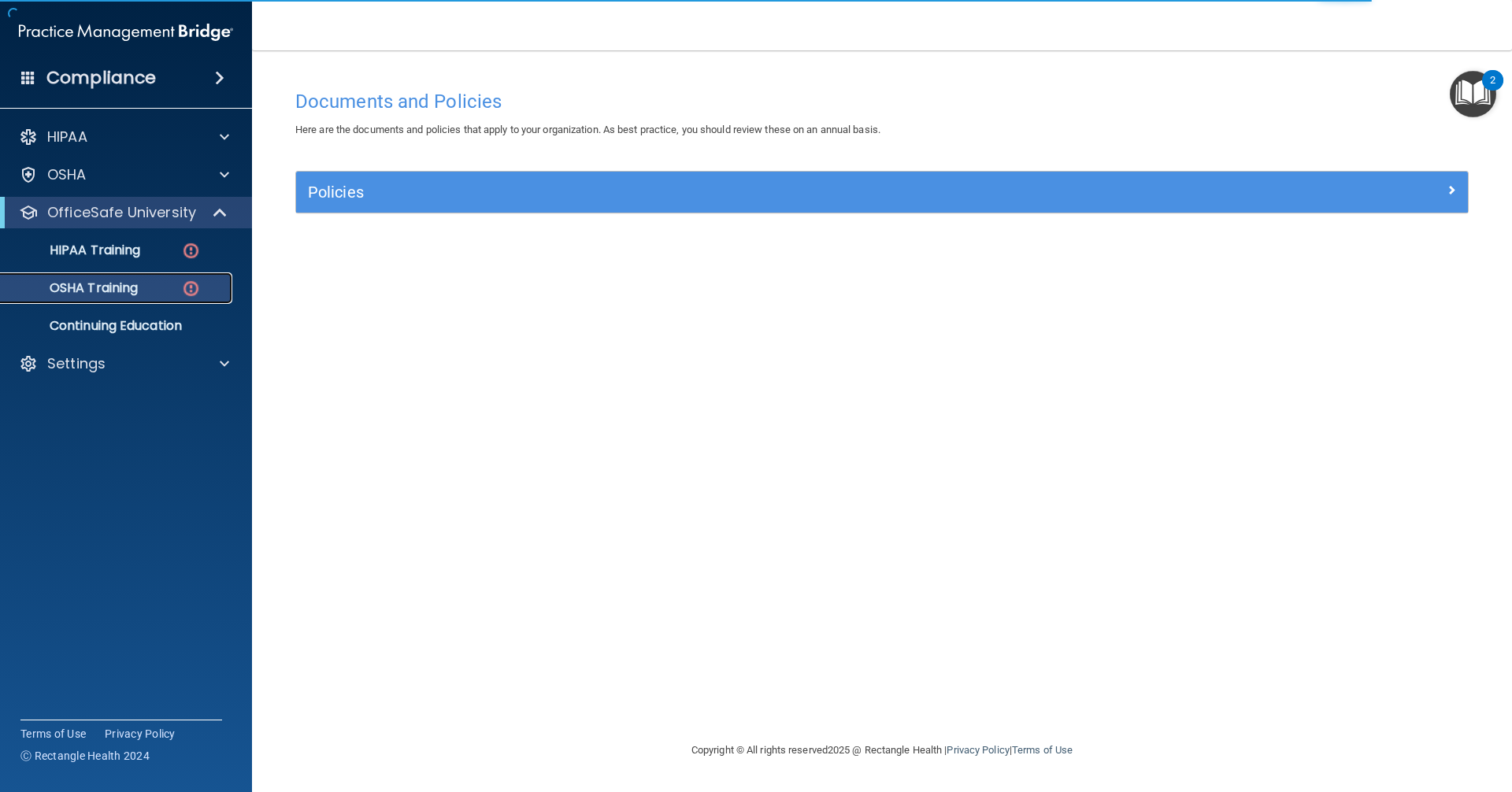
click at [186, 294] on img at bounding box center [191, 288] width 19 height 19
click at [117, 286] on p "OSHA Training" at bounding box center [74, 287] width 127 height 15
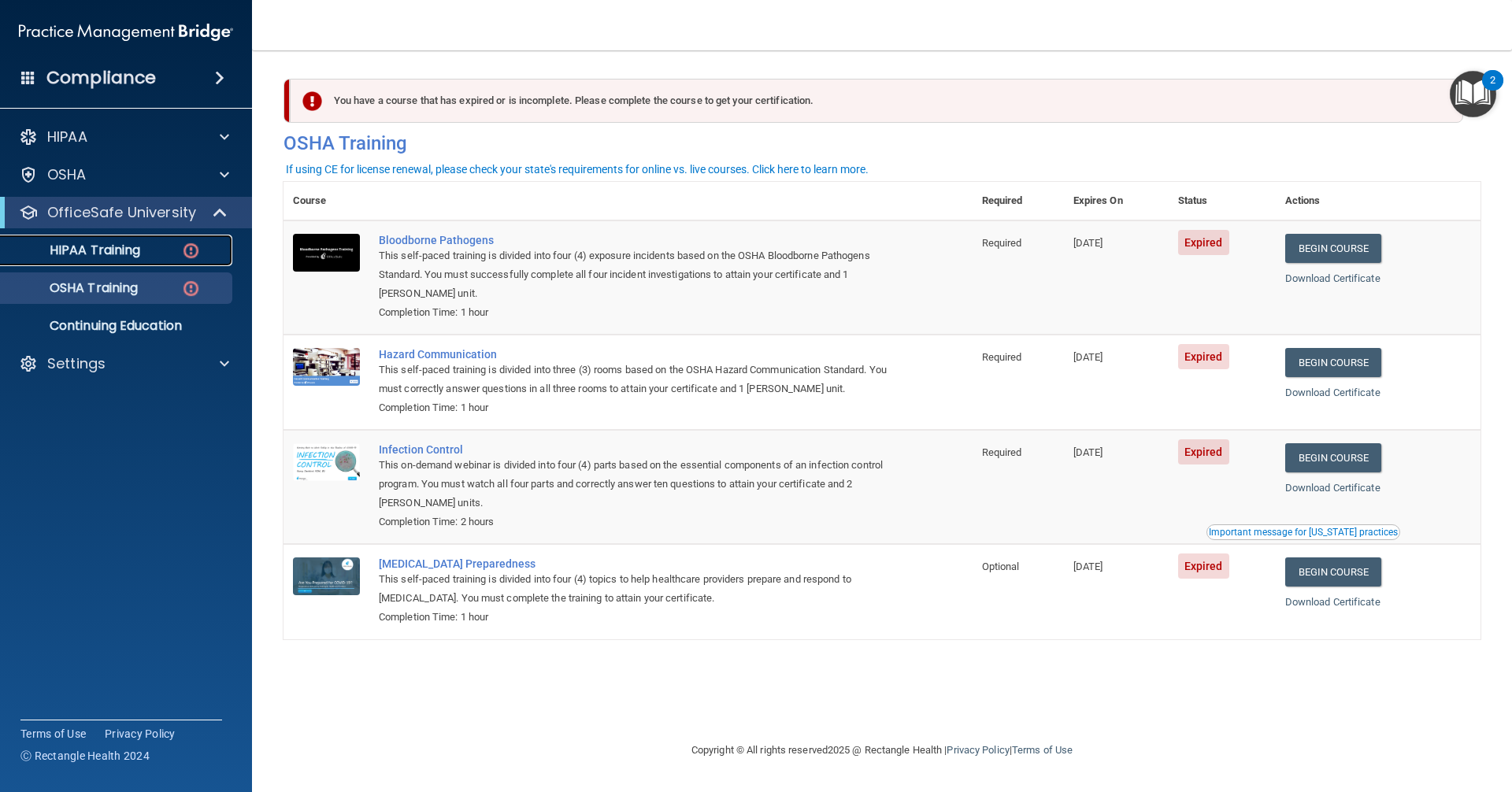
click at [126, 263] on link "HIPAA Training" at bounding box center [109, 250] width 248 height 32
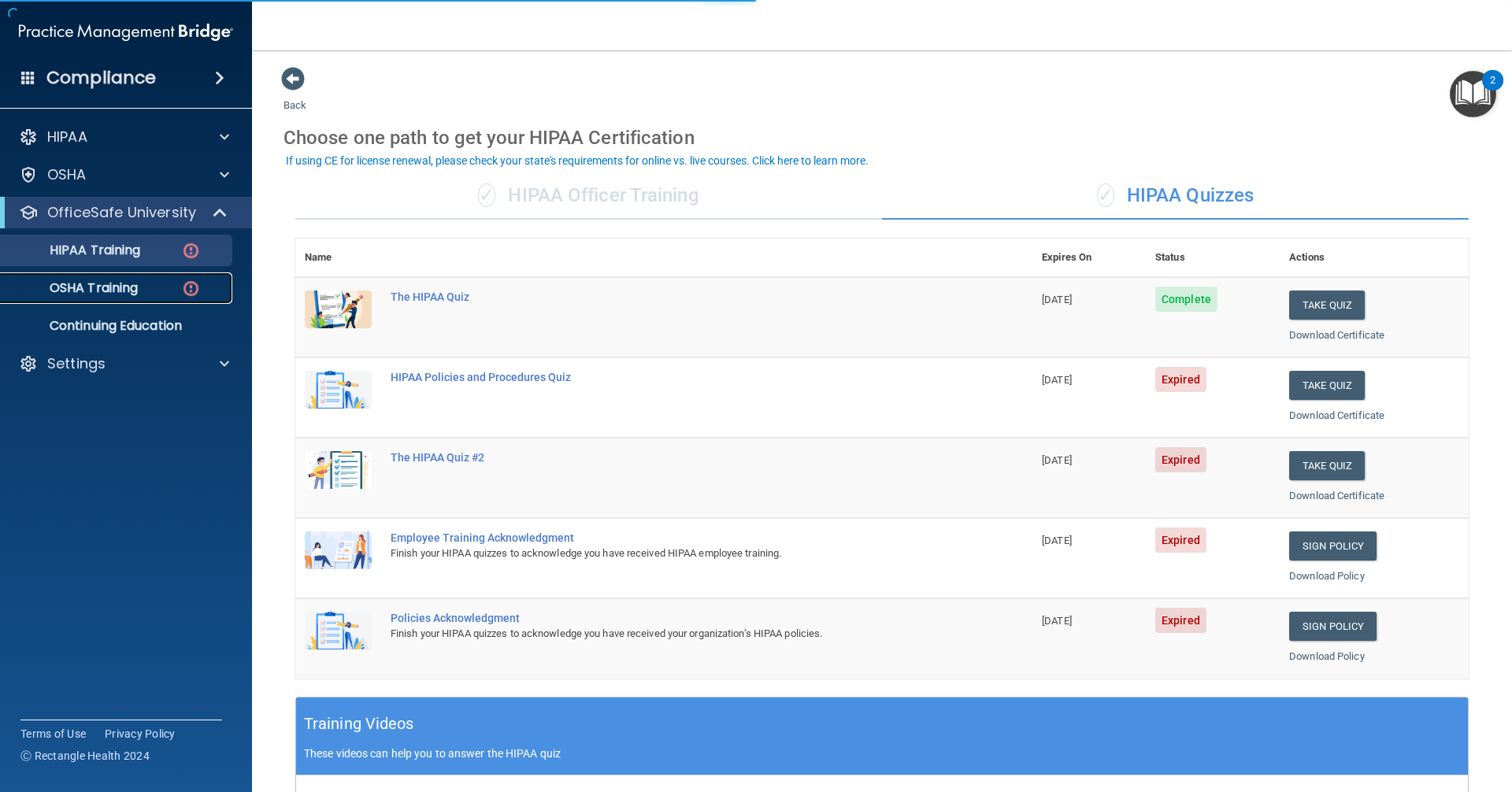
click at [115, 298] on link "OSHA Training" at bounding box center [109, 287] width 248 height 32
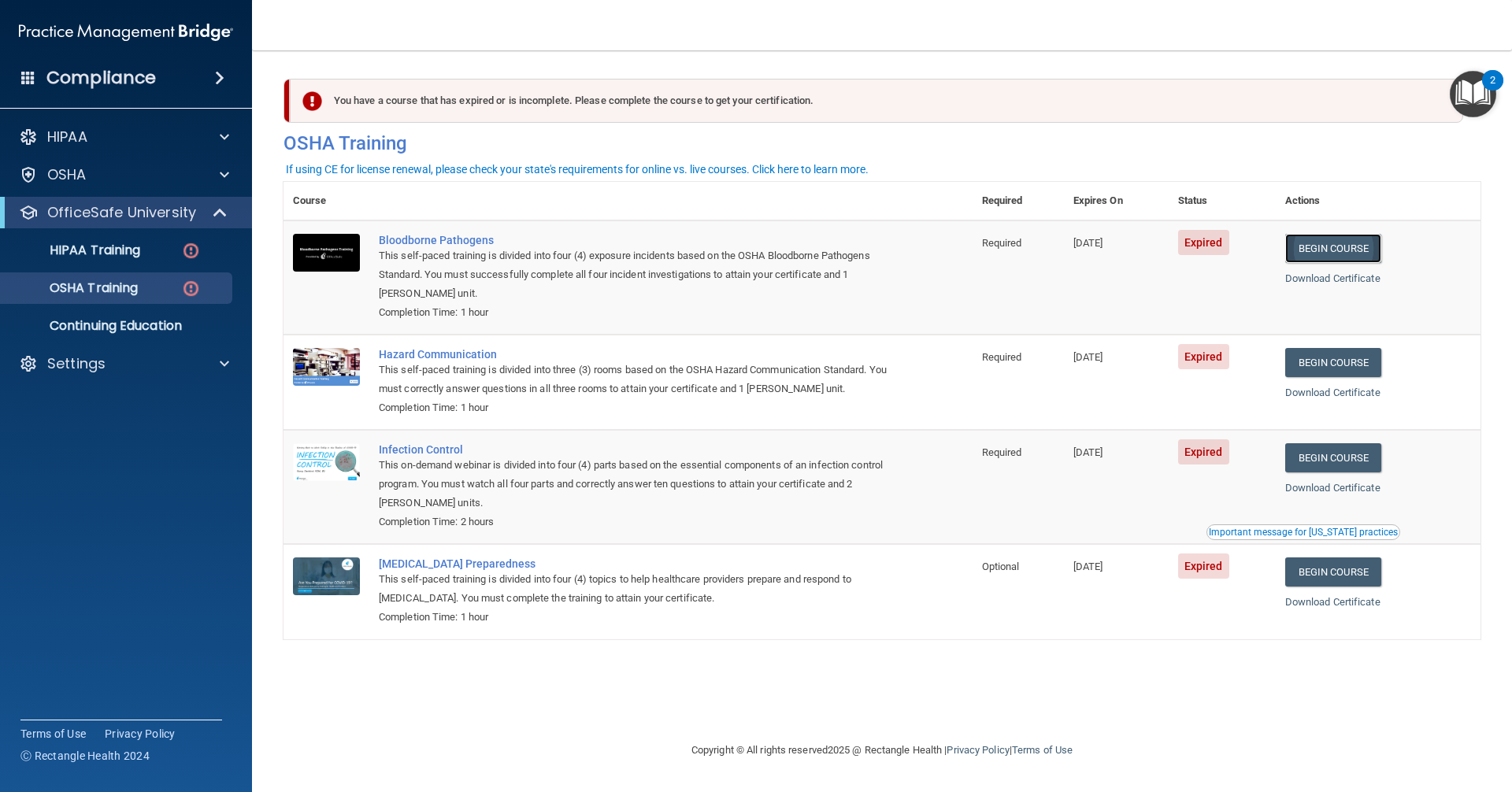
click at [731, 250] on link "Begin Course" at bounding box center [1333, 249] width 96 height 29
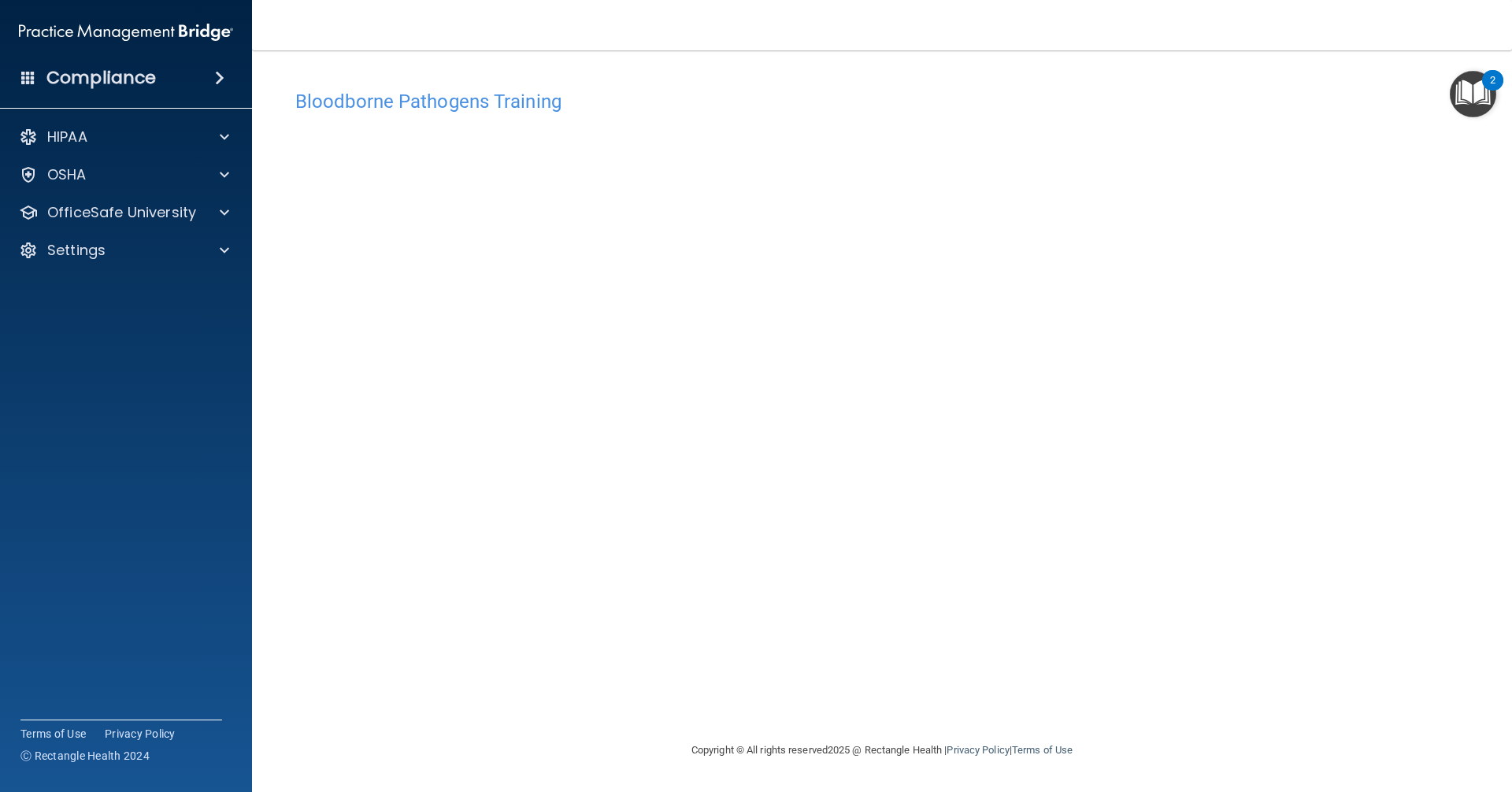
click at [1170, 646] on div "Bloodborne Pathogens Training This course doesn’t expire until 09/10/2025. Are …" at bounding box center [882, 411] width 1197 height 658
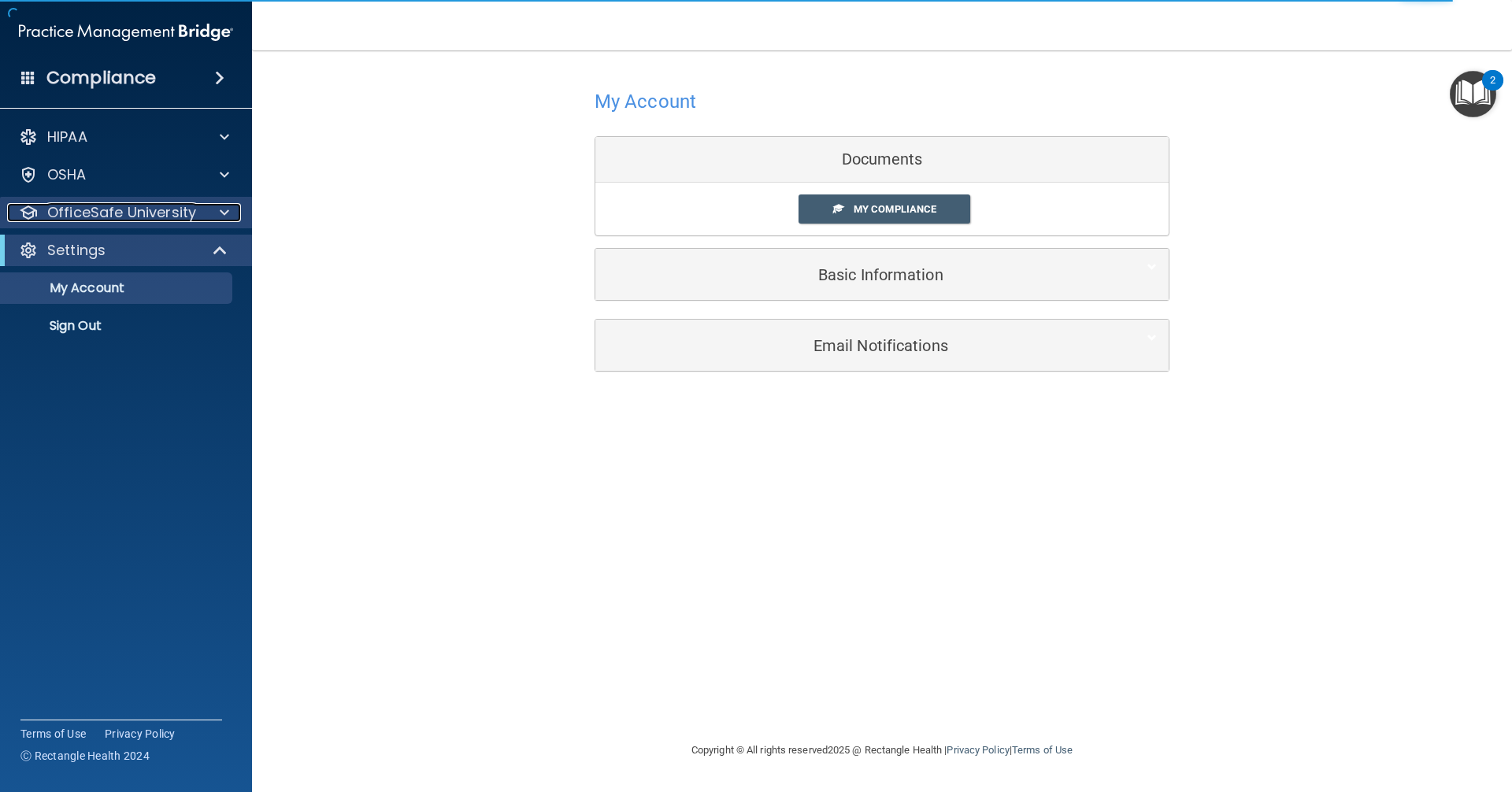
click at [126, 212] on p "OfficeSafe University" at bounding box center [122, 212] width 149 height 19
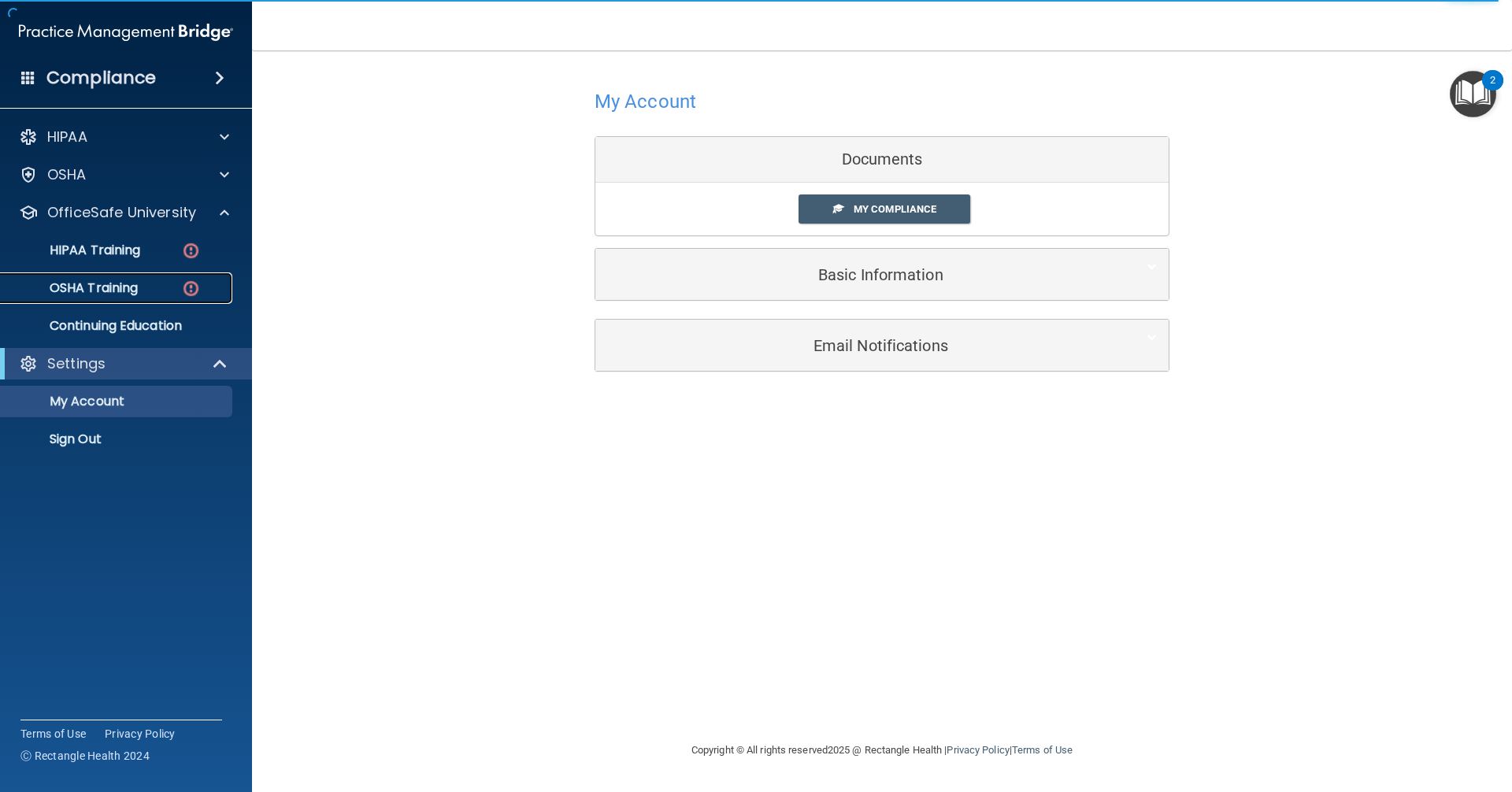
click at [126, 281] on p "OSHA Training" at bounding box center [74, 287] width 127 height 15
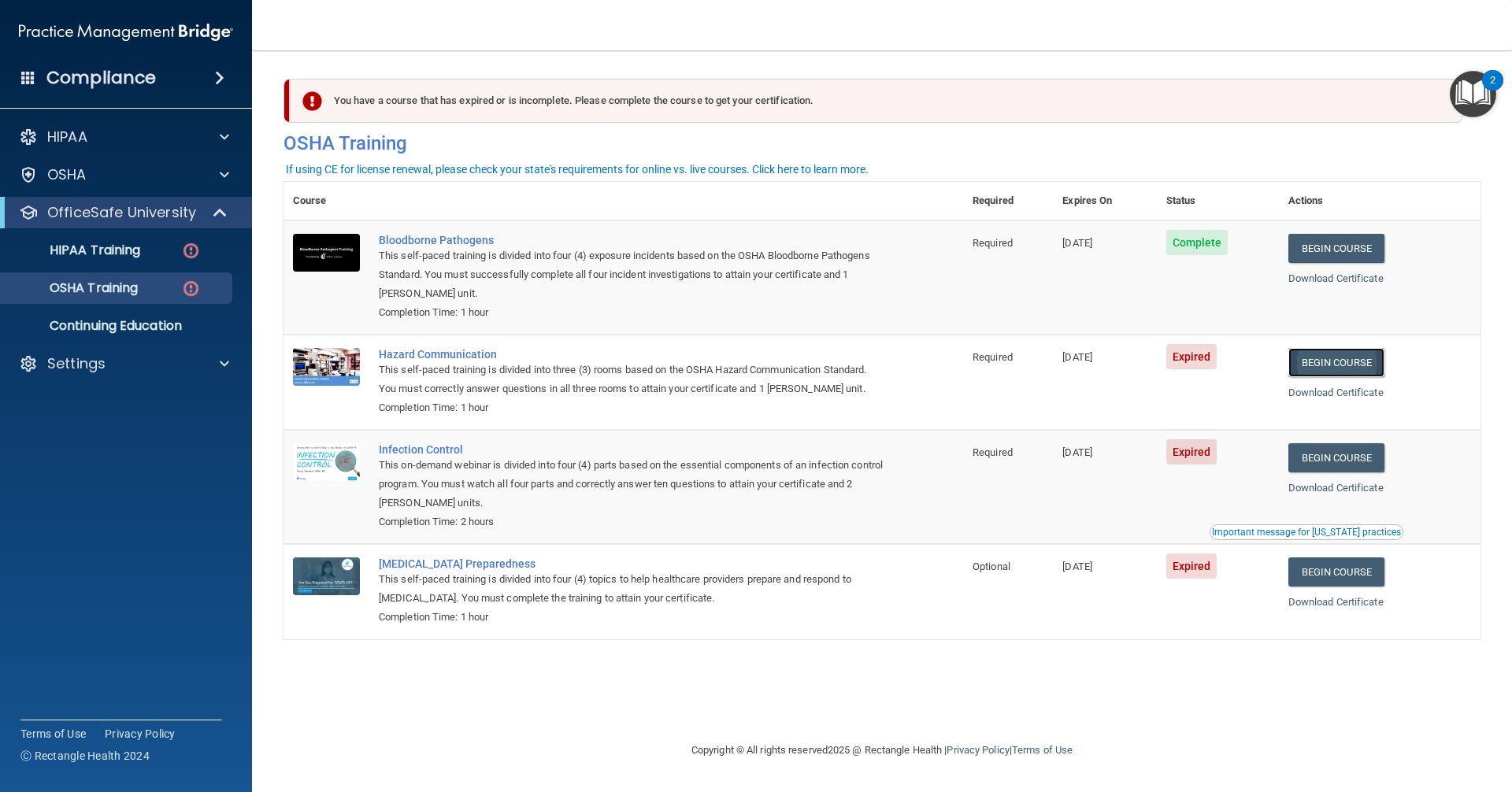
click at [1332, 359] on link "Begin Course" at bounding box center [1336, 363] width 96 height 29
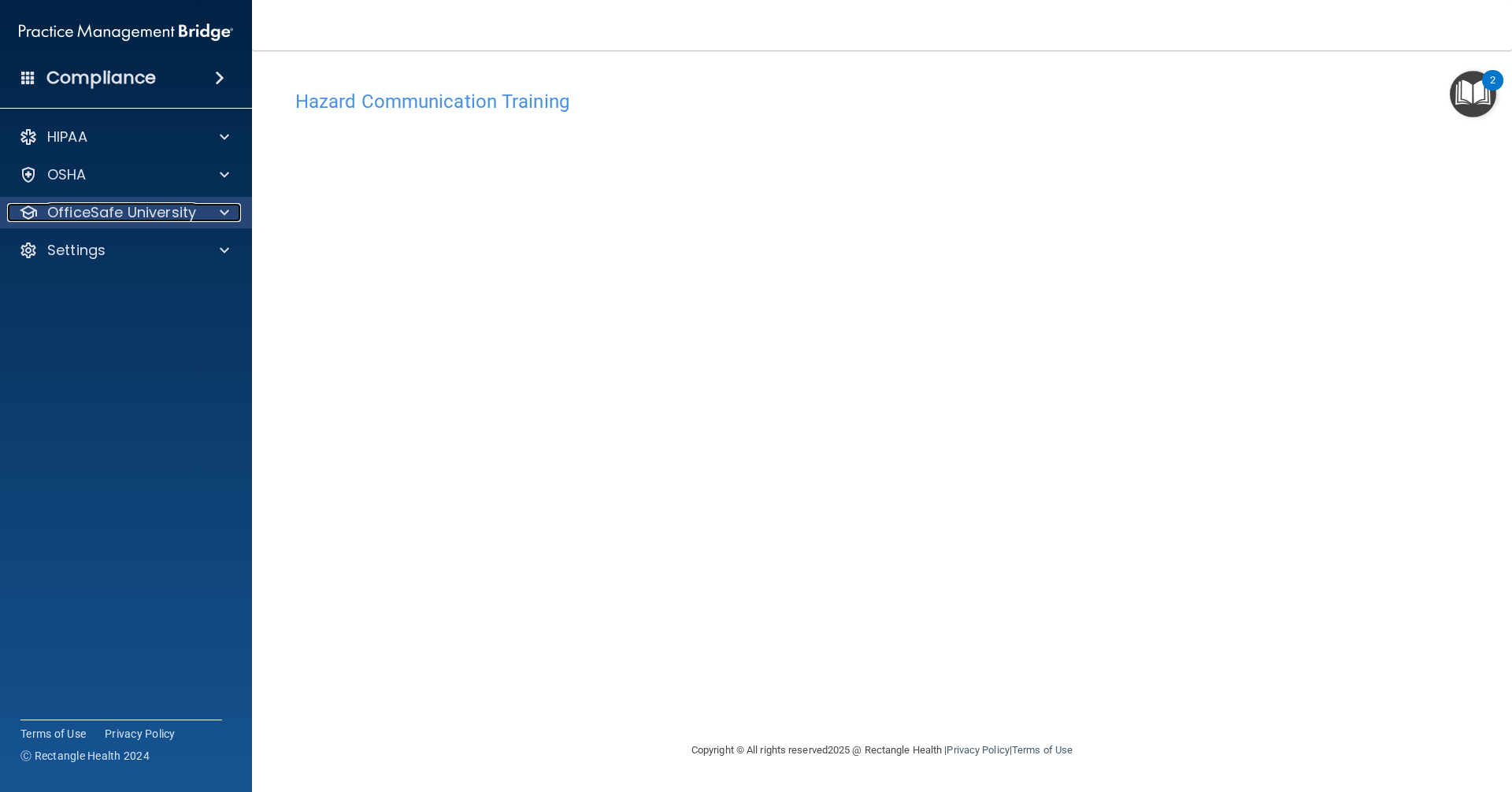
click at [61, 214] on p "OfficeSafe University" at bounding box center [122, 212] width 149 height 19
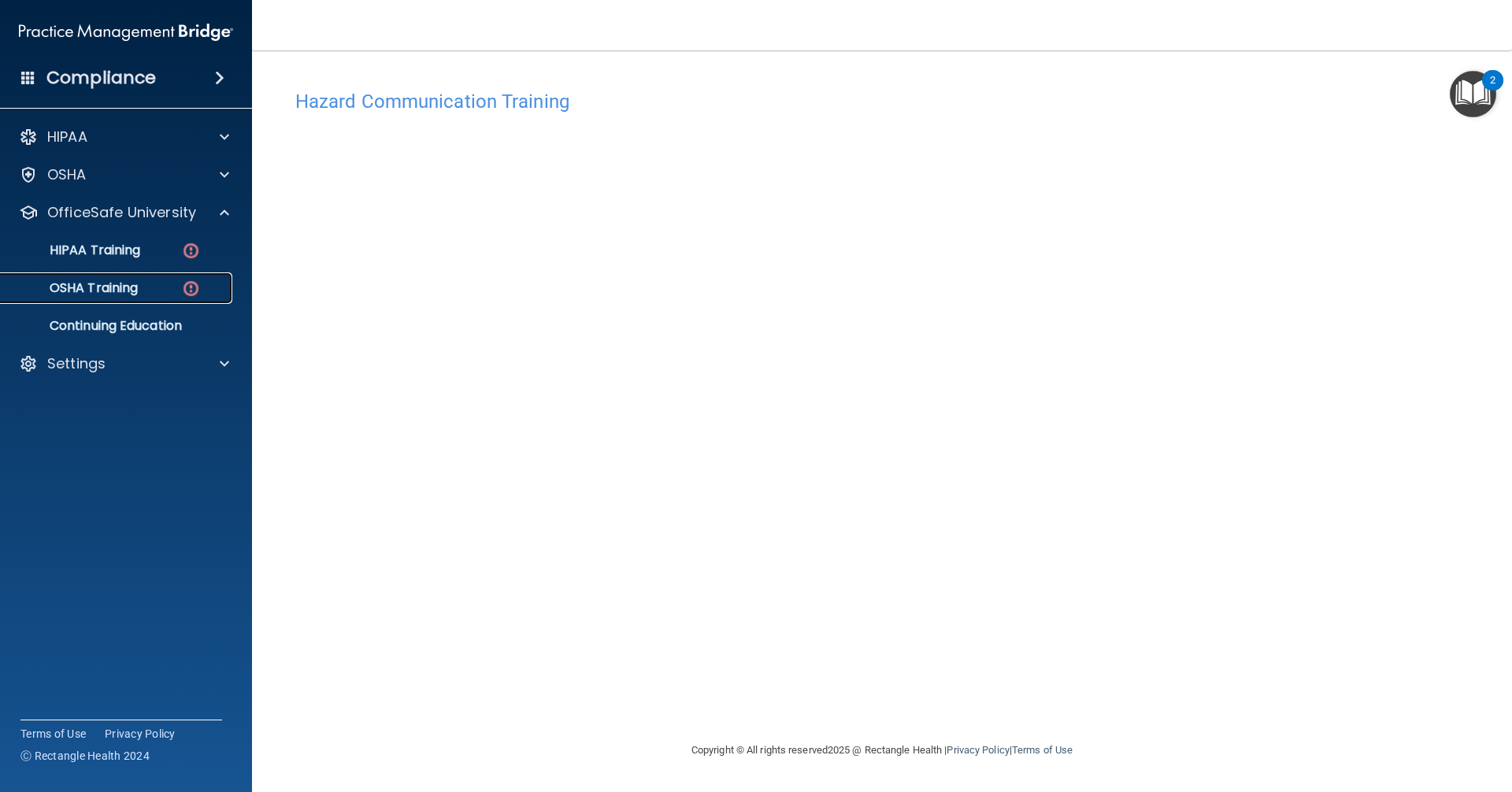
click at [112, 282] on p "OSHA Training" at bounding box center [74, 287] width 127 height 15
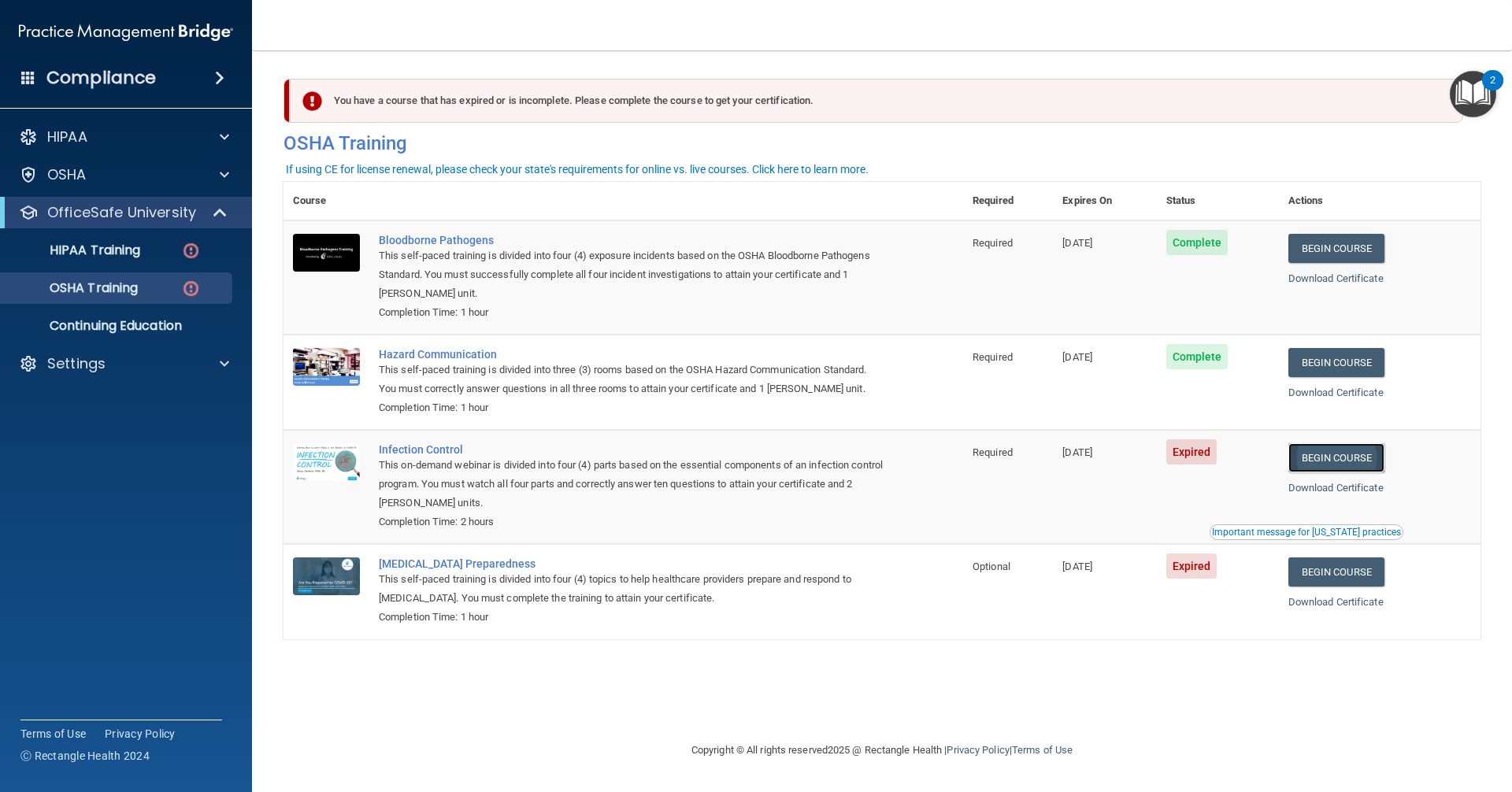
click at [1348, 457] on link "Begin Course" at bounding box center [1336, 458] width 96 height 29
click at [1349, 574] on link "Begin Course" at bounding box center [1336, 572] width 96 height 29
click at [1351, 576] on link "Begin Course" at bounding box center [1336, 572] width 96 height 29
click at [445, 562] on div "COVID-19 Preparedness" at bounding box center [631, 564] width 506 height 13
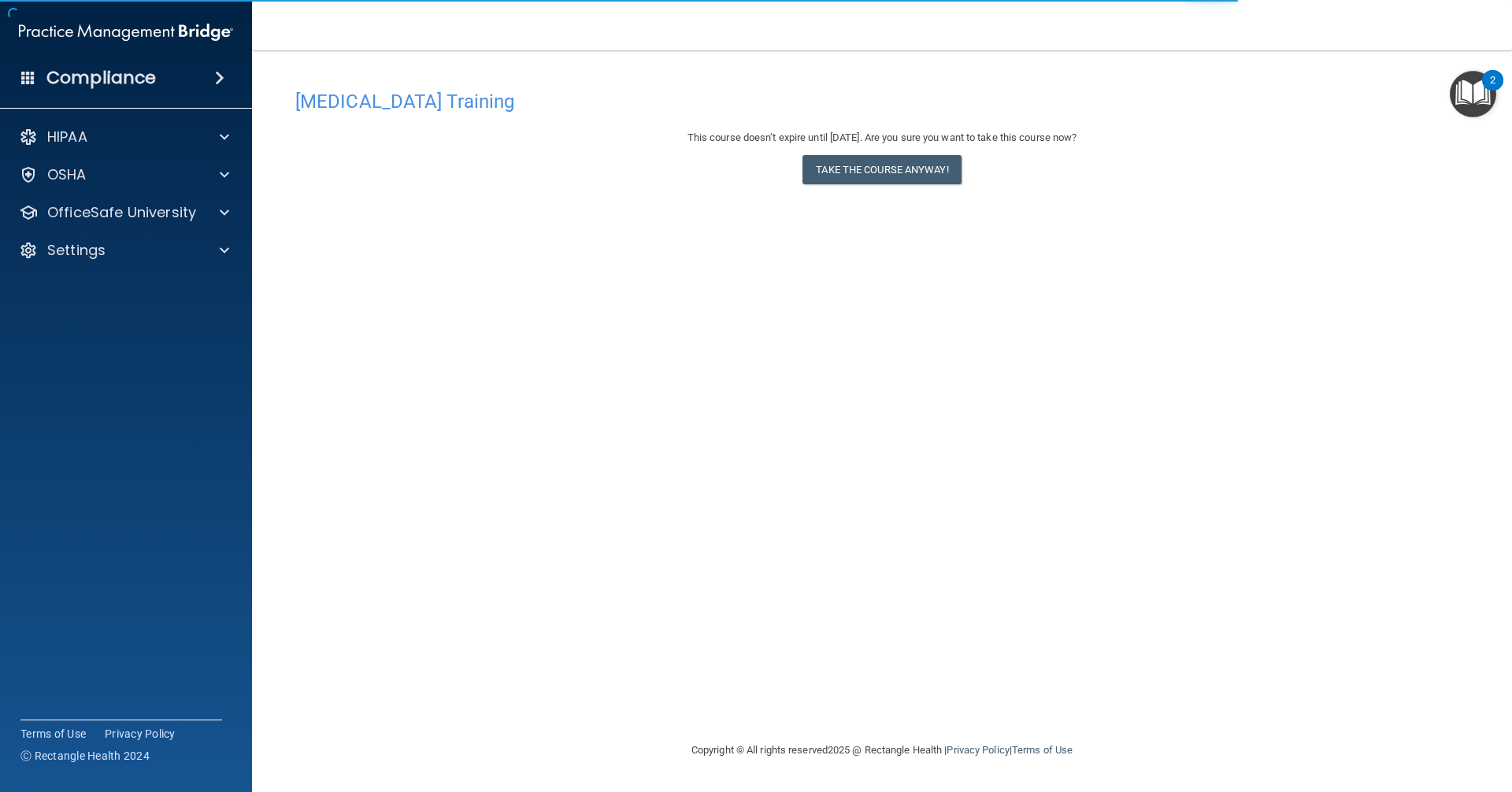
click at [543, 229] on div "[MEDICAL_DATA] Training This course doesn’t expire until [DATE]. Are you sure y…" at bounding box center [882, 411] width 1197 height 658
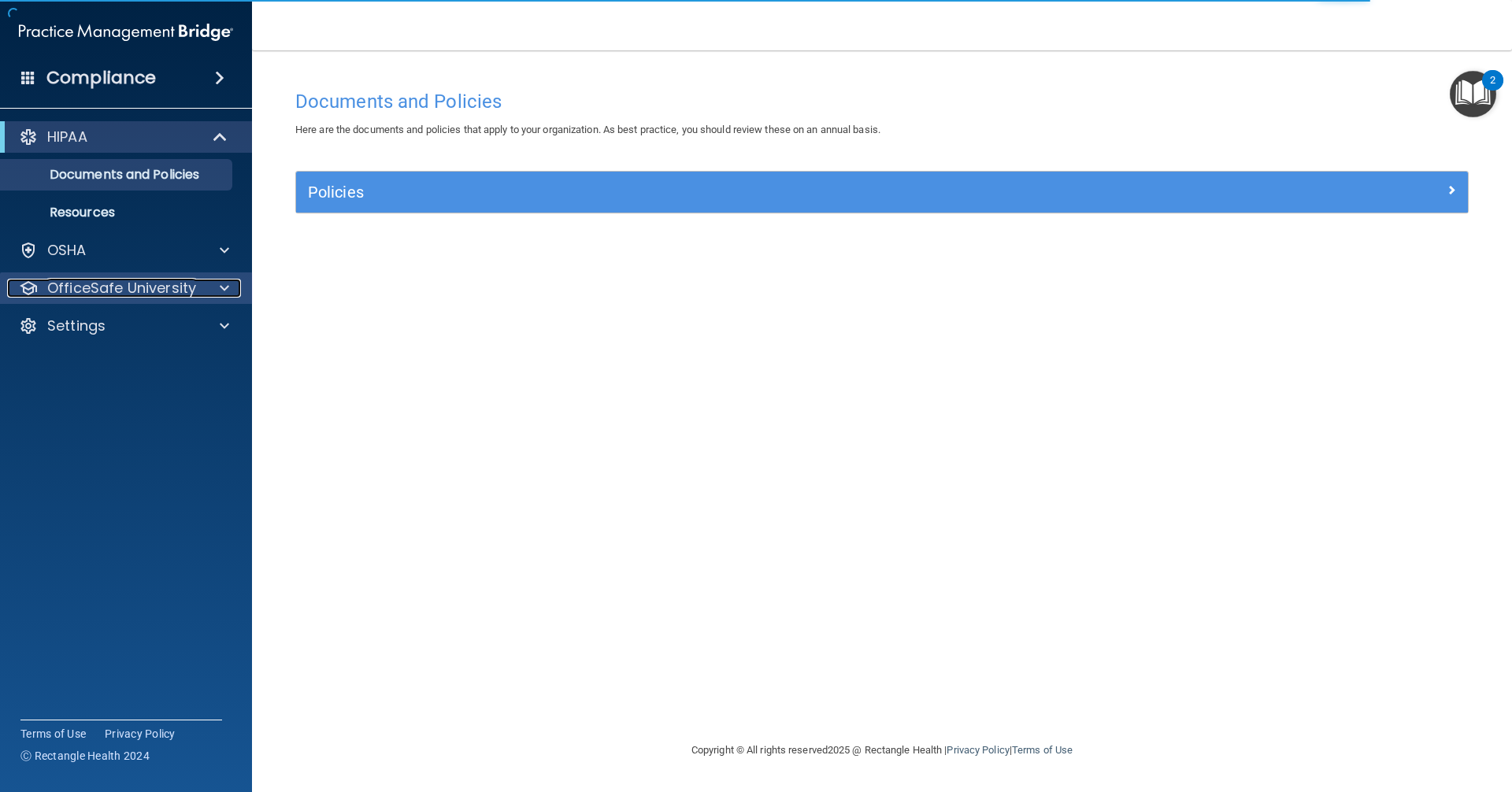
click at [207, 290] on div at bounding box center [222, 287] width 40 height 19
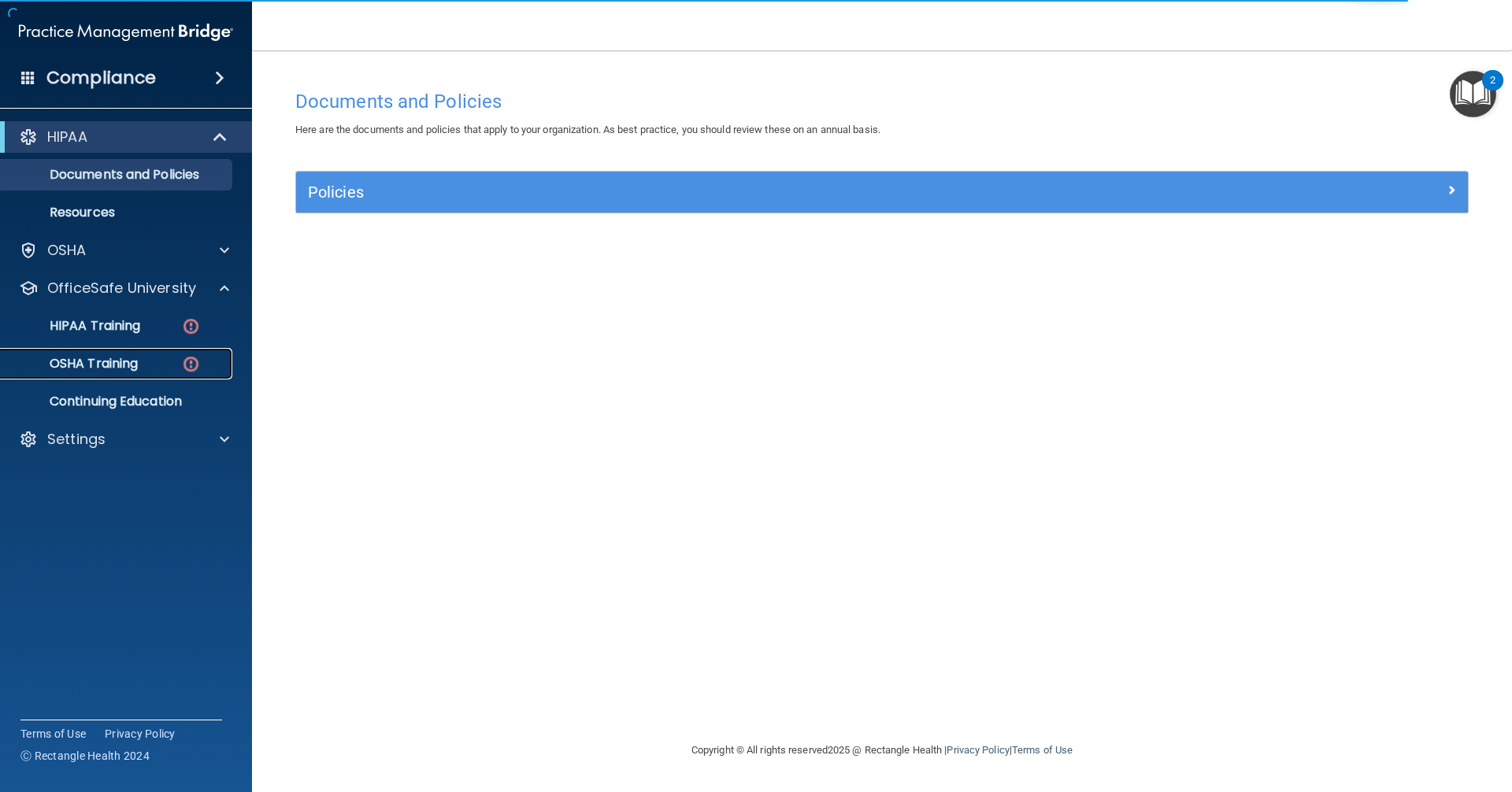
click at [182, 367] on img at bounding box center [191, 364] width 19 height 19
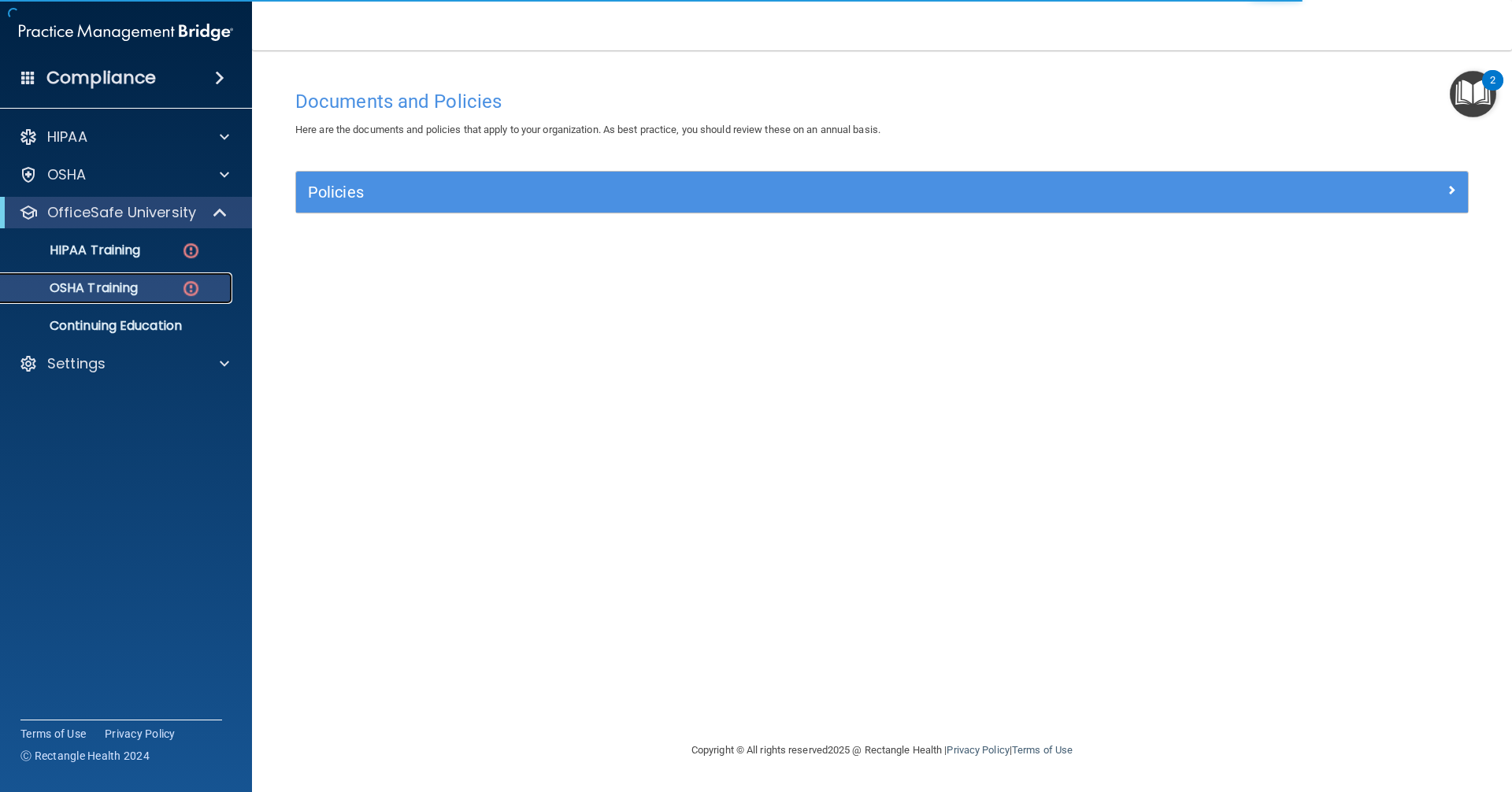
click at [199, 283] on img at bounding box center [191, 288] width 19 height 19
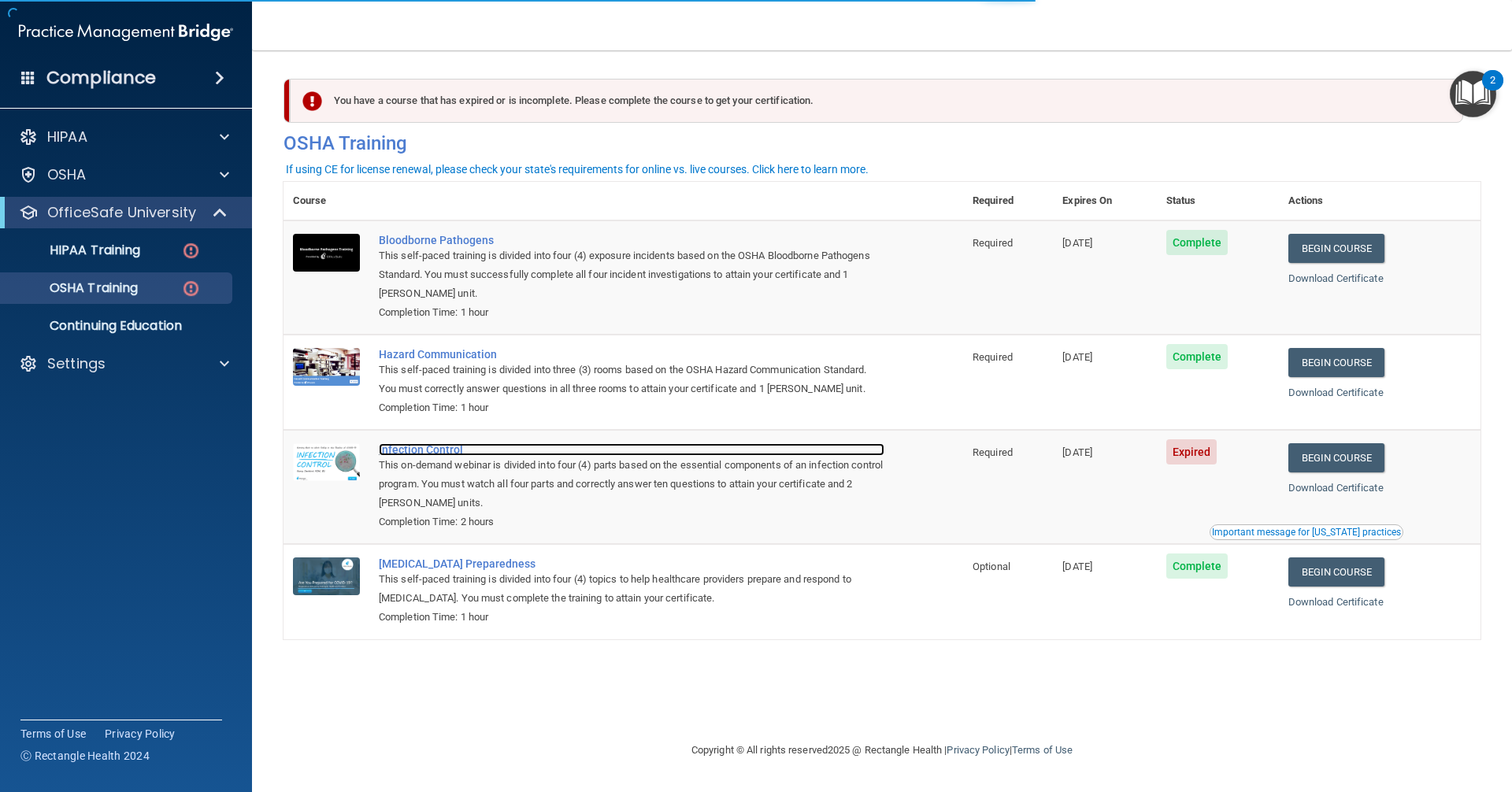
click at [411, 453] on div "Infection Control" at bounding box center [631, 449] width 506 height 13
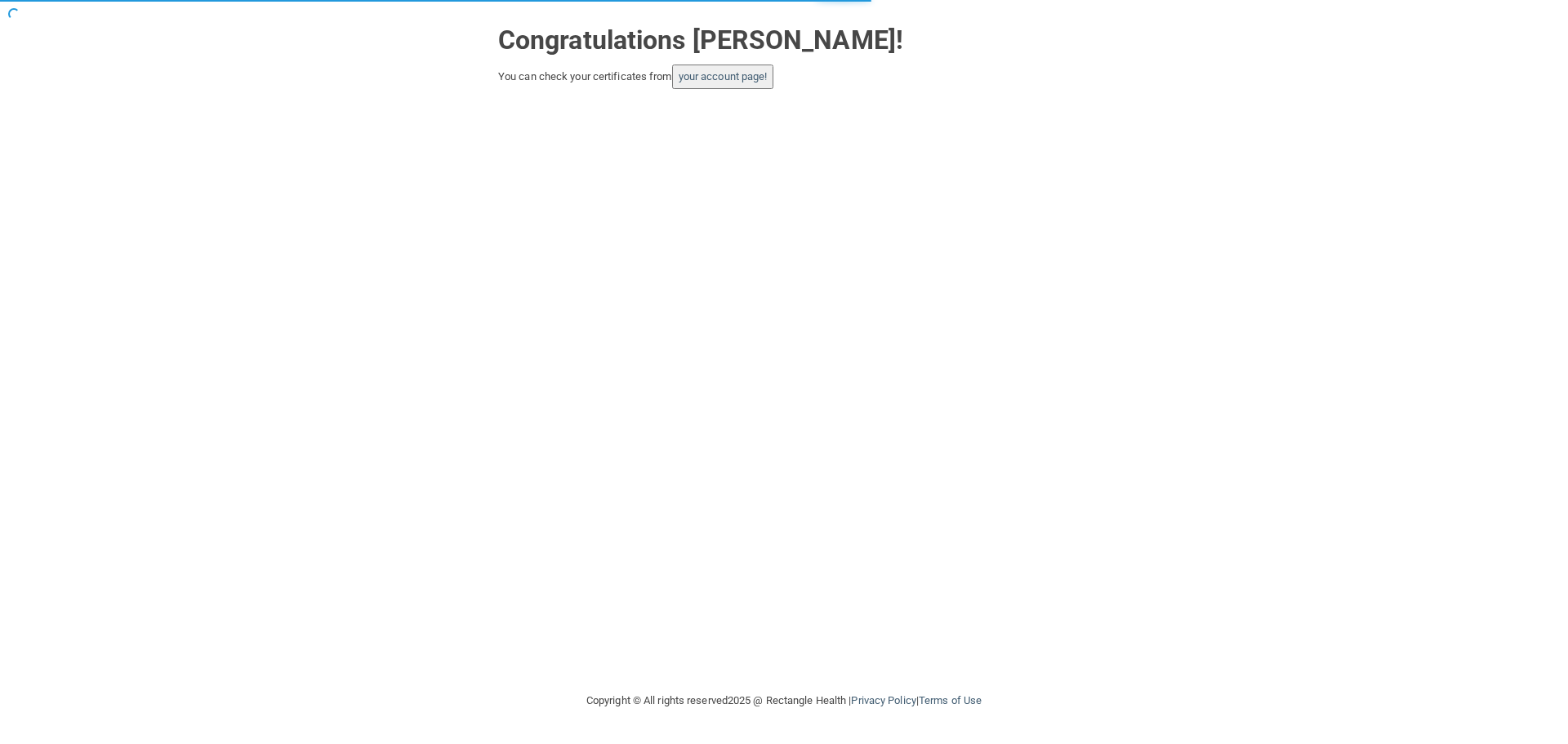
click at [729, 83] on button "your account page!" at bounding box center [723, 77] width 102 height 24
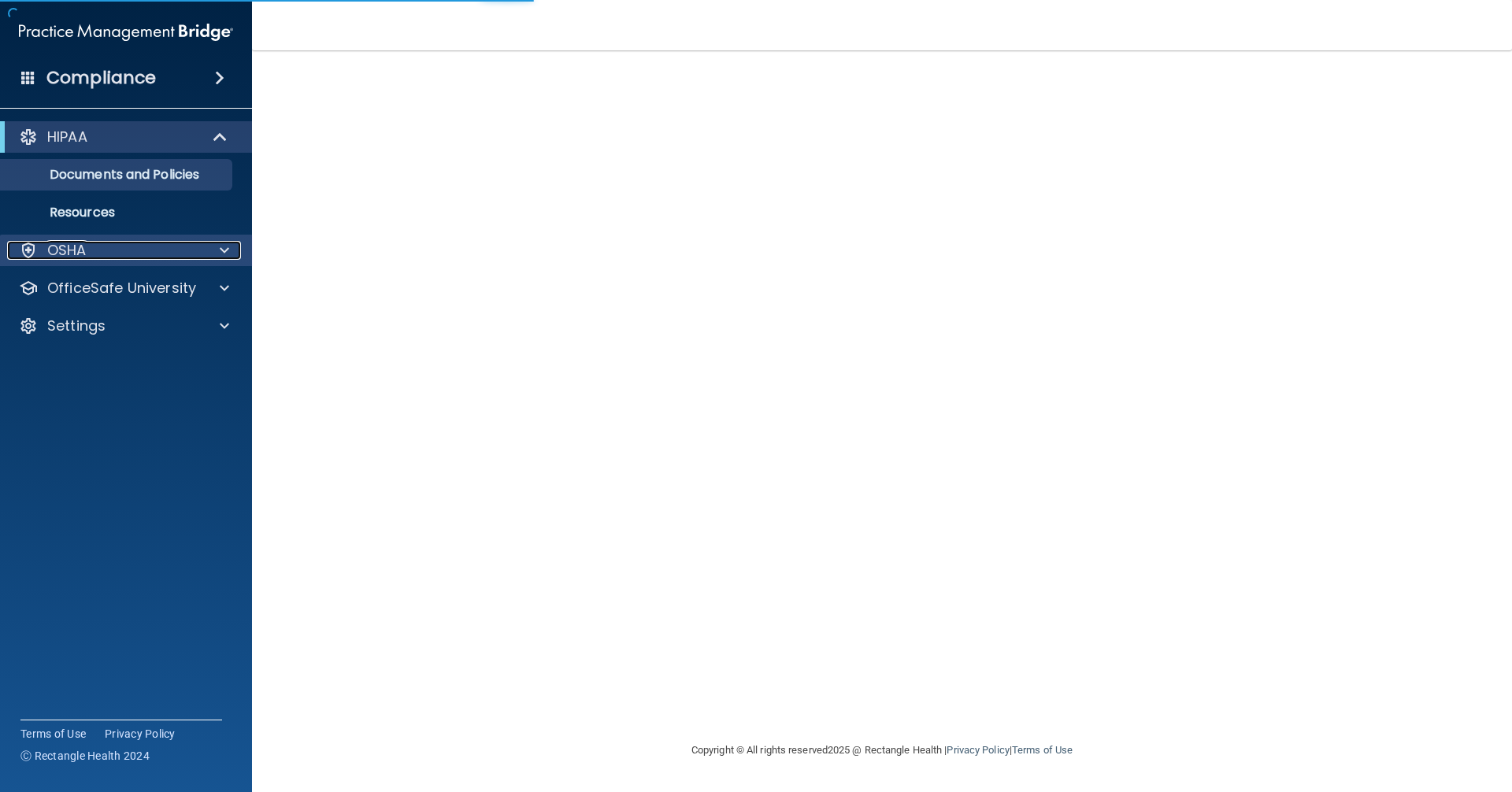
click at [56, 252] on p "OSHA" at bounding box center [66, 249] width 40 height 19
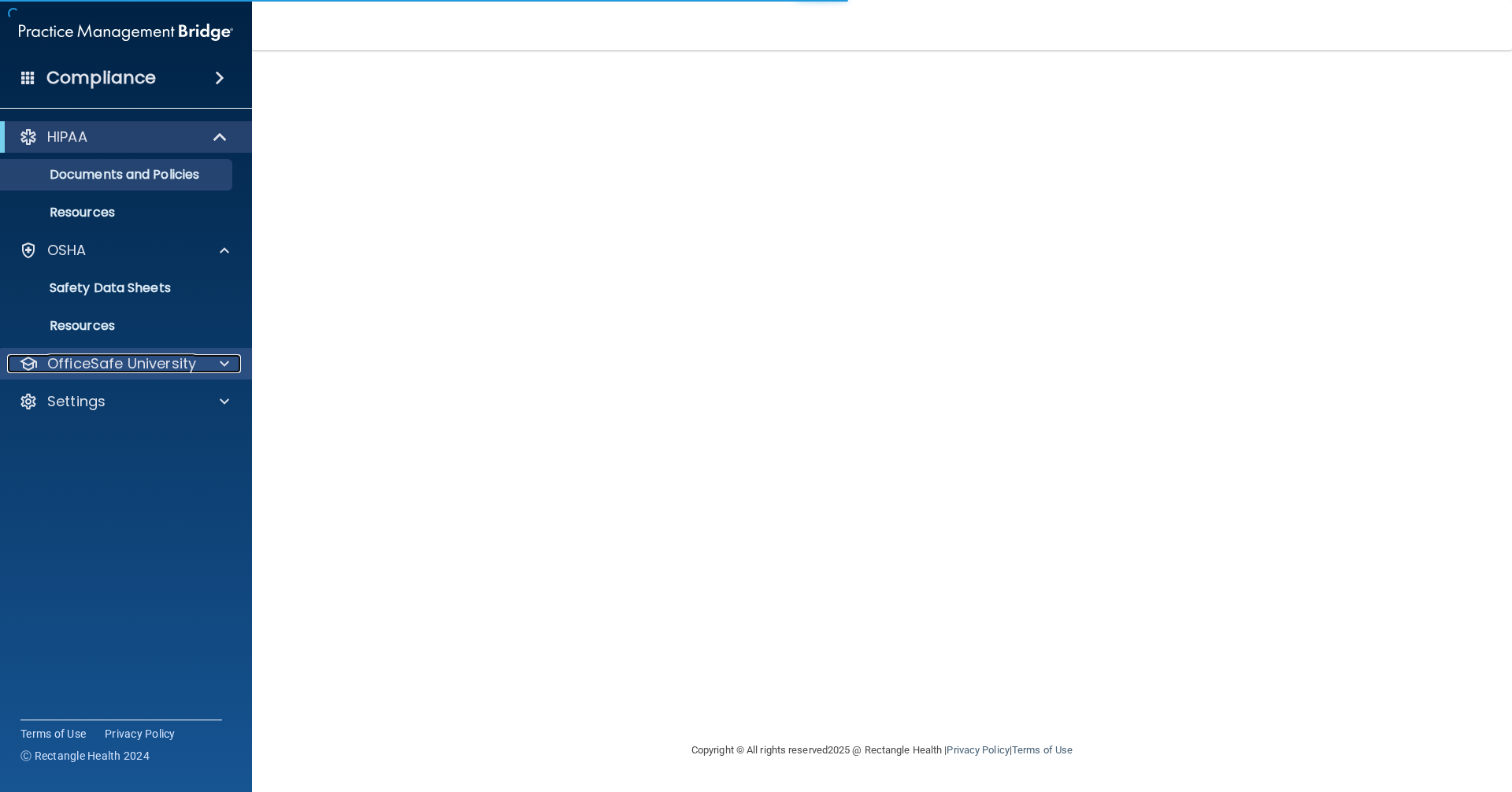
click at [121, 354] on p "OfficeSafe University" at bounding box center [122, 363] width 149 height 19
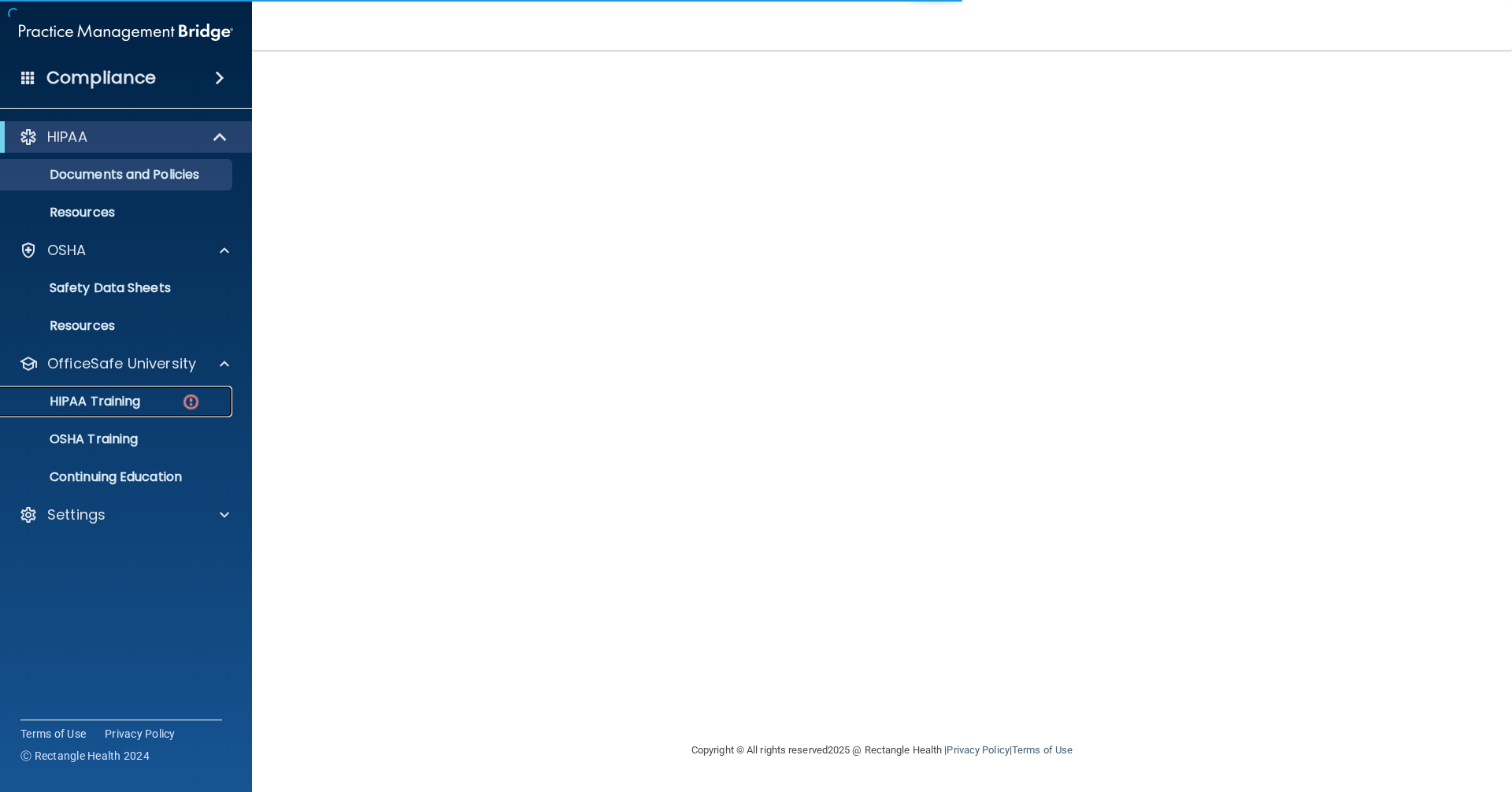
click at [173, 398] on div "HIPAA Training" at bounding box center [117, 401] width 215 height 15
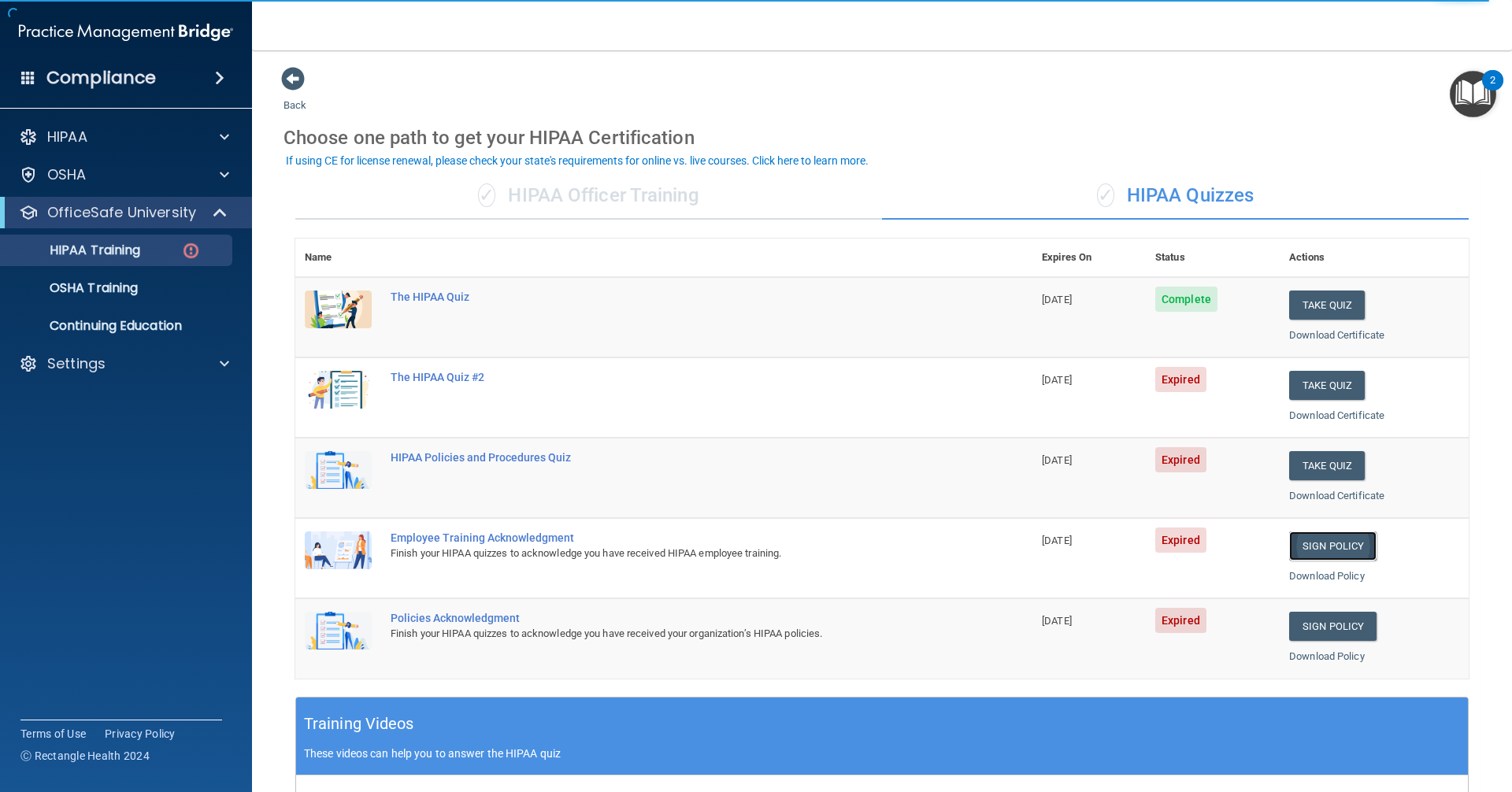
click at [1335, 543] on link "Sign Policy" at bounding box center [1333, 546] width 88 height 29
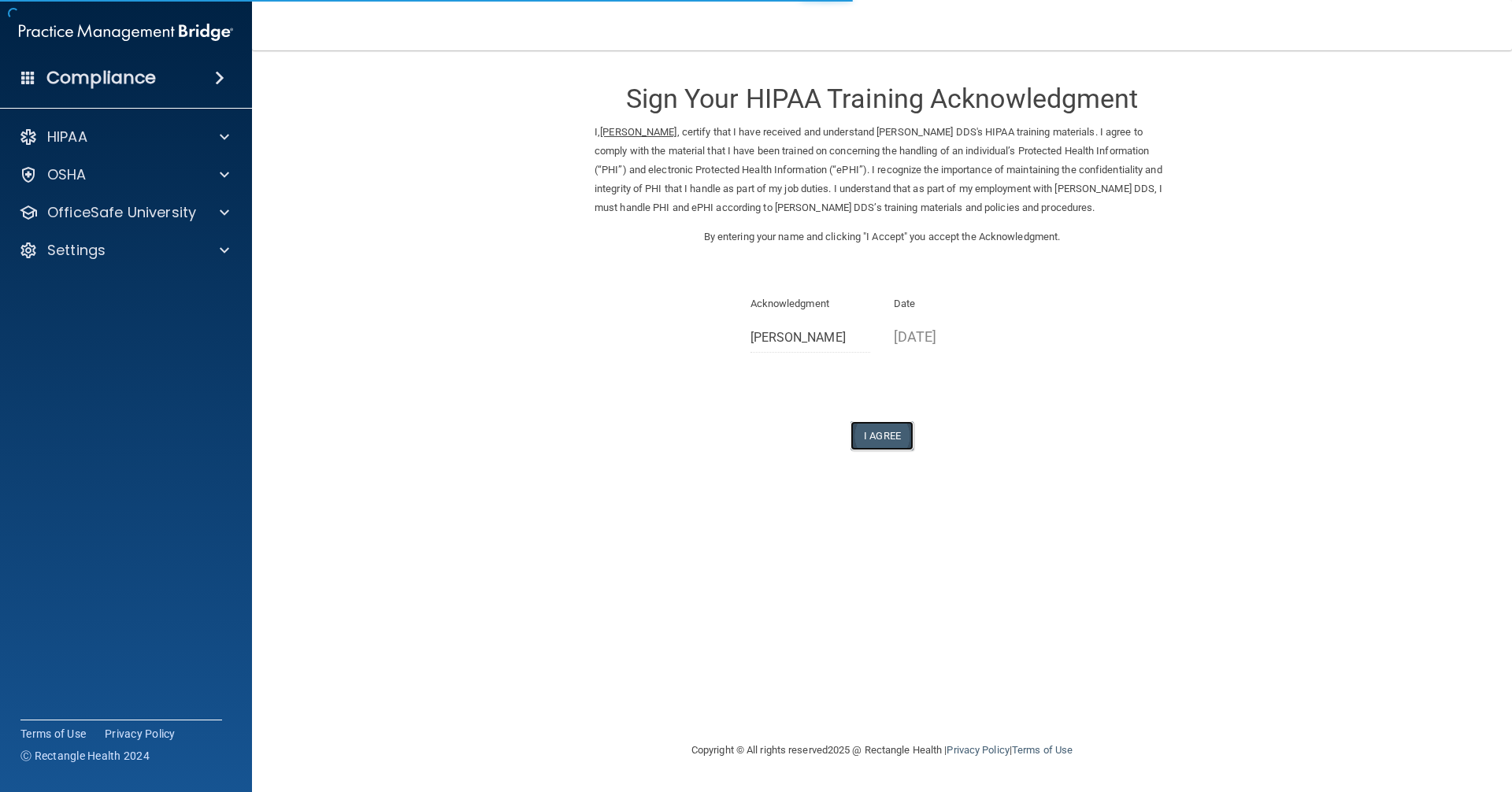
click at [882, 431] on button "I Agree" at bounding box center [882, 436] width 63 height 29
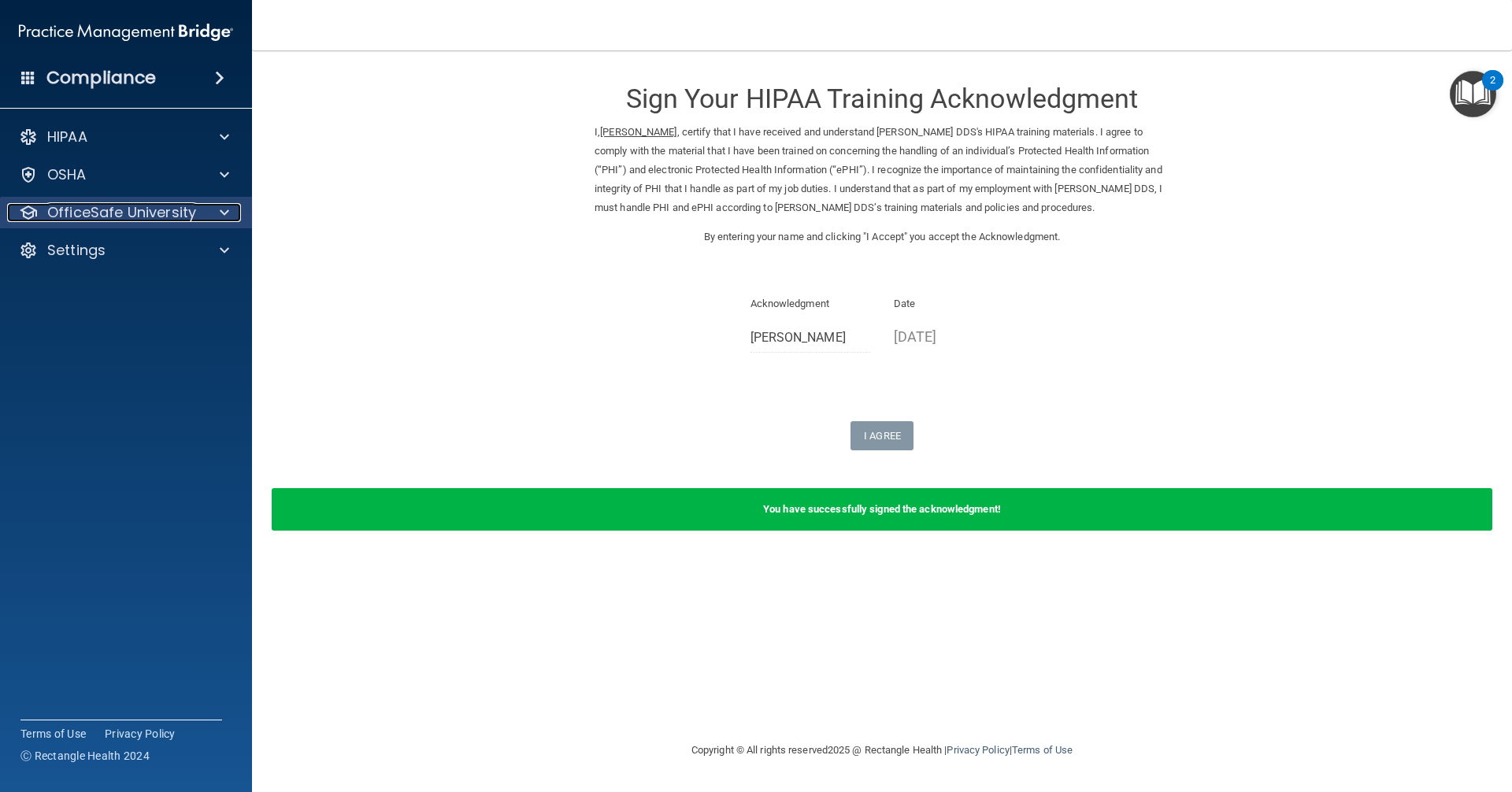
click at [132, 215] on p "OfficeSafe University" at bounding box center [122, 212] width 149 height 19
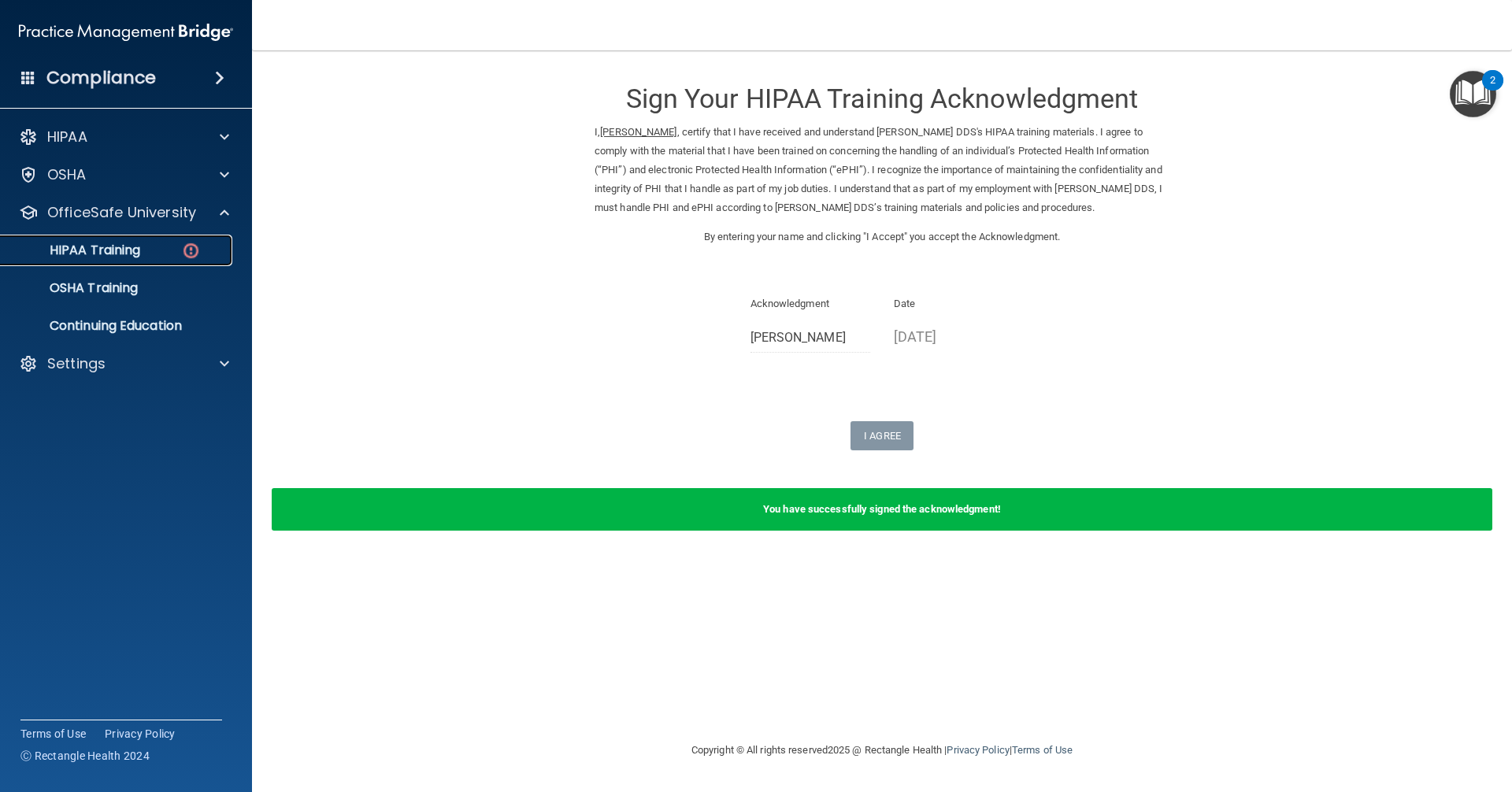
click at [130, 254] on p "HIPAA Training" at bounding box center [75, 249] width 130 height 15
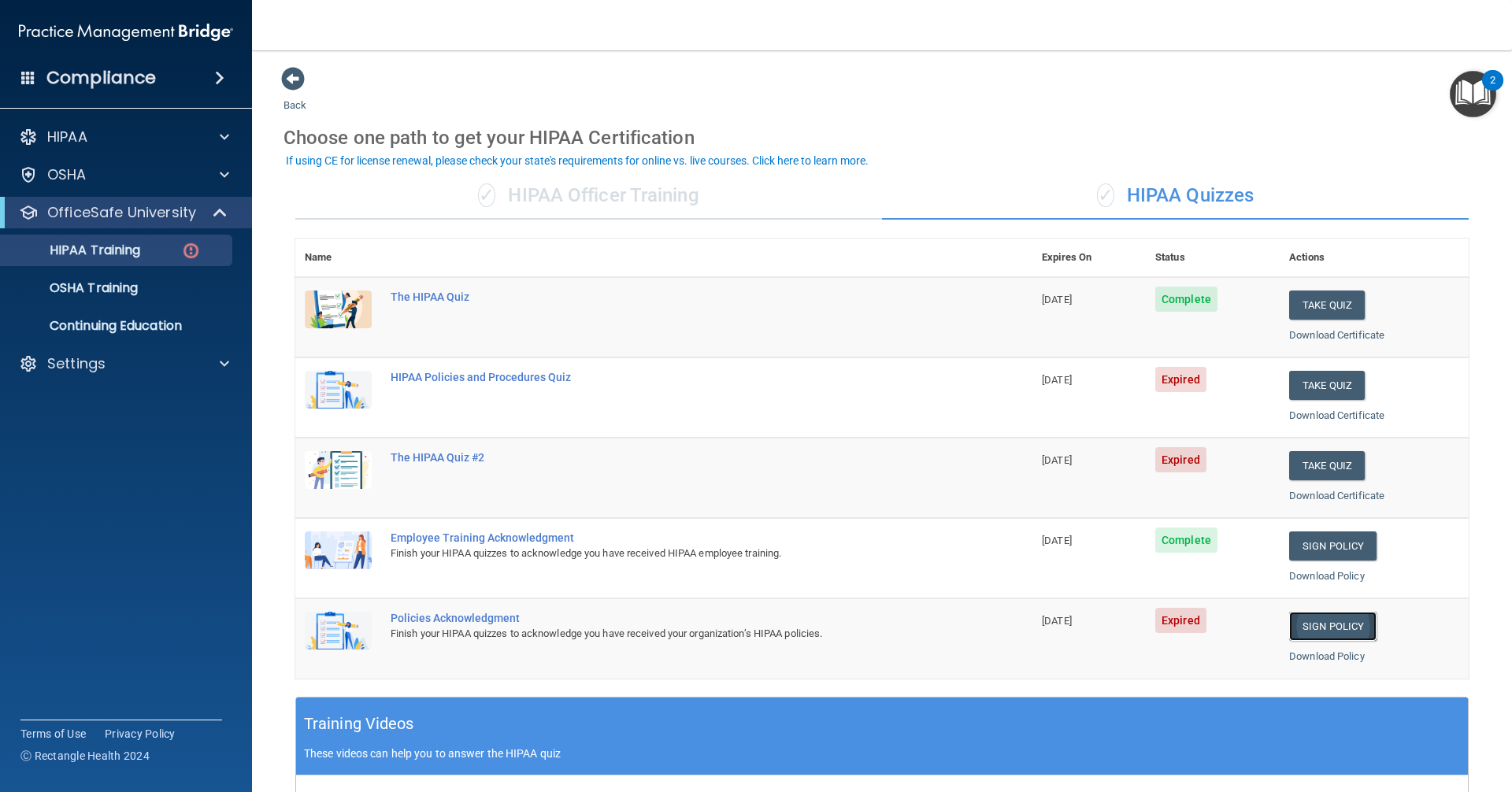
click at [1338, 618] on link "Sign Policy" at bounding box center [1333, 626] width 88 height 29
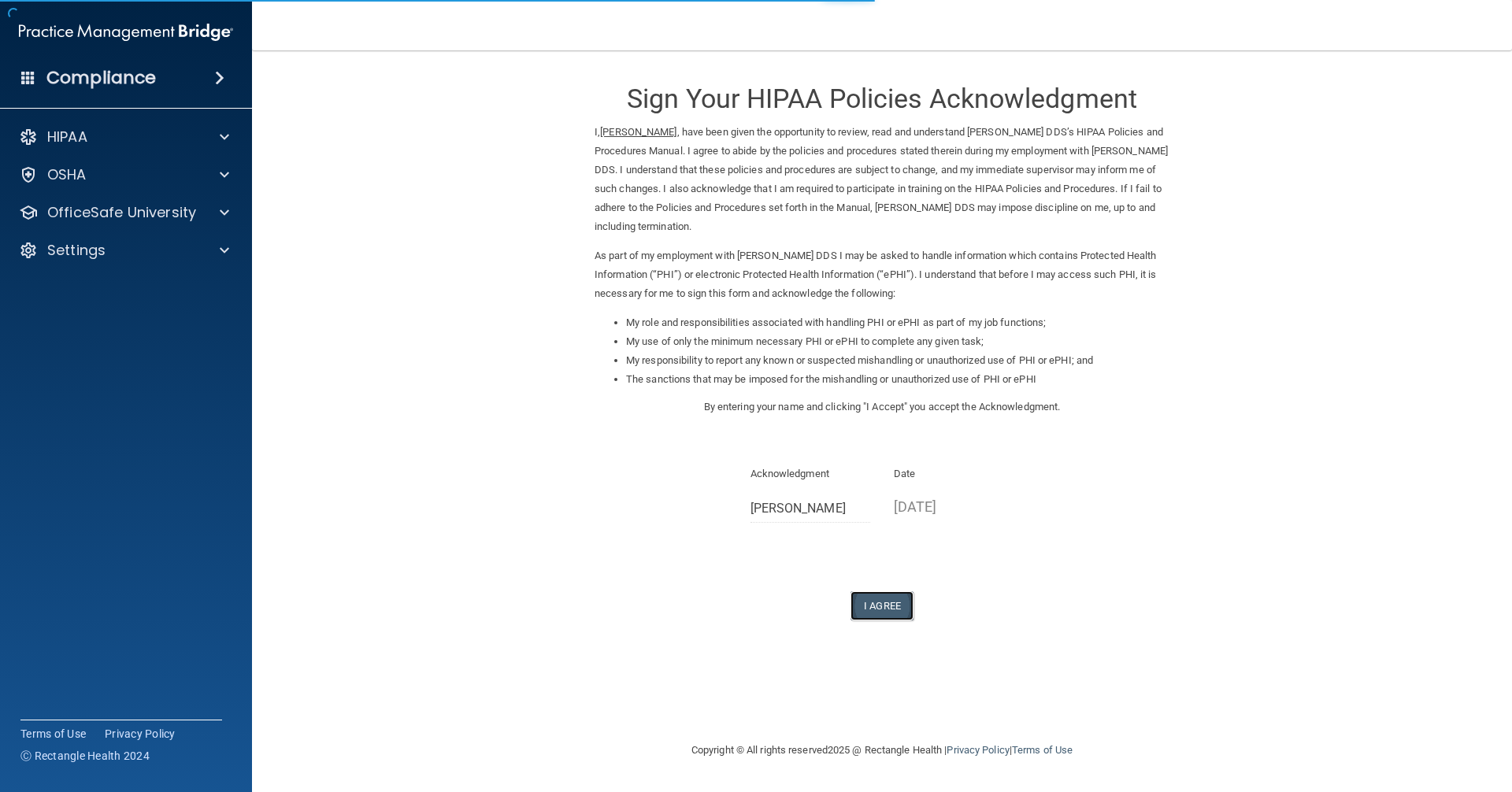
click at [891, 610] on button "I Agree" at bounding box center [882, 606] width 63 height 29
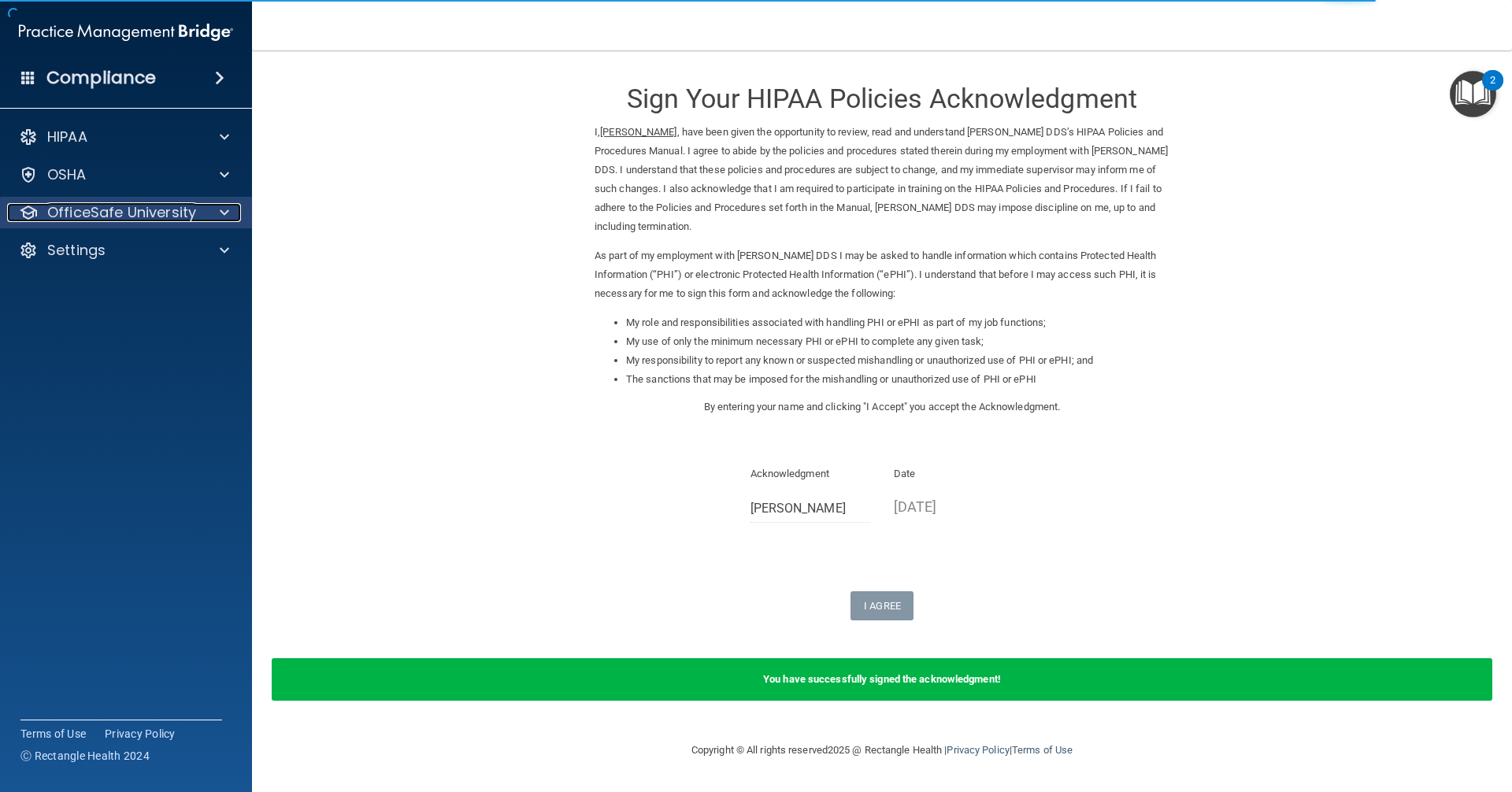
click at [104, 206] on p "OfficeSafe University" at bounding box center [122, 212] width 149 height 19
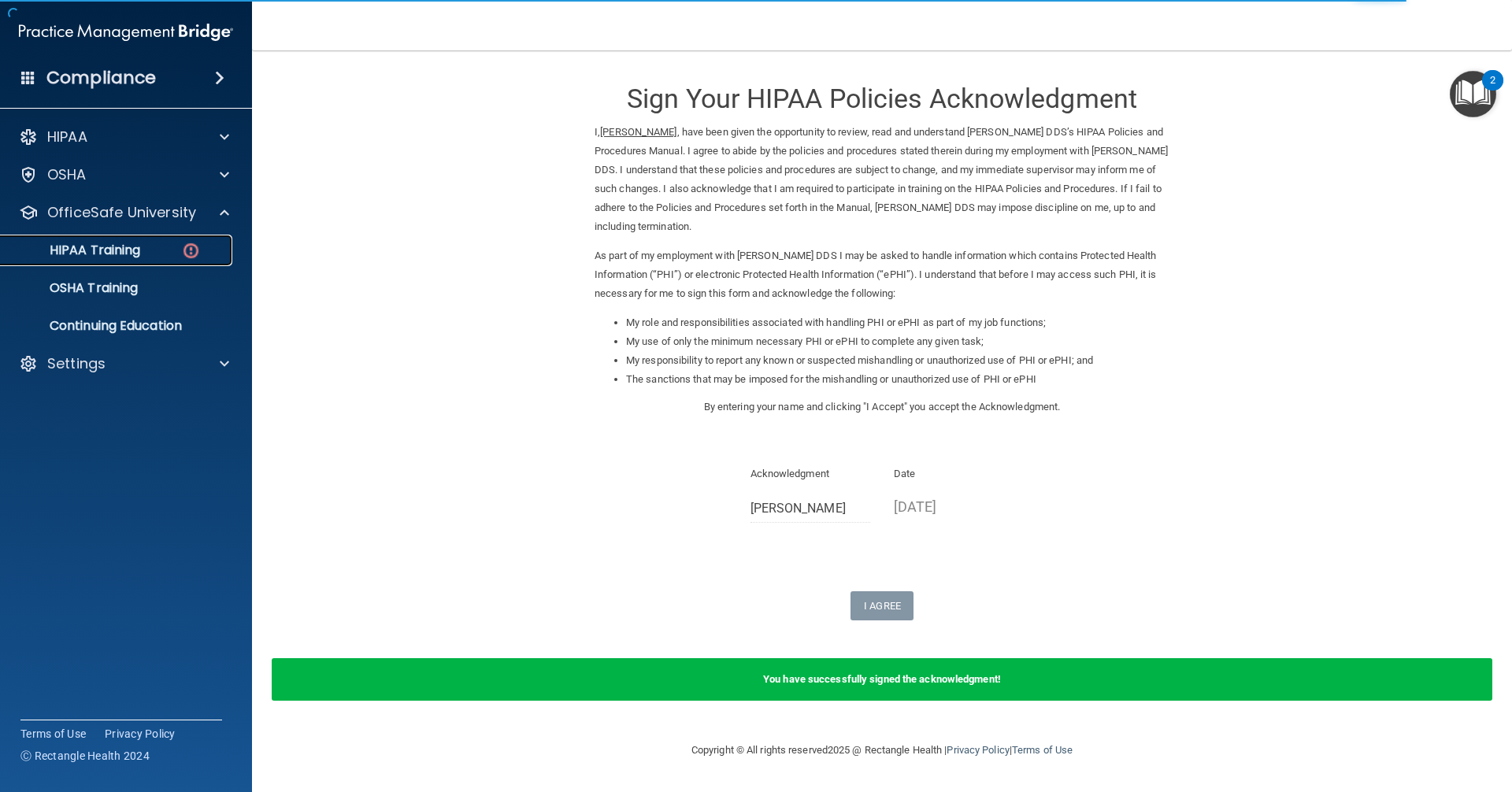
click at [124, 258] on p "HIPAA Training" at bounding box center [75, 249] width 130 height 15
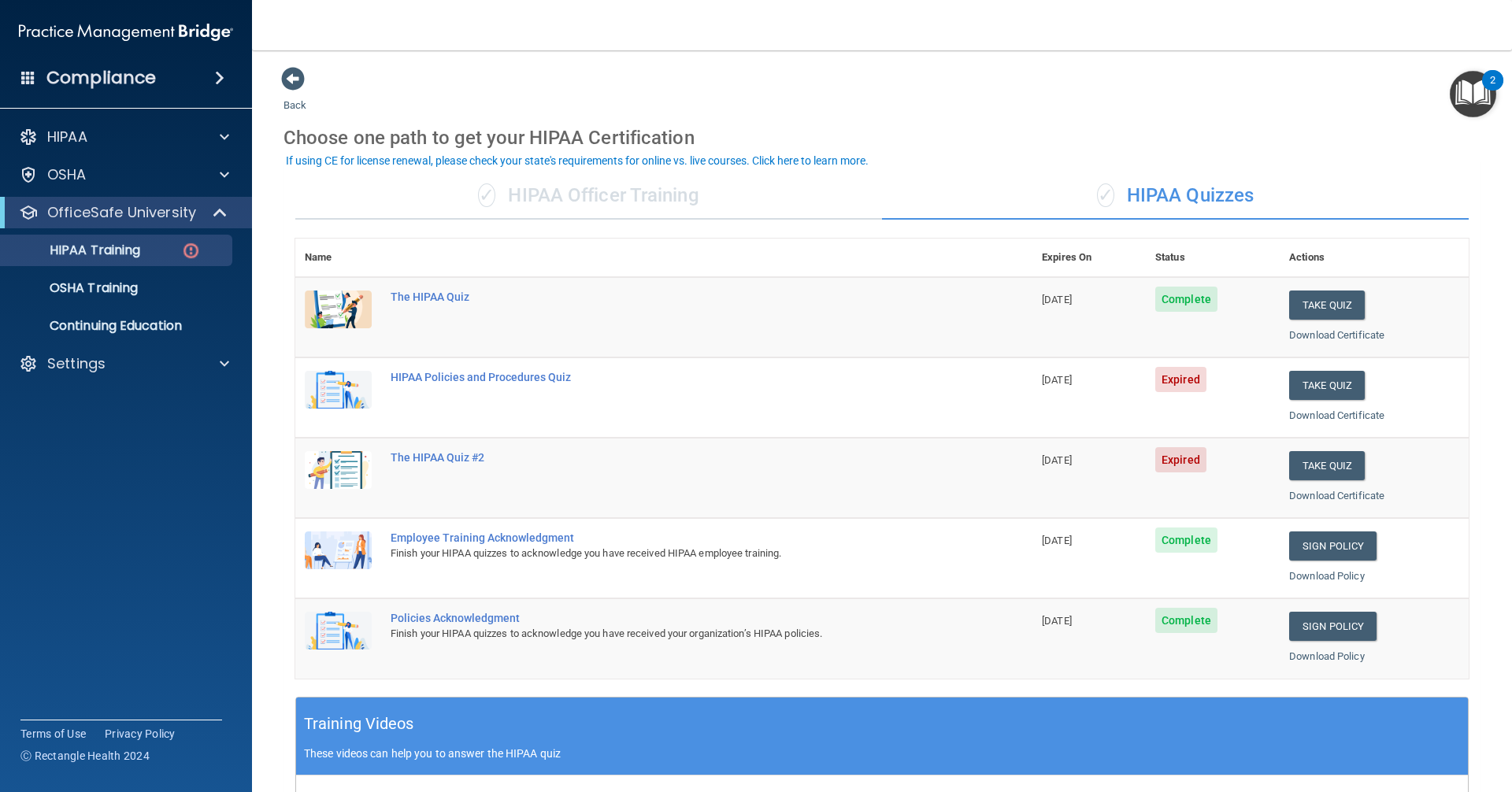
click at [84, 79] on h4 "Compliance" at bounding box center [100, 78] width 109 height 22
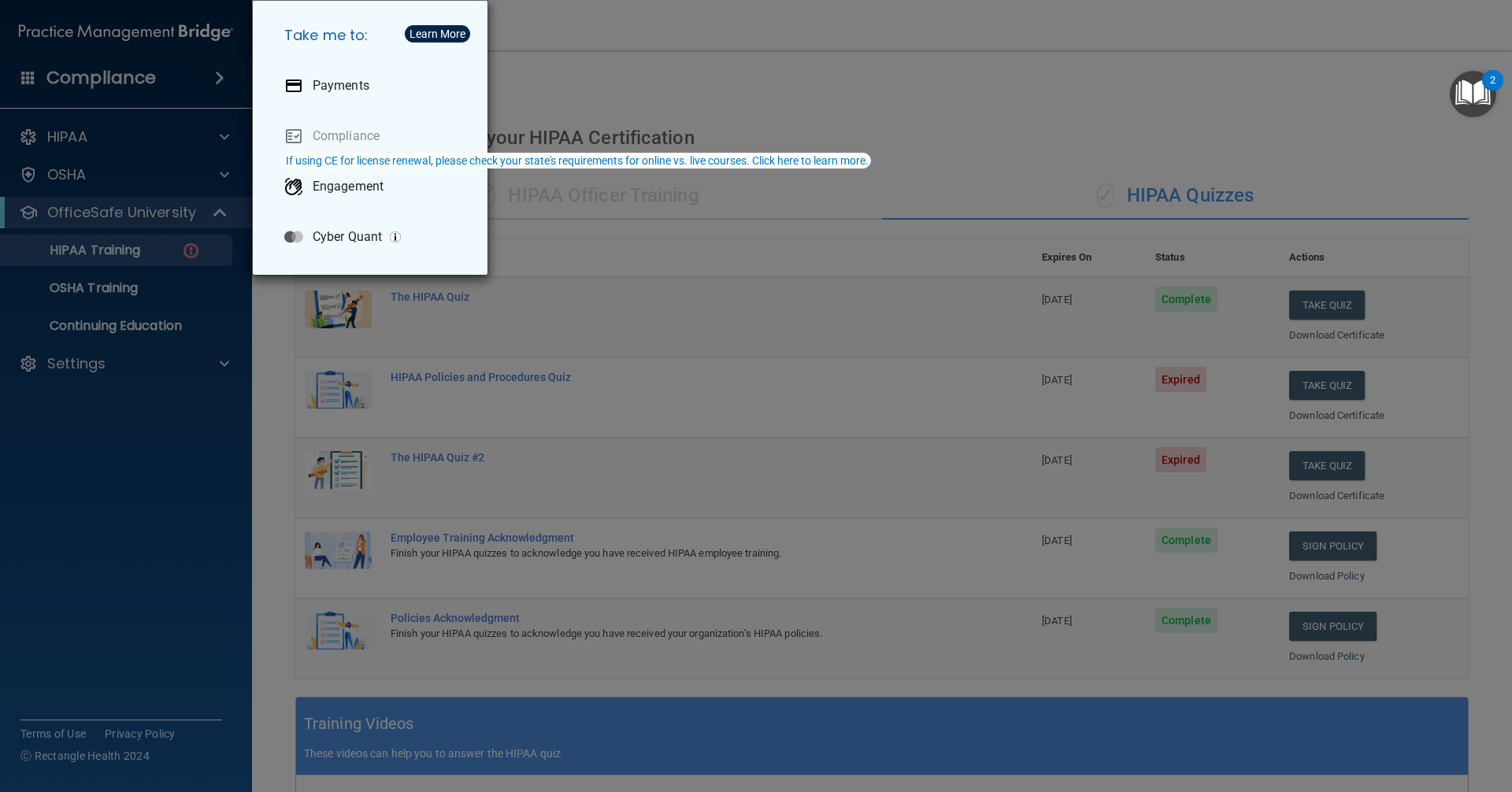
click at [79, 457] on div "Take me to: Payments Compliance Engagement Cyber Quant" at bounding box center [756, 396] width 1512 height 792
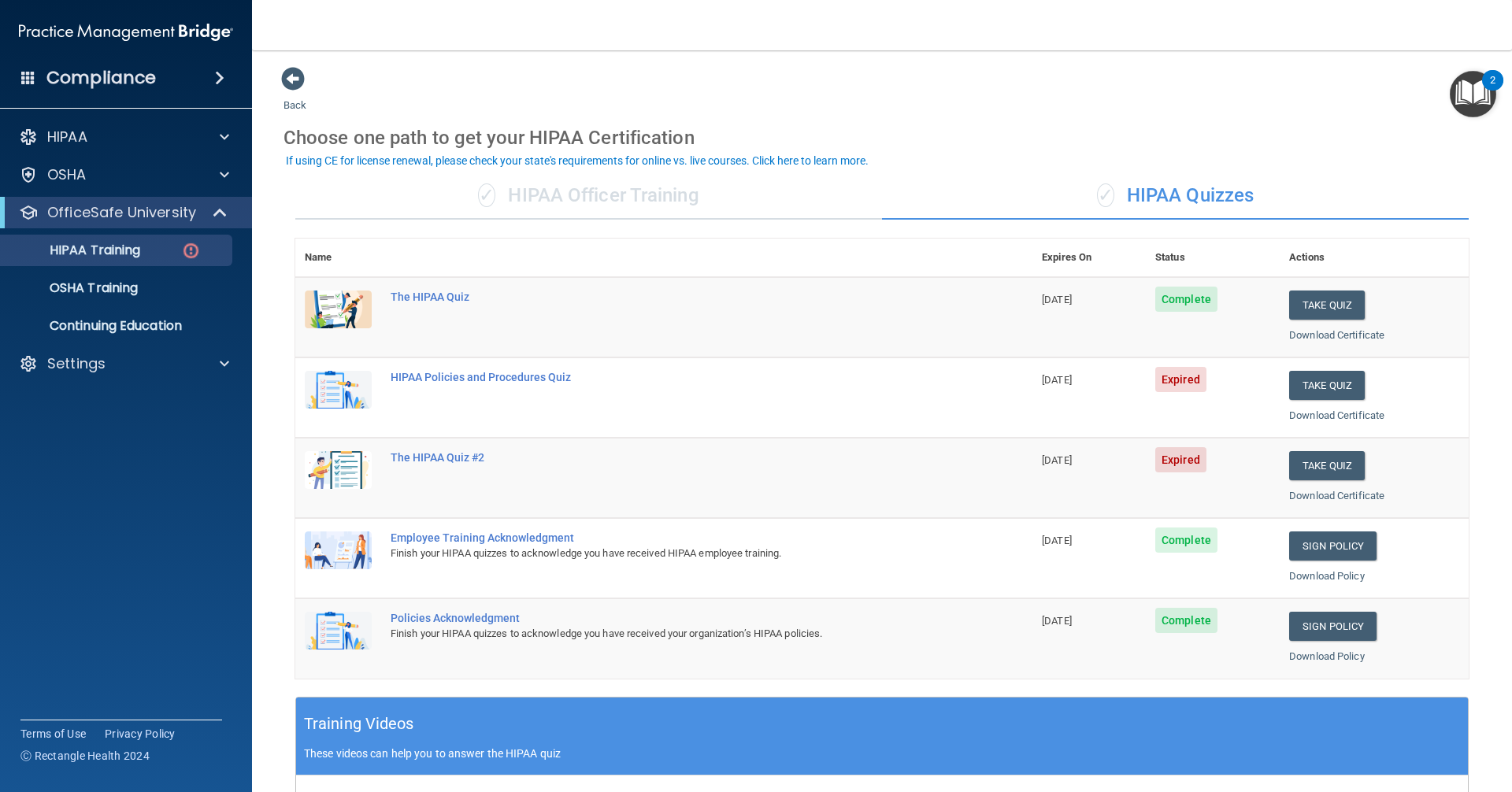
click at [70, 74] on h4 "Compliance" at bounding box center [100, 78] width 109 height 22
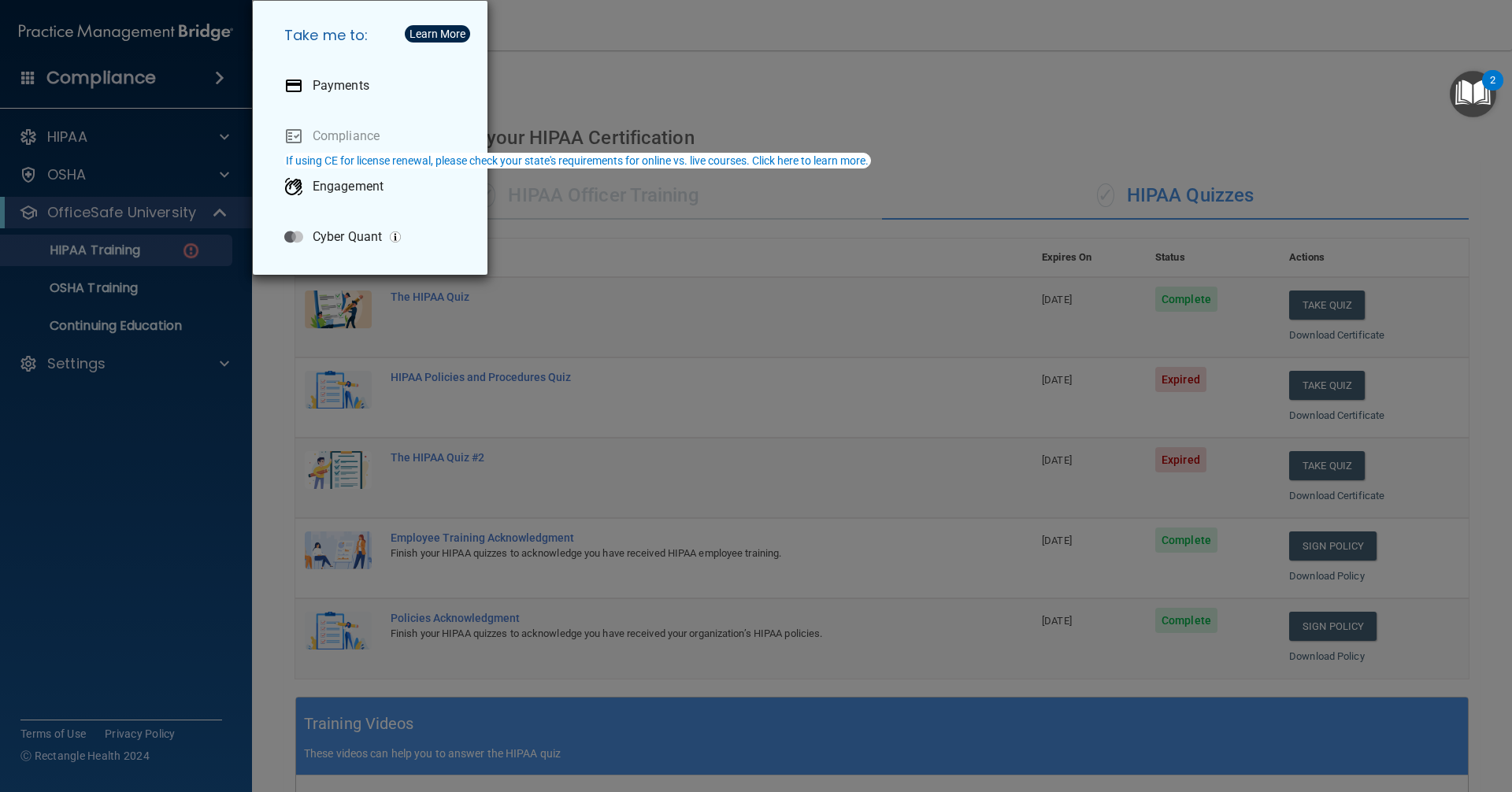
click at [29, 75] on div "Take me to: Payments Compliance Engagement Cyber Quant" at bounding box center [756, 396] width 1512 height 792
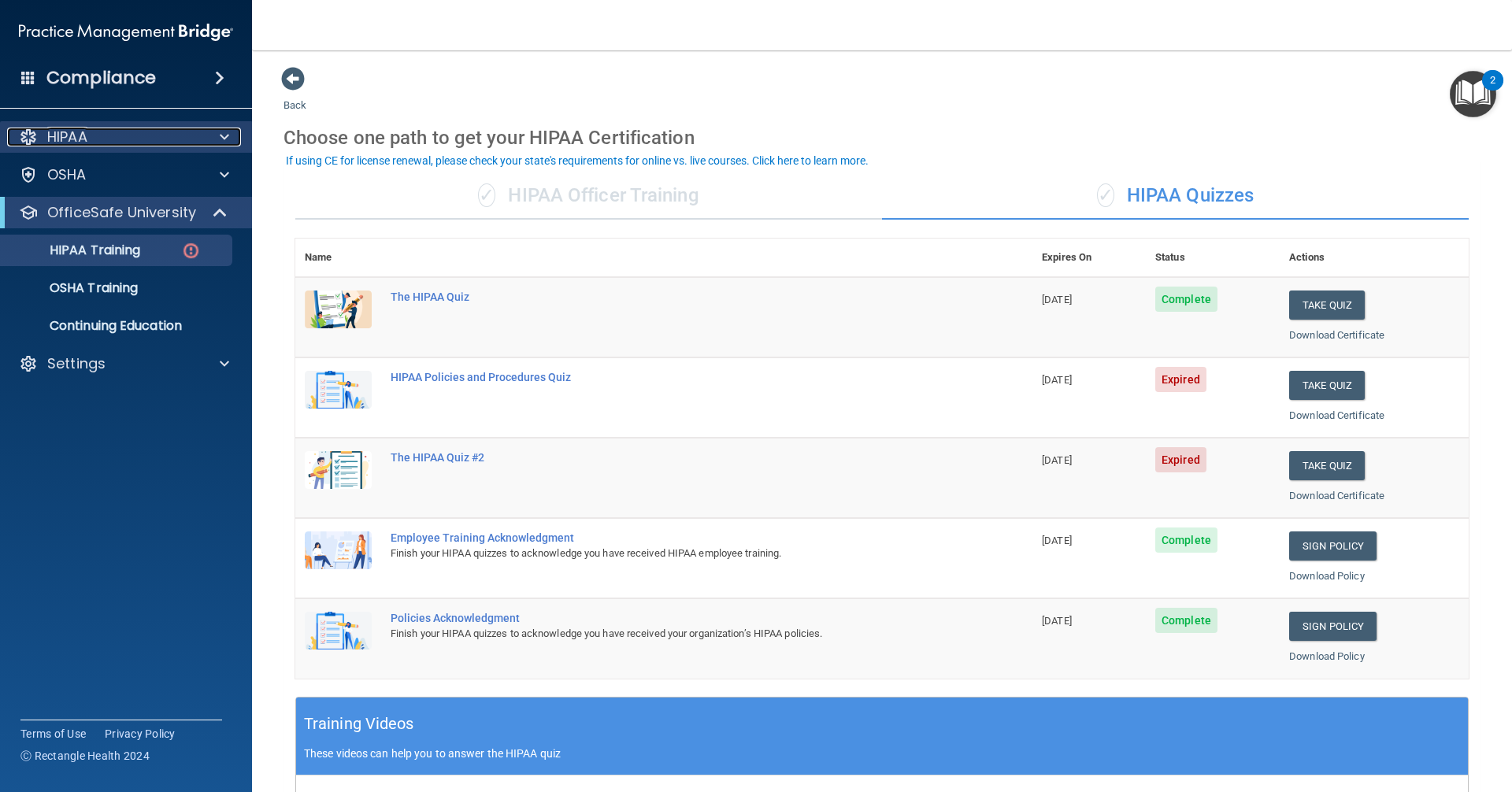
click at [68, 134] on p "HIPAA" at bounding box center [67, 136] width 41 height 19
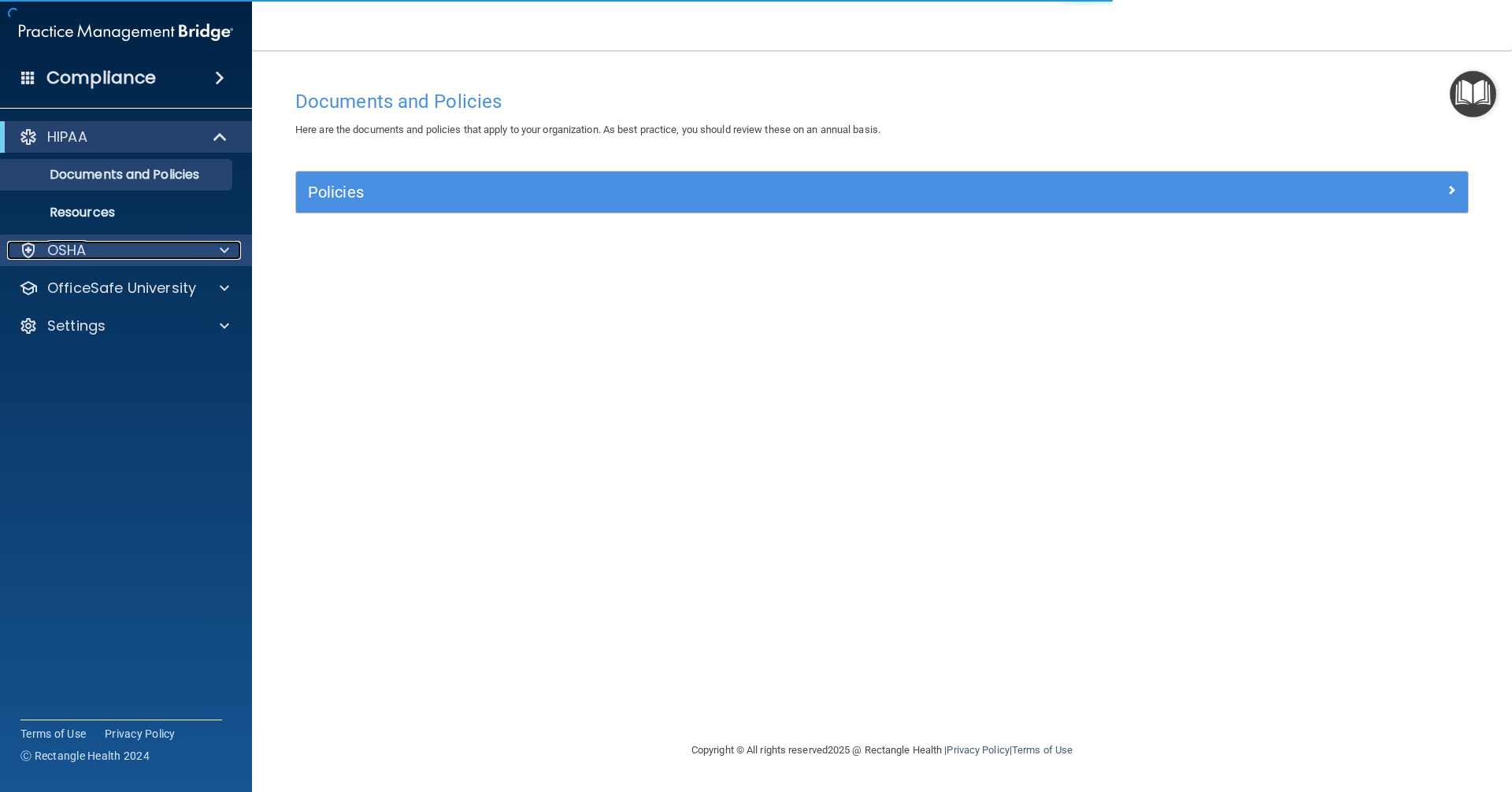
click at [94, 251] on div "OSHA" at bounding box center [105, 249] width 195 height 19
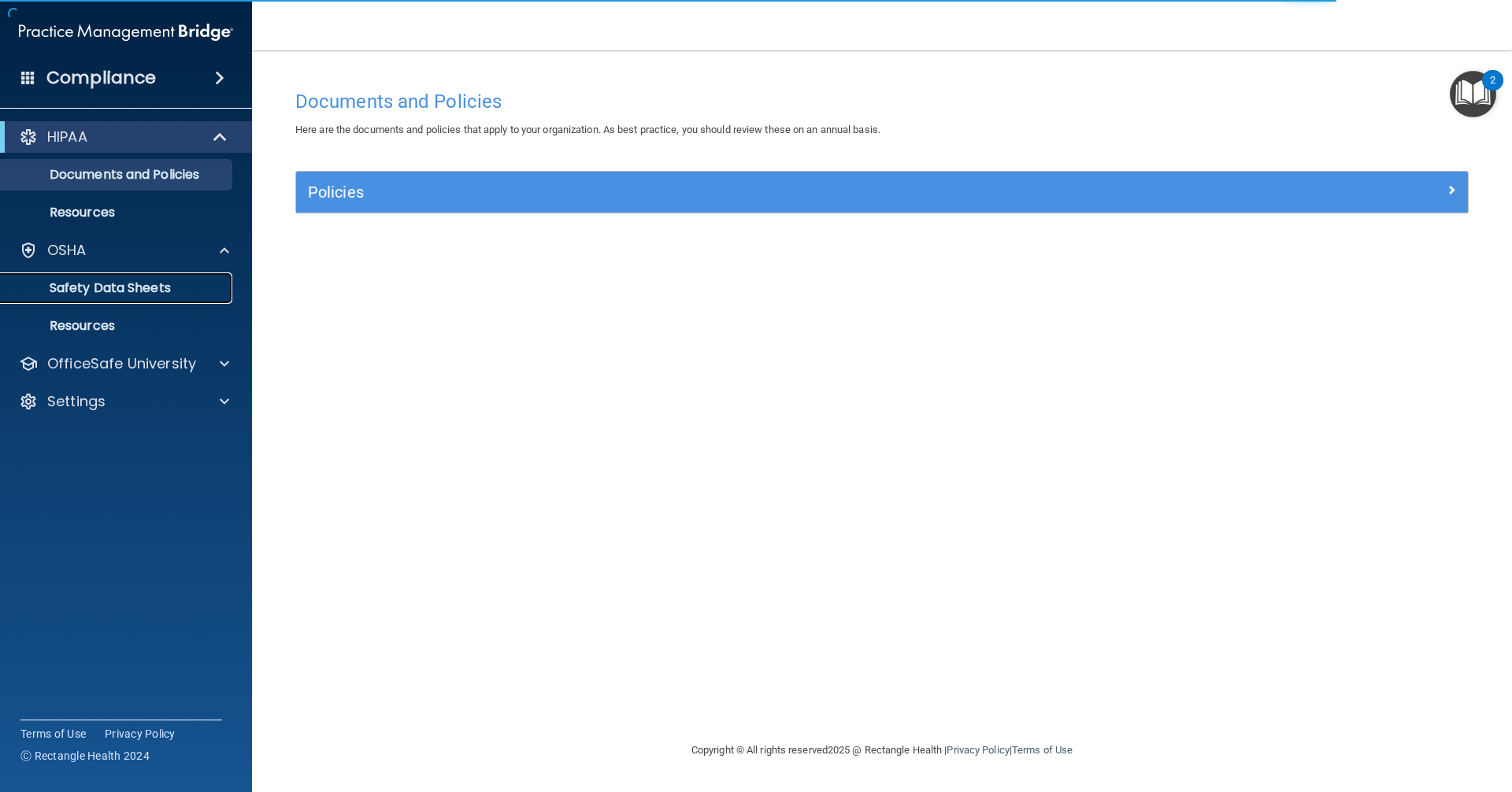
click at [122, 280] on p "Safety Data Sheets" at bounding box center [117, 287] width 215 height 15
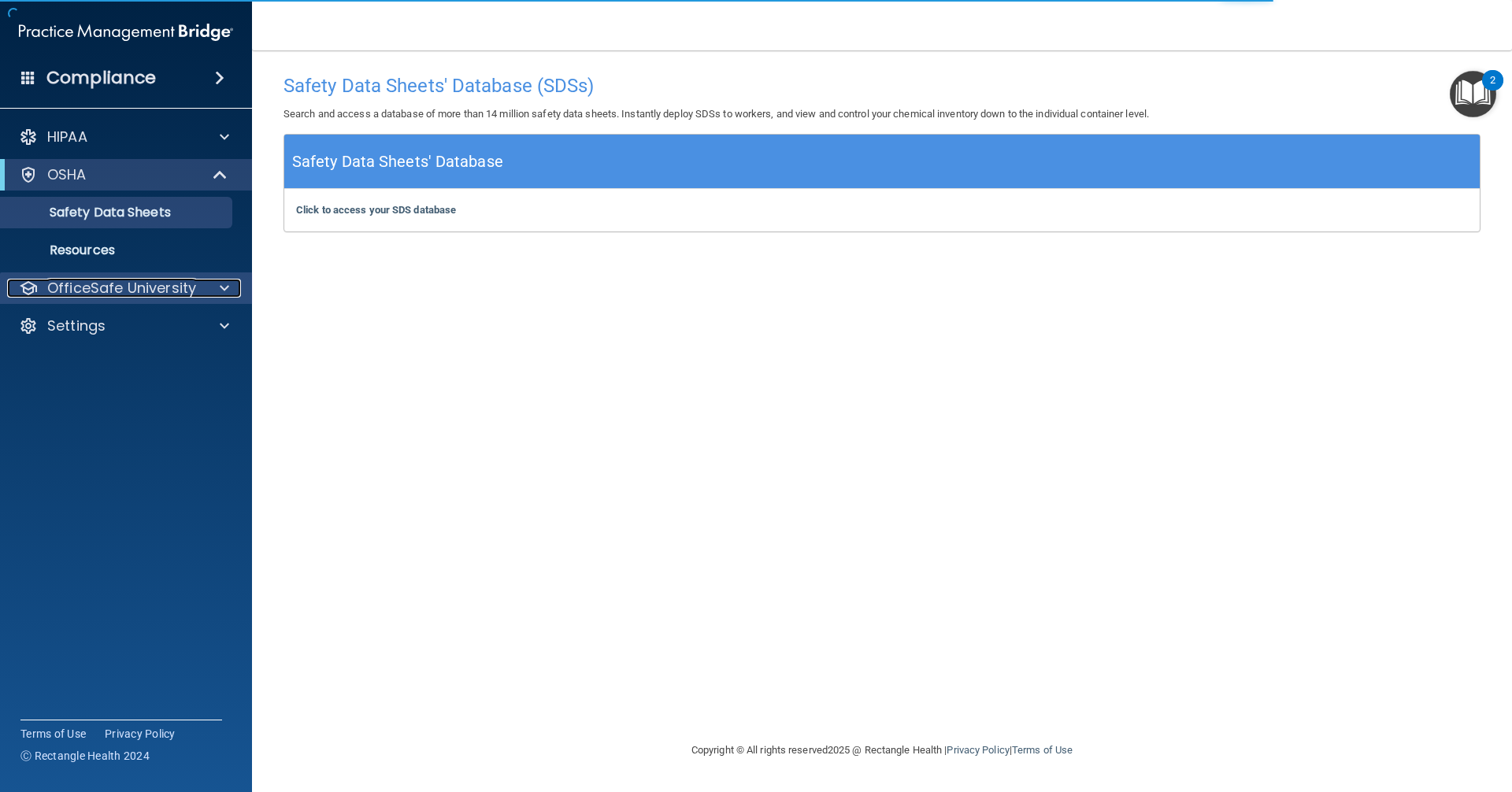
click at [99, 292] on p "OfficeSafe University" at bounding box center [122, 287] width 149 height 19
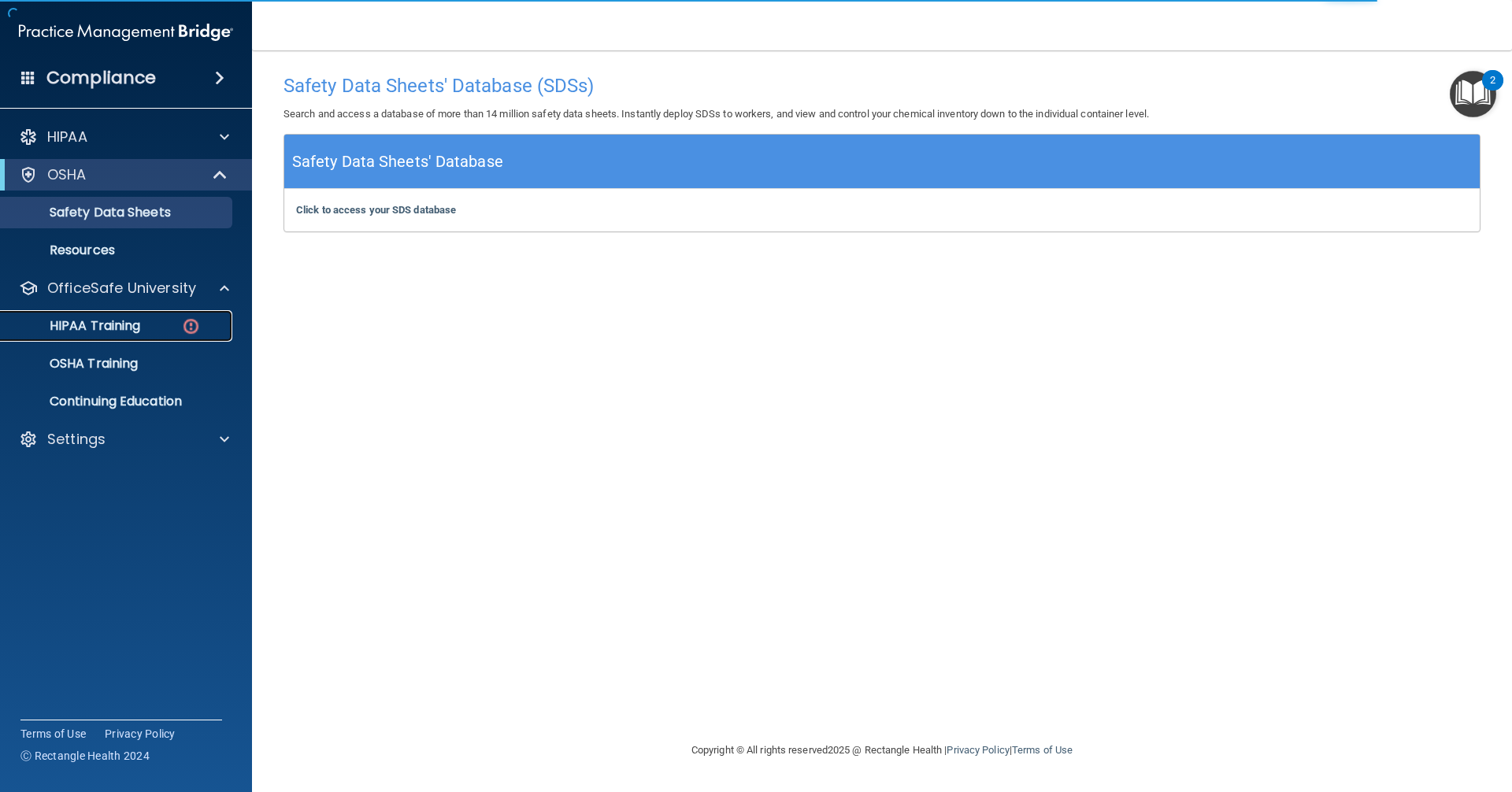
click at [126, 319] on p "HIPAA Training" at bounding box center [75, 326] width 130 height 15
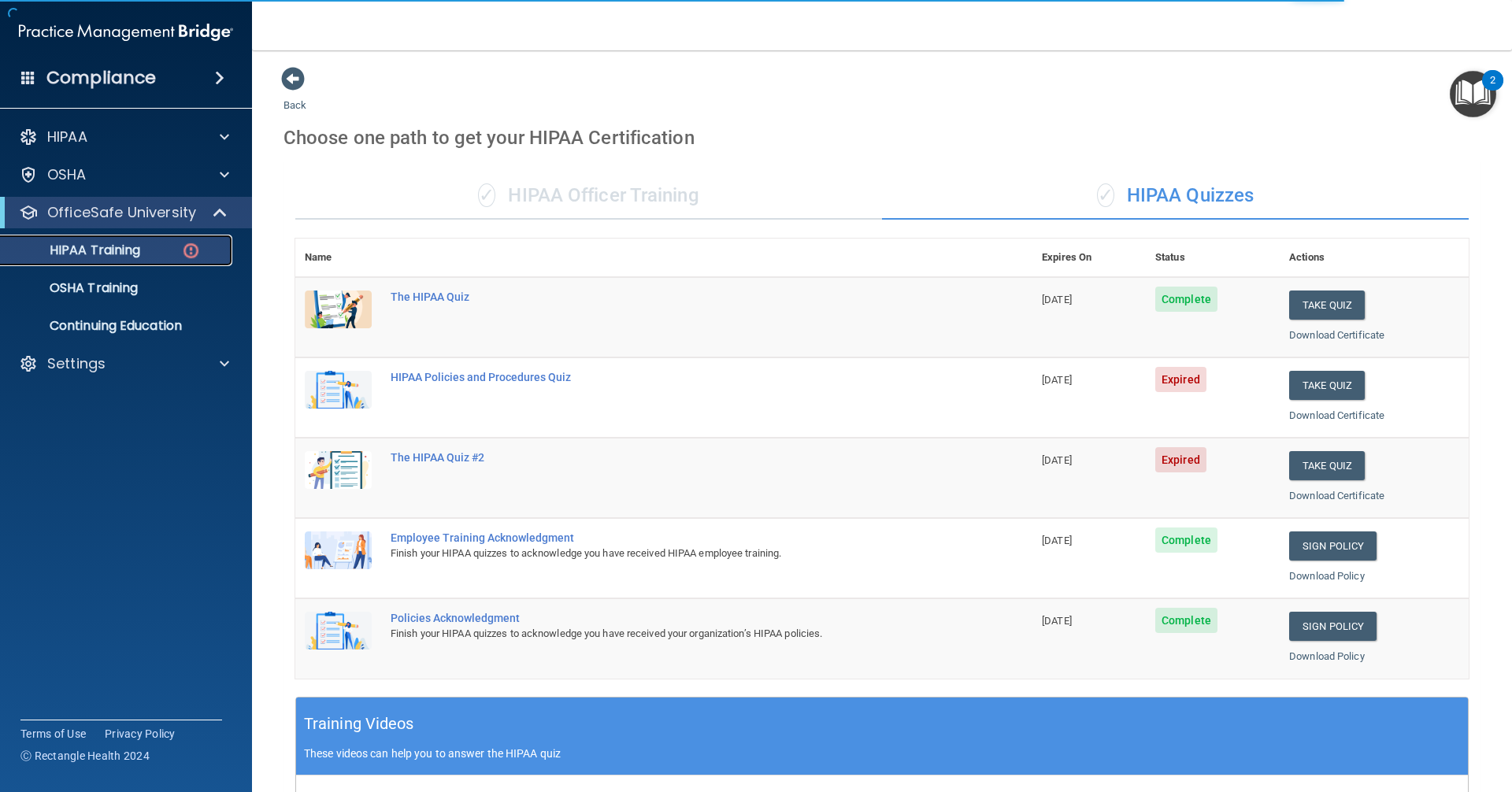
click at [177, 246] on div "HIPAA Training" at bounding box center [117, 249] width 215 height 15
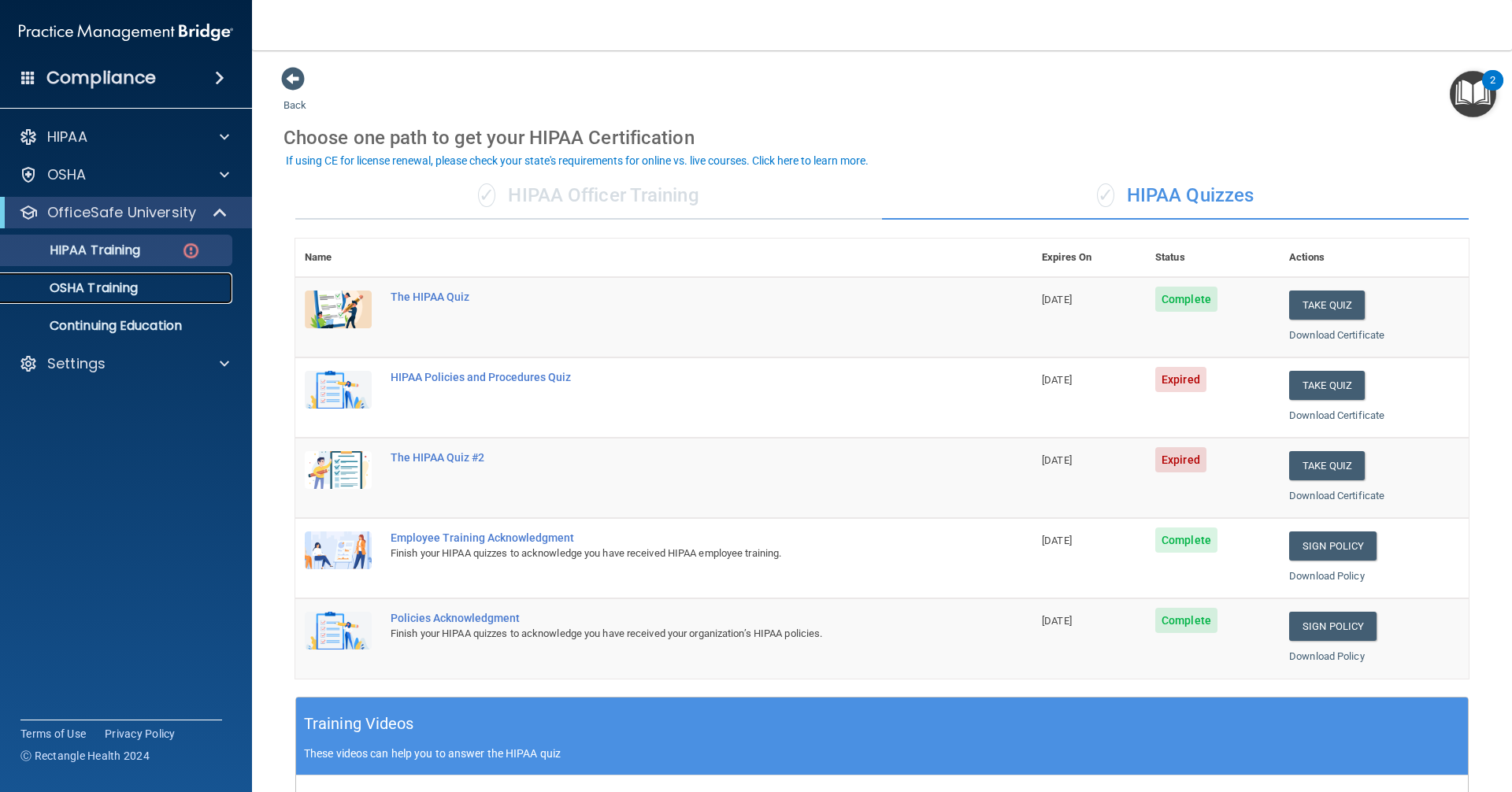
click at [114, 281] on p "OSHA Training" at bounding box center [74, 287] width 127 height 15
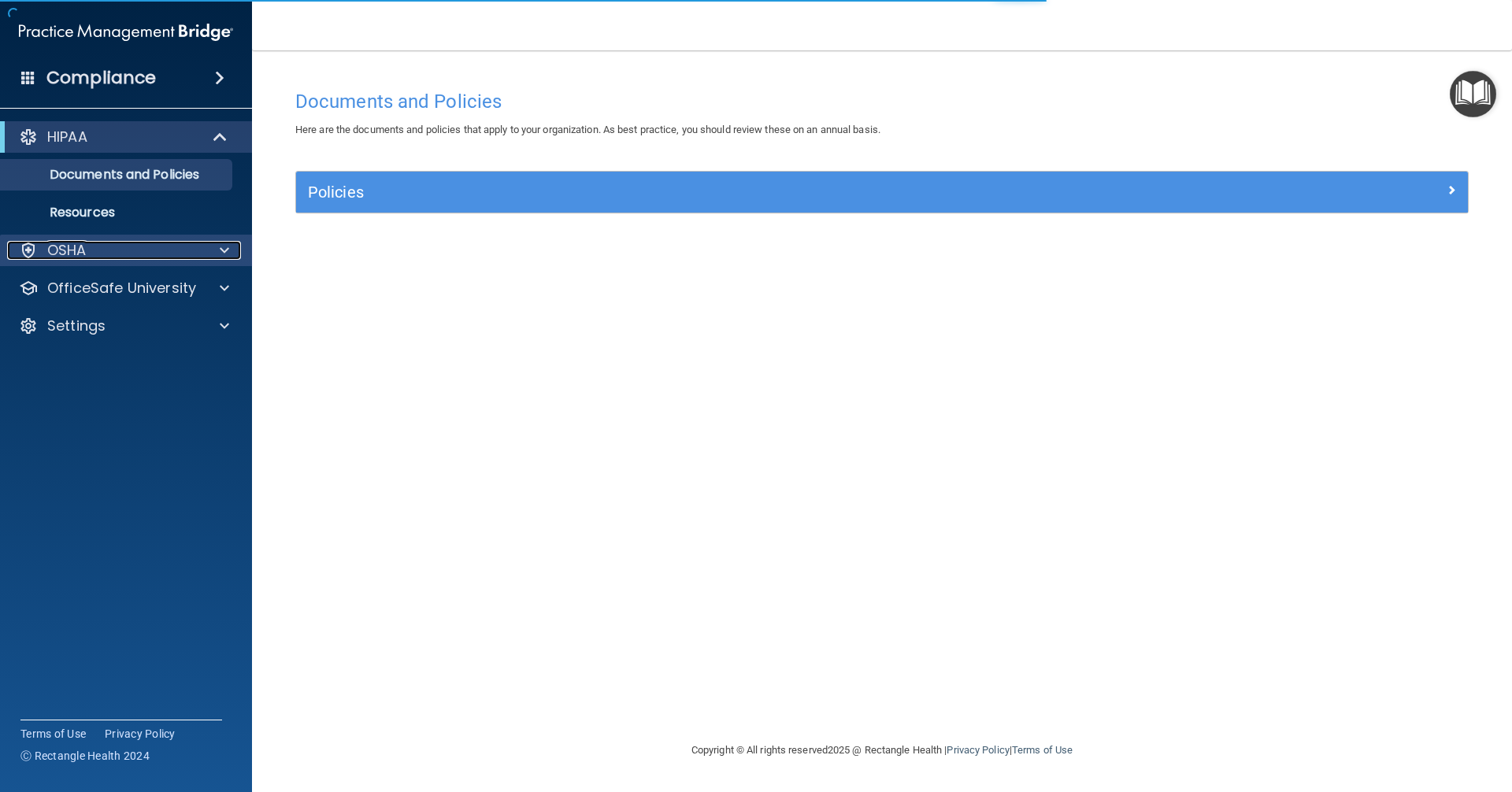
click at [133, 248] on div "OSHA" at bounding box center [105, 249] width 195 height 19
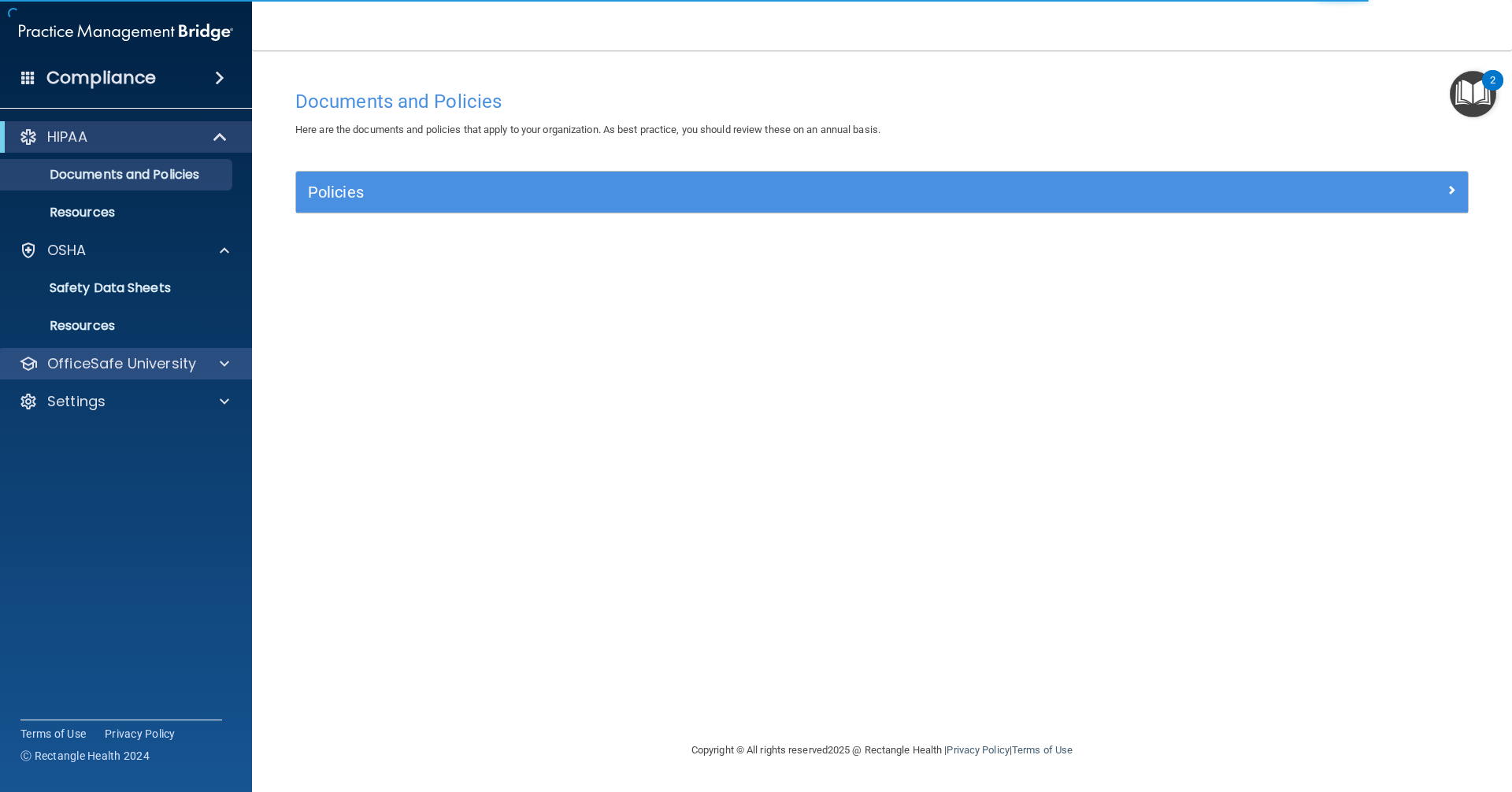
click at [194, 349] on div "OfficeSafe University" at bounding box center [126, 364] width 253 height 32
click at [194, 362] on div "OfficeSafe University" at bounding box center [105, 363] width 195 height 19
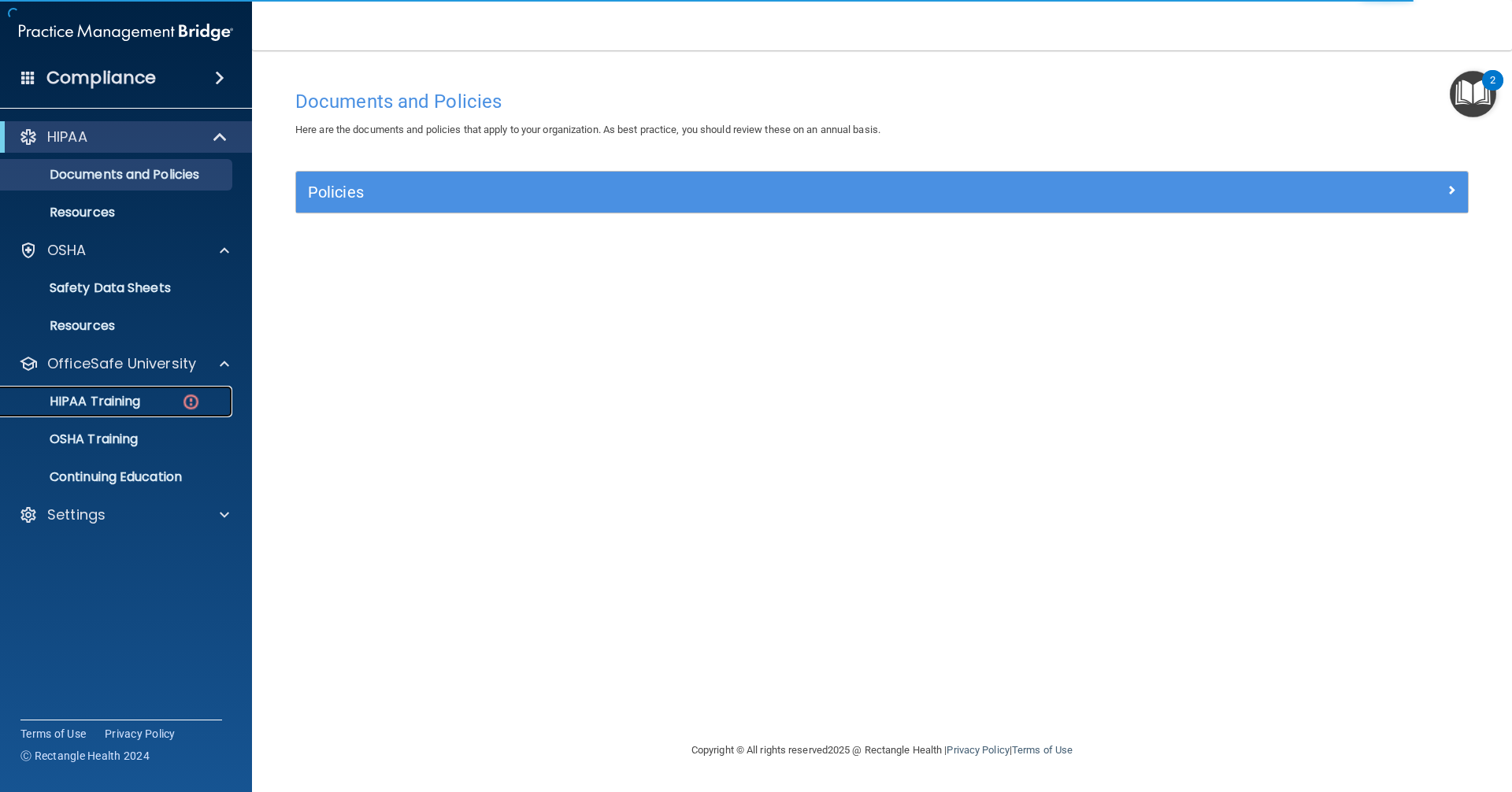
click at [182, 398] on img at bounding box center [191, 402] width 19 height 19
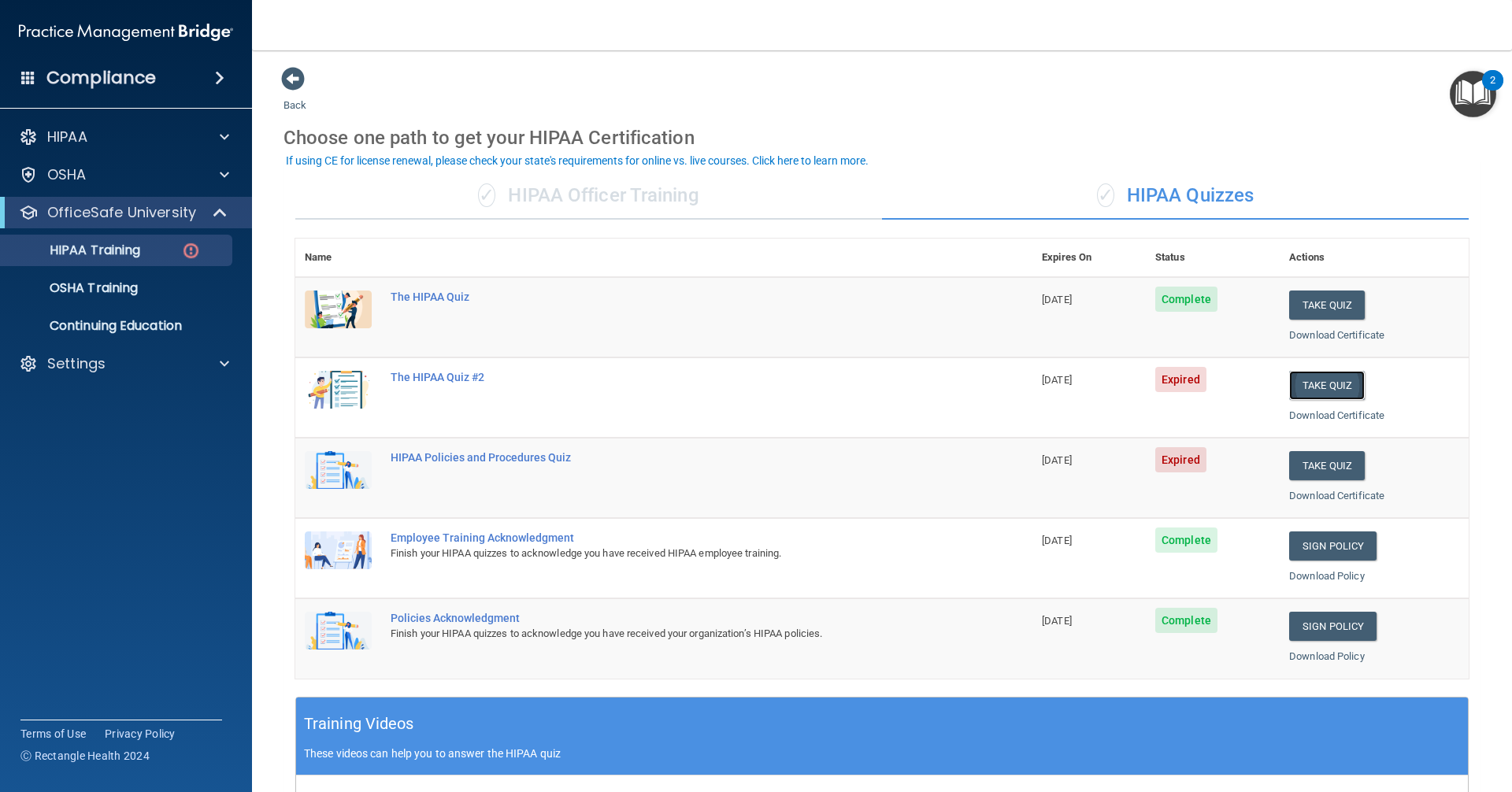
click at [731, 383] on button "Take Quiz" at bounding box center [1326, 385] width 75 height 29
